Goal: Task Accomplishment & Management: Manage account settings

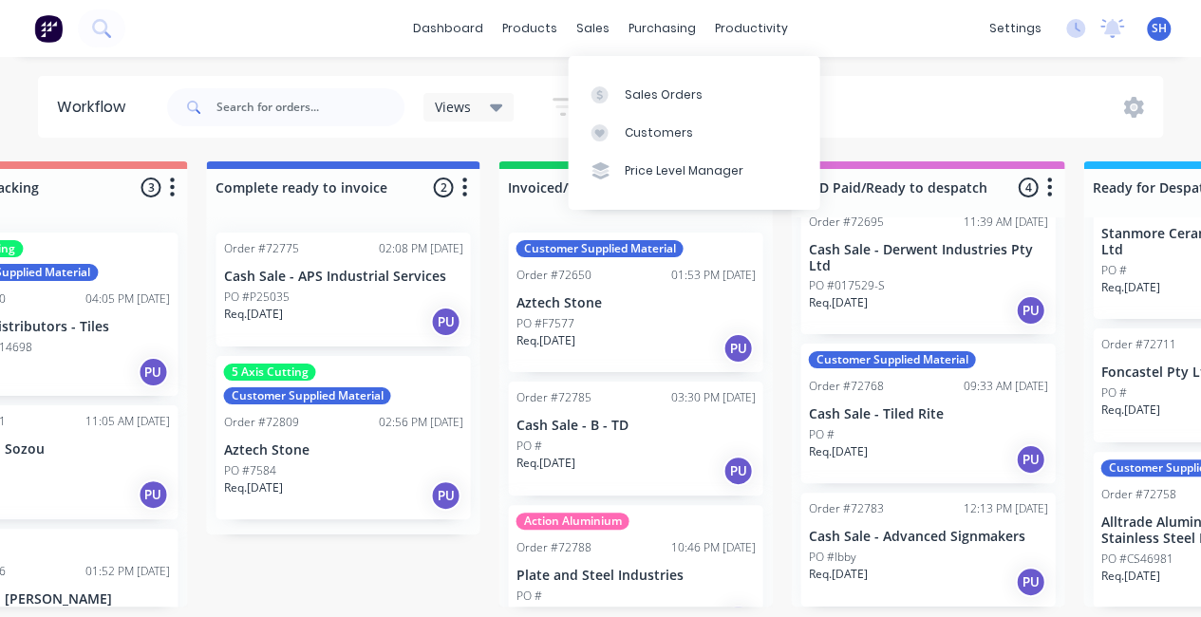
click at [627, 88] on div "Sales Orders" at bounding box center [664, 94] width 78 height 17
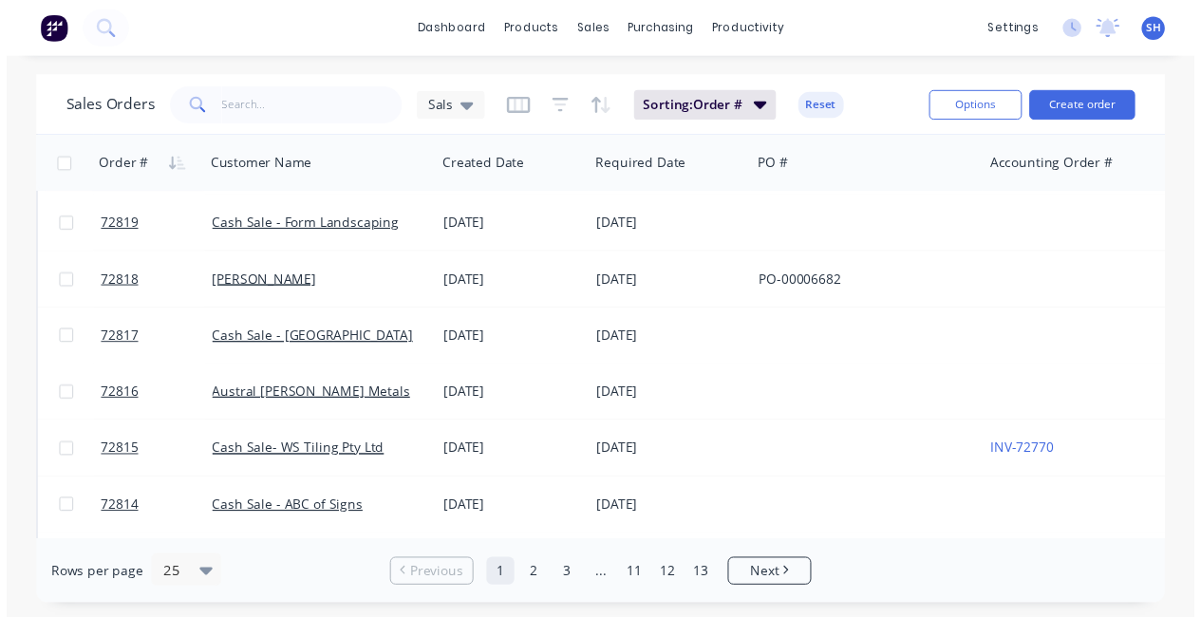
scroll to position [380, 0]
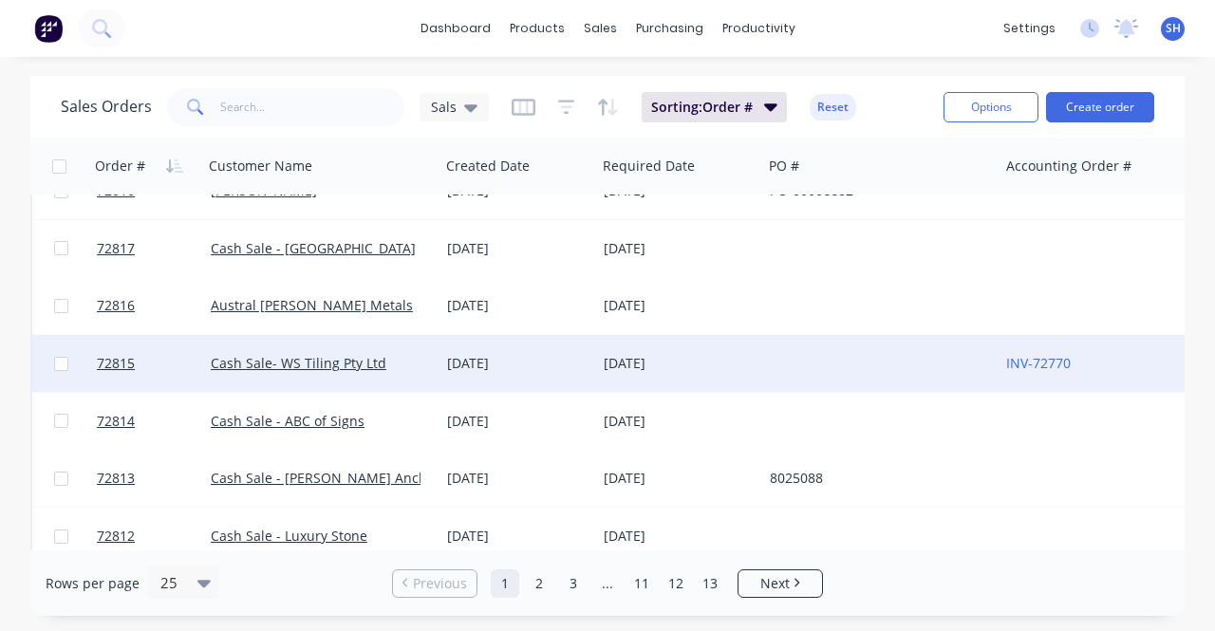
click at [623, 373] on div "[DATE]" at bounding box center [679, 363] width 166 height 57
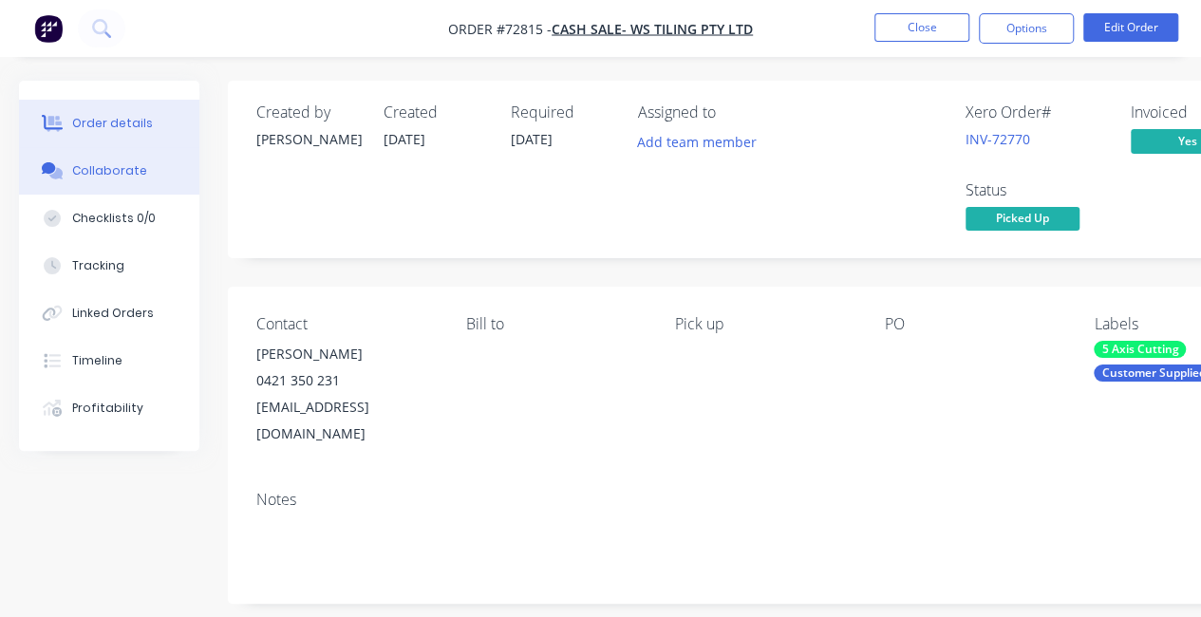
click at [111, 183] on button "Collaborate" at bounding box center [109, 170] width 180 height 47
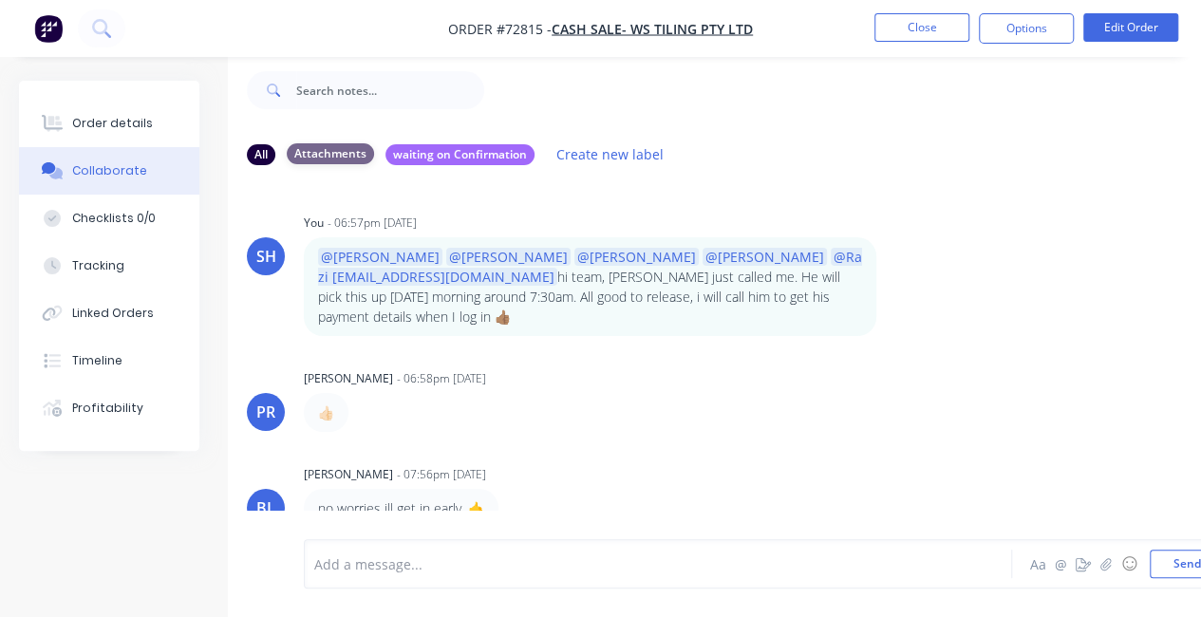
click at [337, 143] on div "Attachments" at bounding box center [330, 153] width 87 height 21
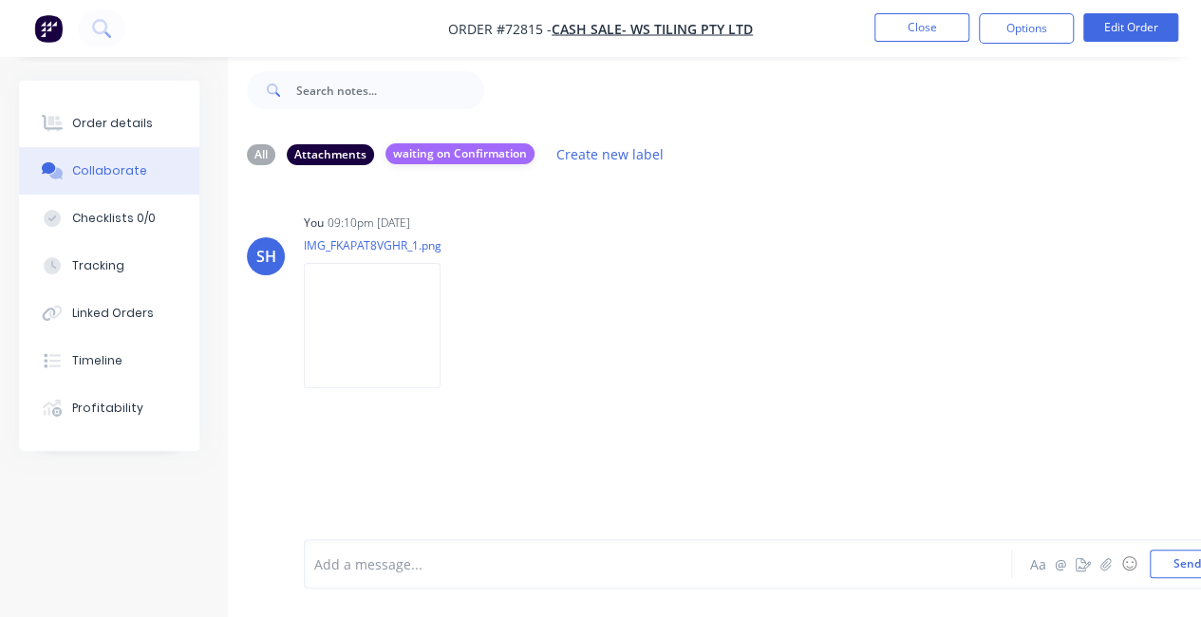
click at [398, 143] on div "waiting on Confirmation" at bounding box center [460, 153] width 149 height 21
click at [256, 143] on div "All" at bounding box center [261, 153] width 28 height 21
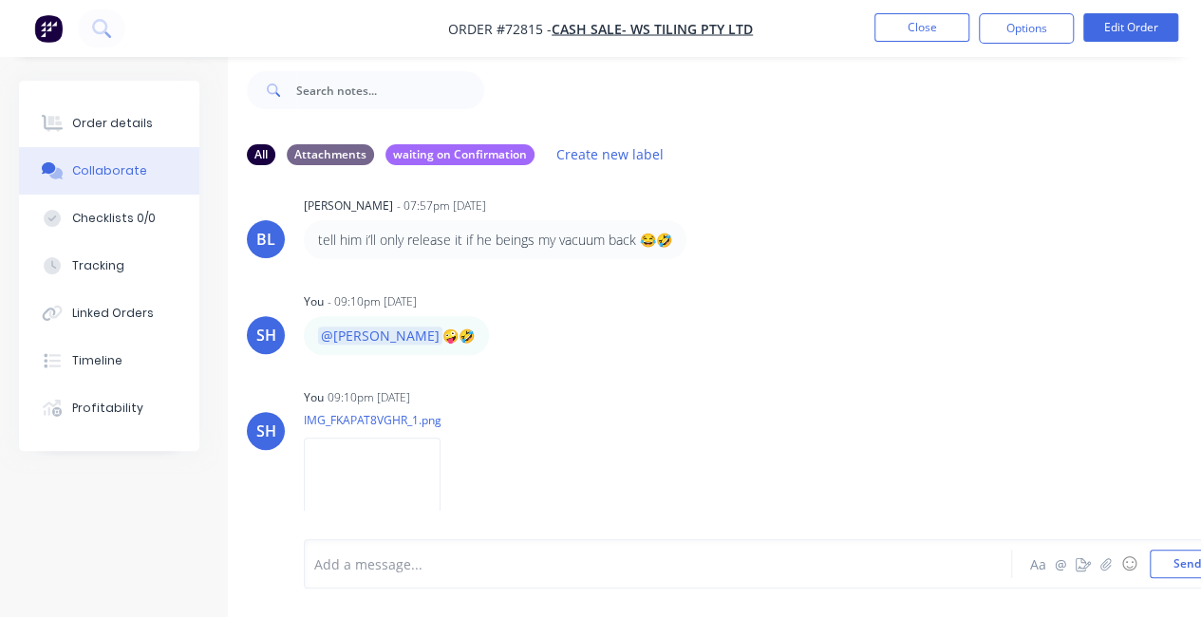
scroll to position [410, 0]
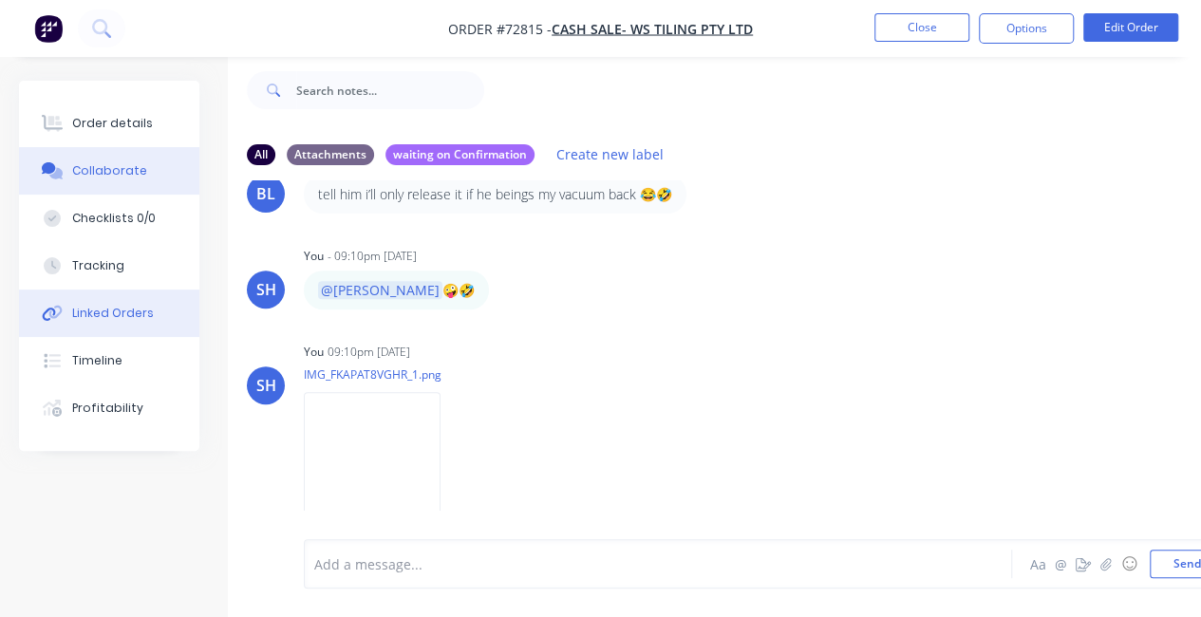
click at [123, 318] on div "Linked Orders" at bounding box center [113, 313] width 82 height 17
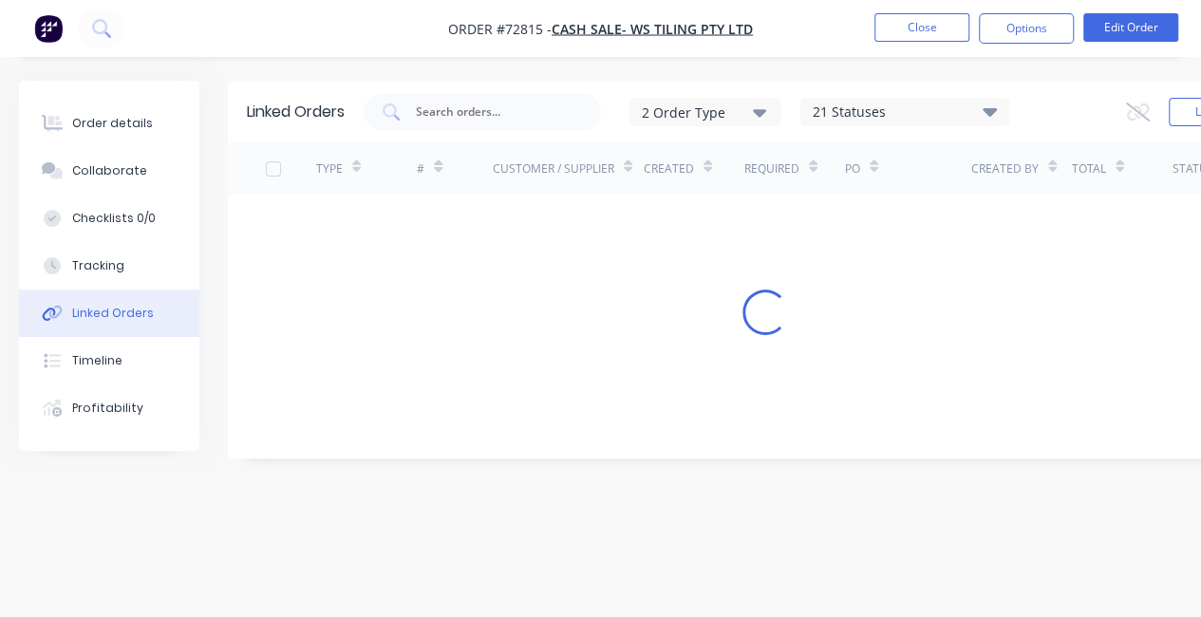
scroll to position [14, 0]
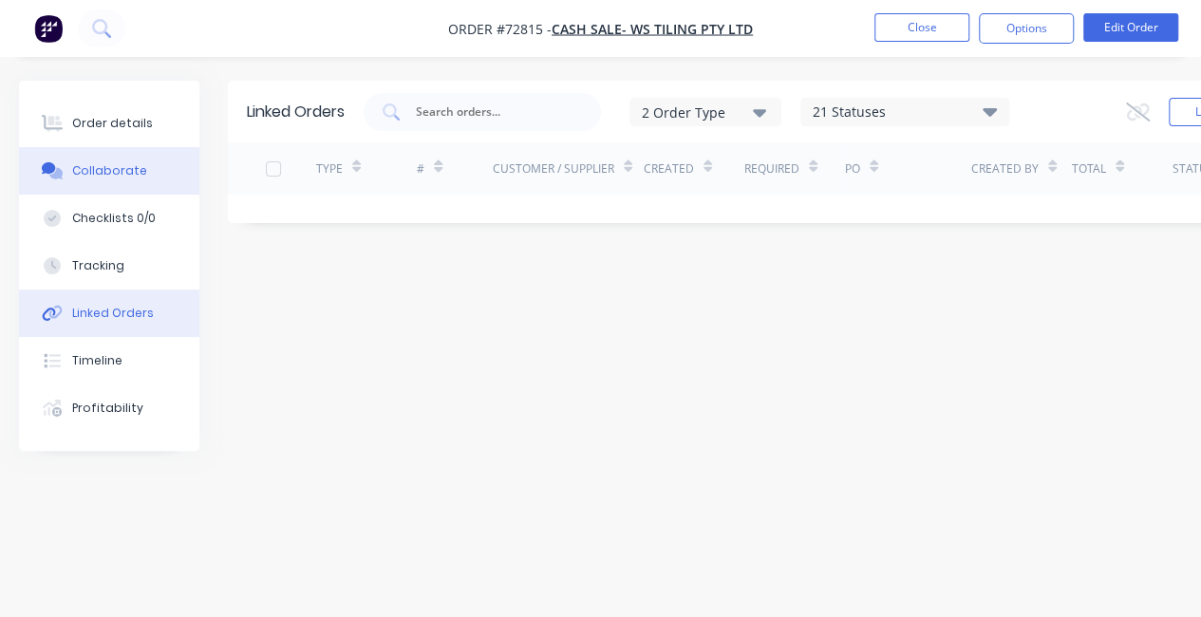
click at [90, 178] on button "Collaborate" at bounding box center [109, 170] width 180 height 47
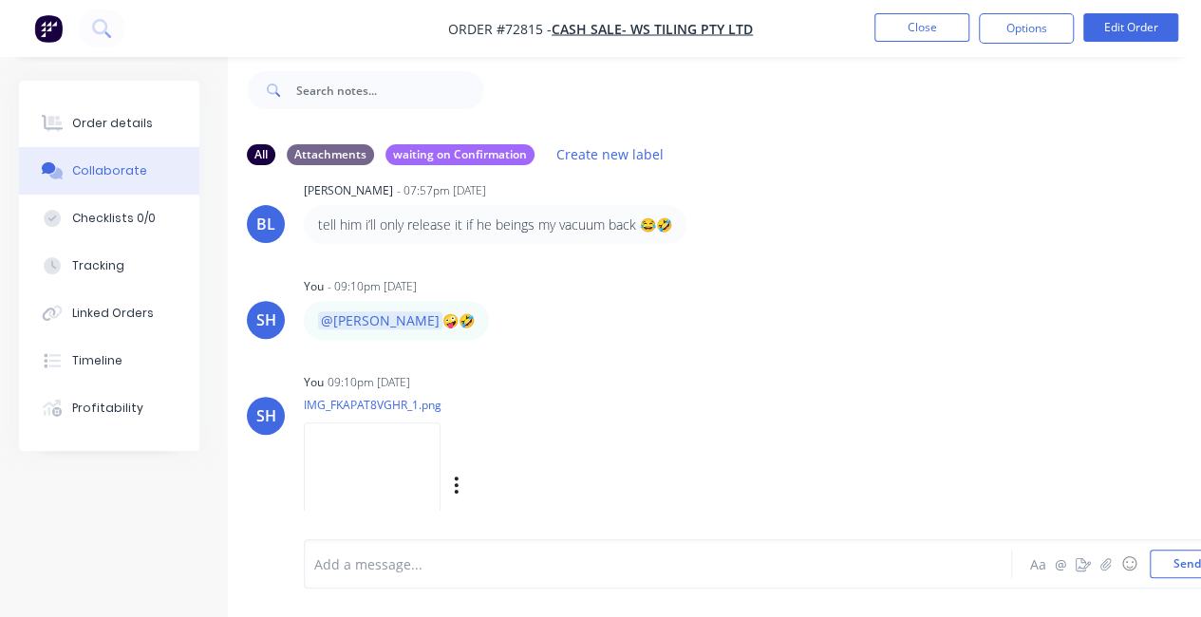
scroll to position [410, 0]
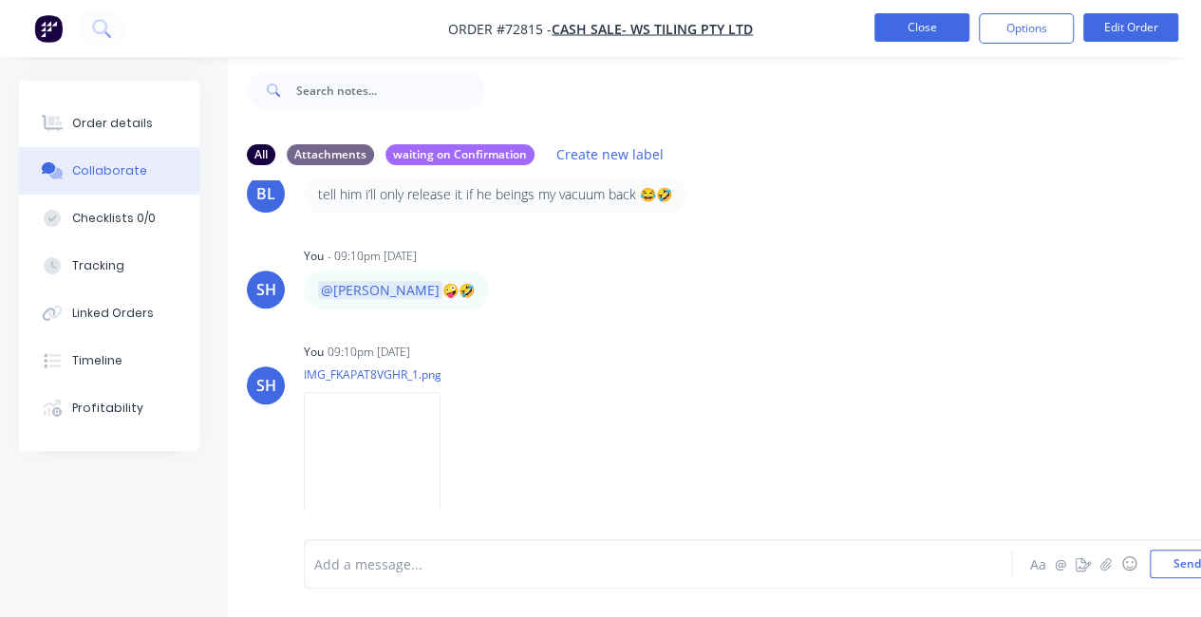
click at [906, 35] on button "Close" at bounding box center [922, 27] width 95 height 28
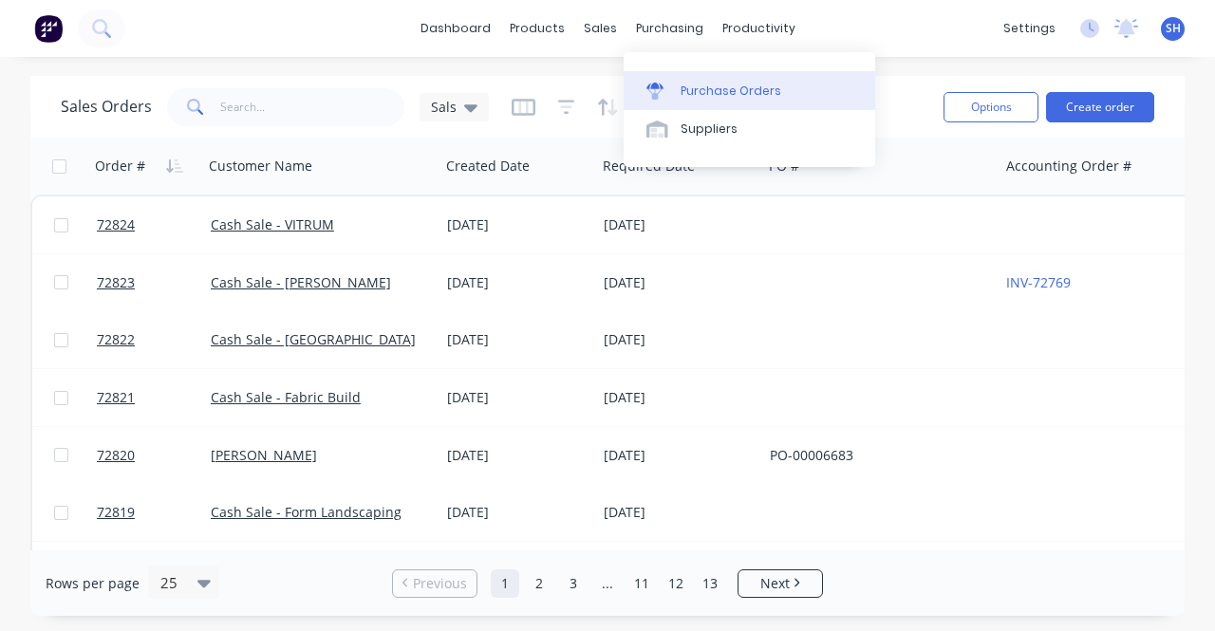
click at [701, 93] on div "Purchase Orders" at bounding box center [731, 91] width 101 height 17
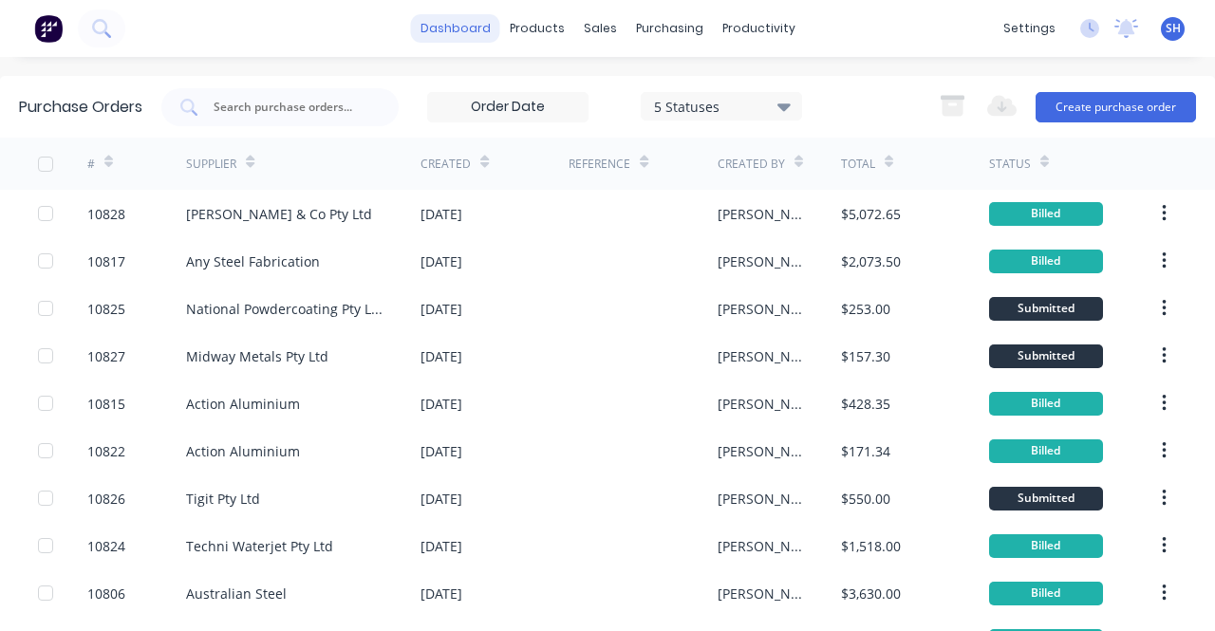
click at [457, 28] on link "dashboard" at bounding box center [455, 28] width 89 height 28
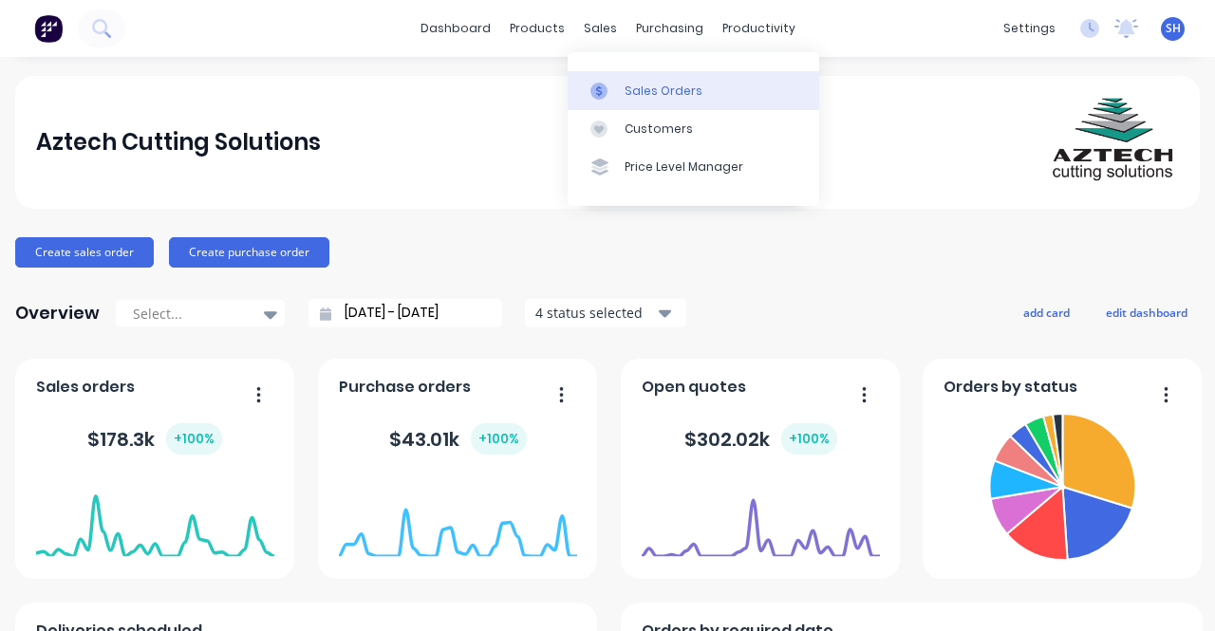
click at [660, 102] on link "Sales Orders" at bounding box center [694, 90] width 252 height 38
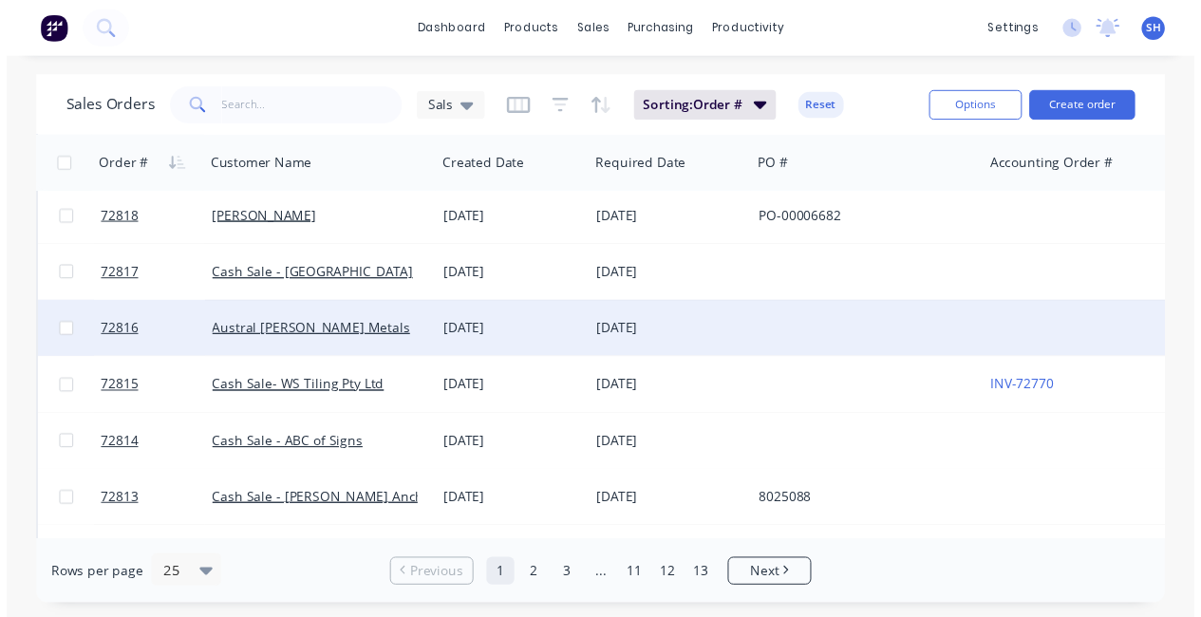
scroll to position [380, 0]
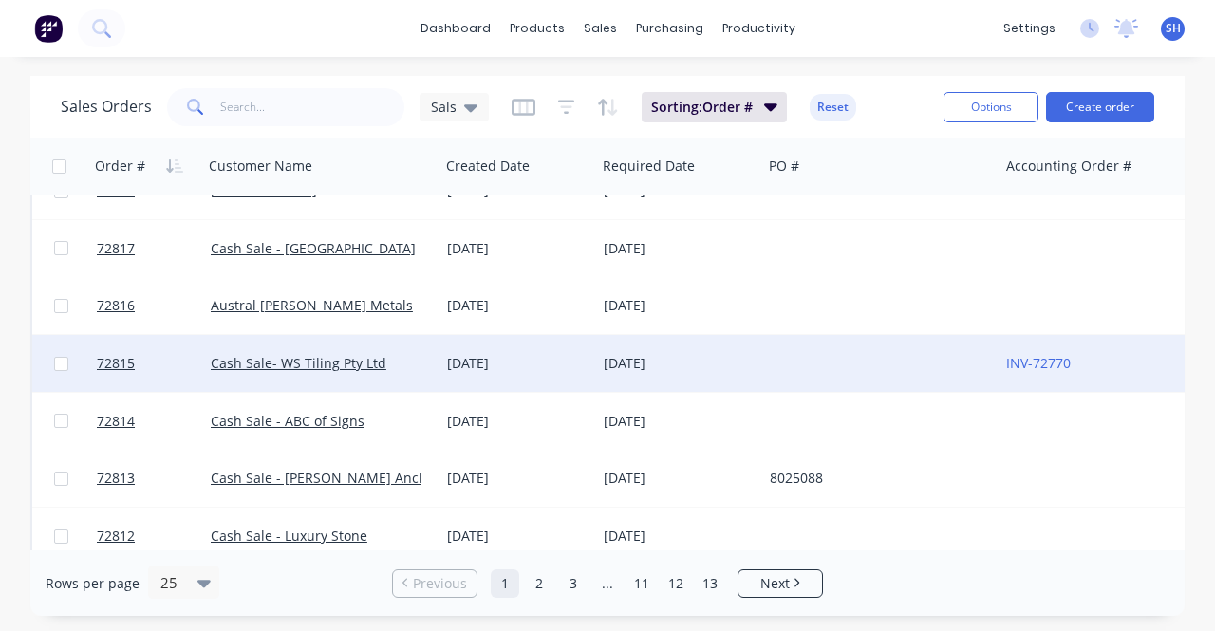
click at [484, 371] on div "[DATE]" at bounding box center [517, 363] width 141 height 19
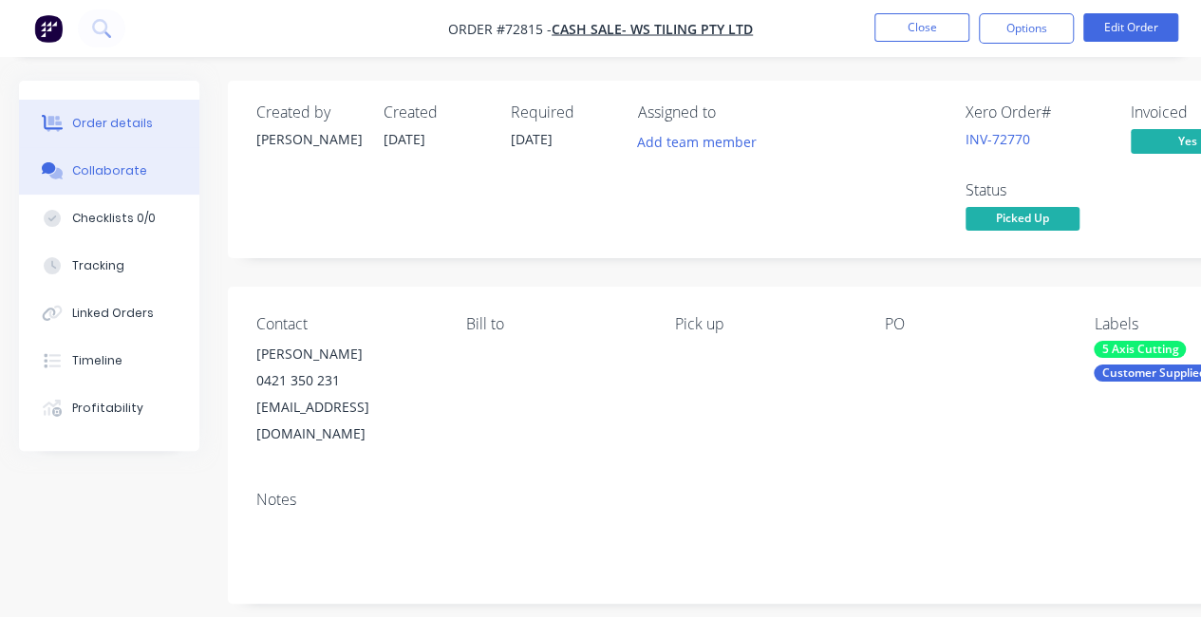
click at [126, 185] on button "Collaborate" at bounding box center [109, 170] width 180 height 47
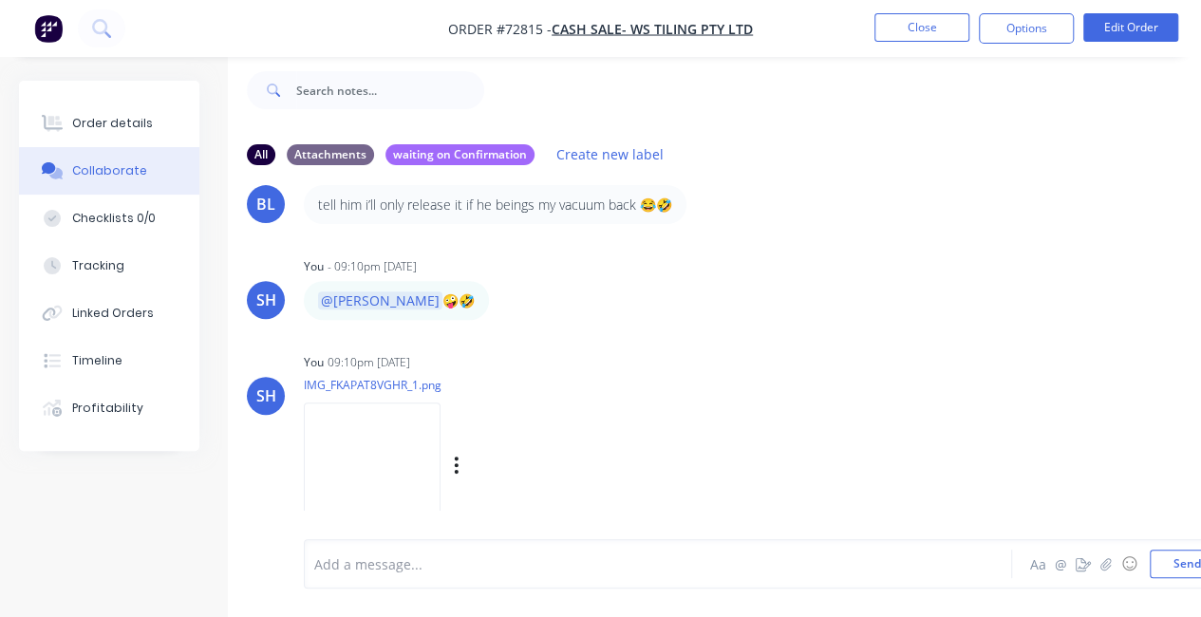
scroll to position [410, 0]
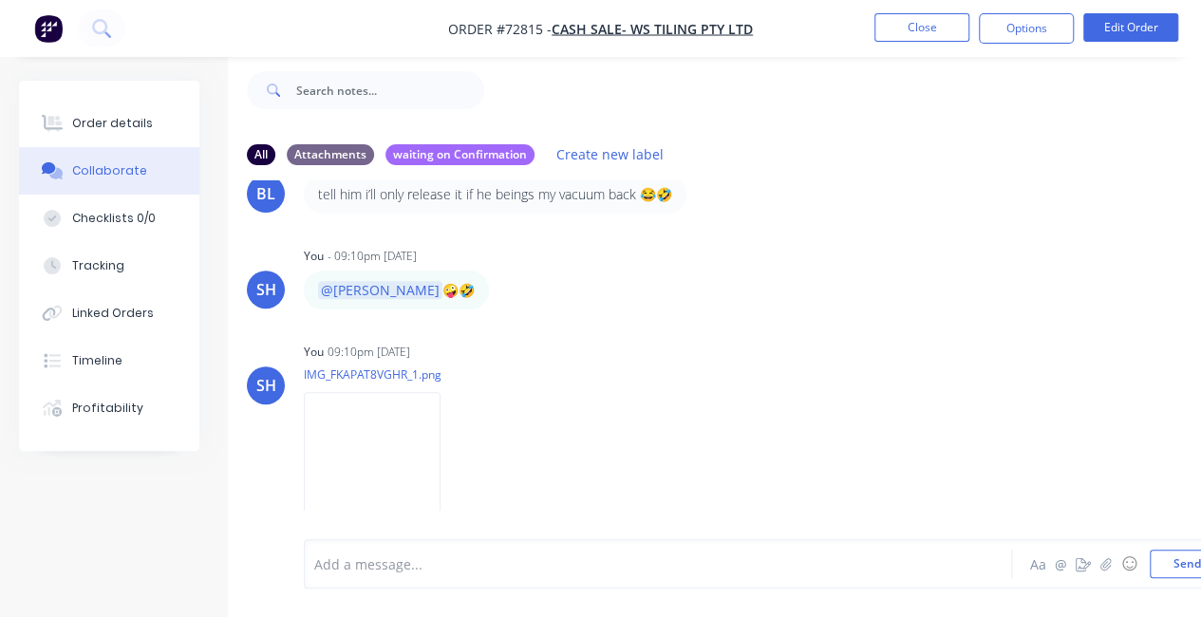
click at [486, 583] on div "Add a message... Aa @ ☺ Send" at bounding box center [769, 563] width 931 height 49
click at [472, 552] on div "Add a message..." at bounding box center [655, 564] width 683 height 28
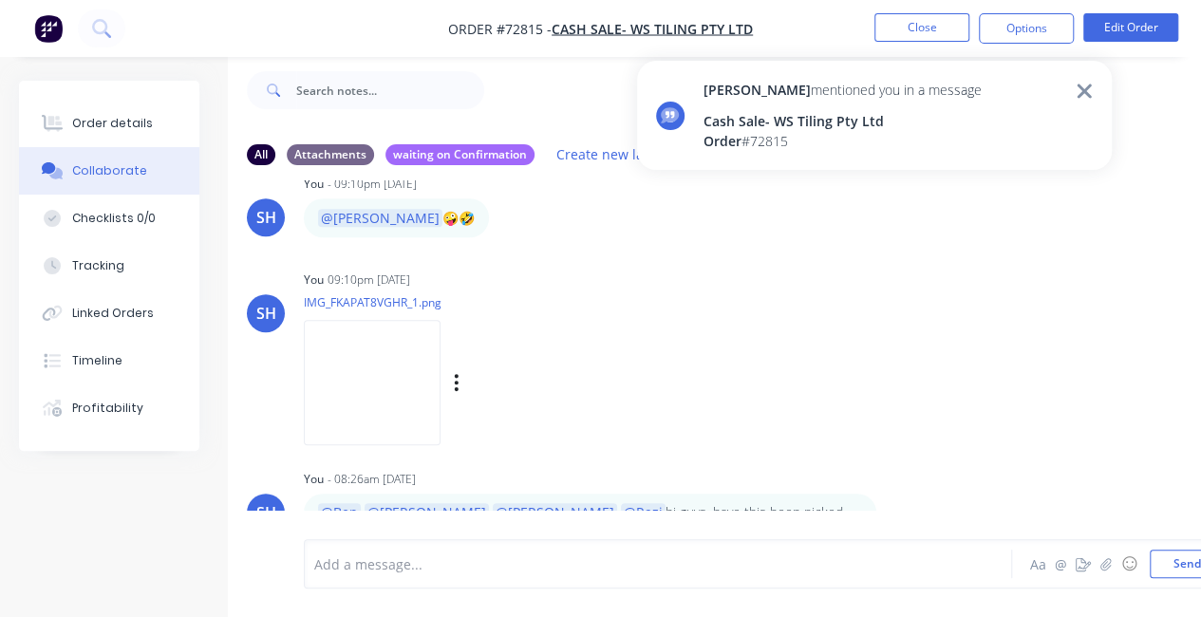
scroll to position [546, 0]
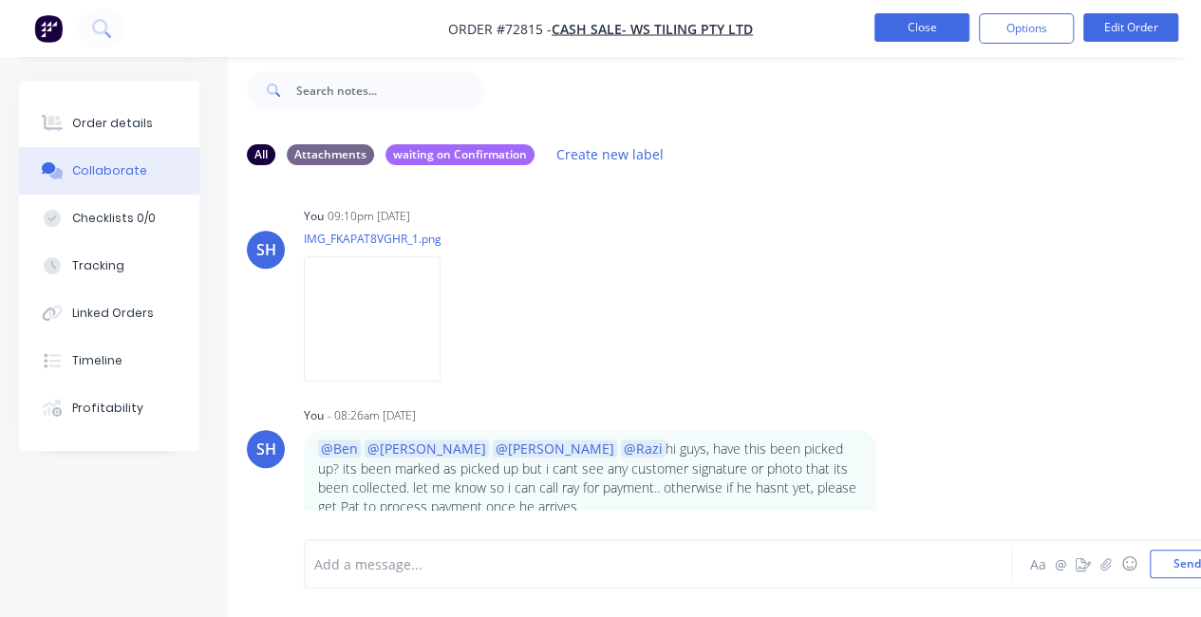
click at [883, 31] on button "Close" at bounding box center [922, 27] width 95 height 28
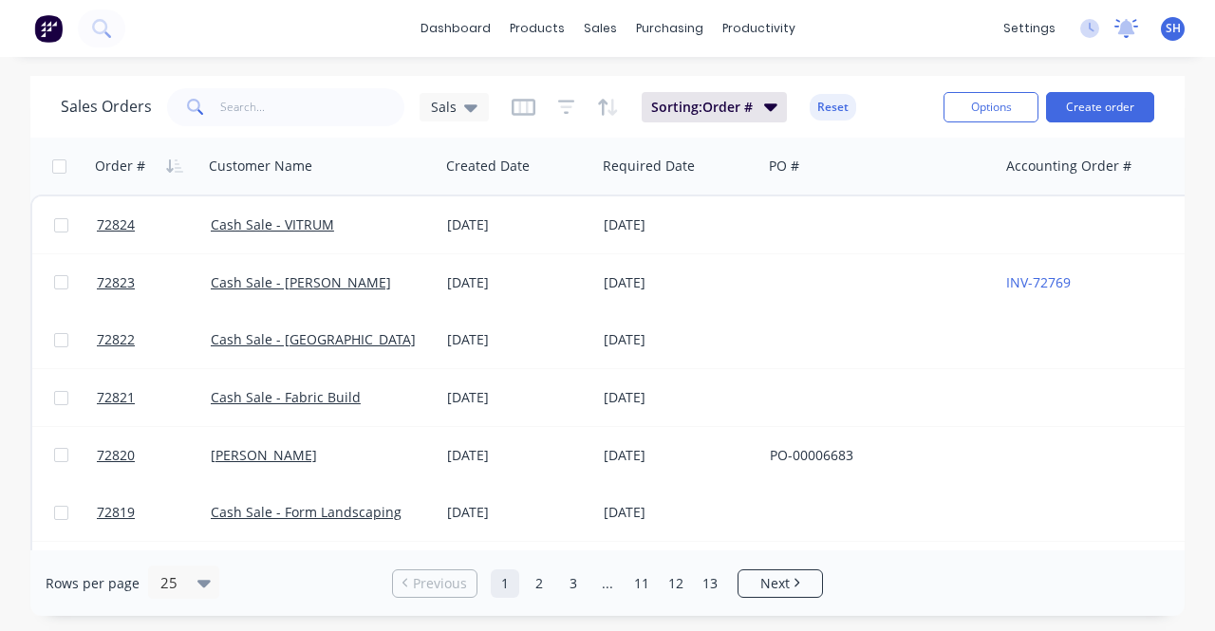
click at [1133, 31] on icon at bounding box center [1127, 26] width 17 height 15
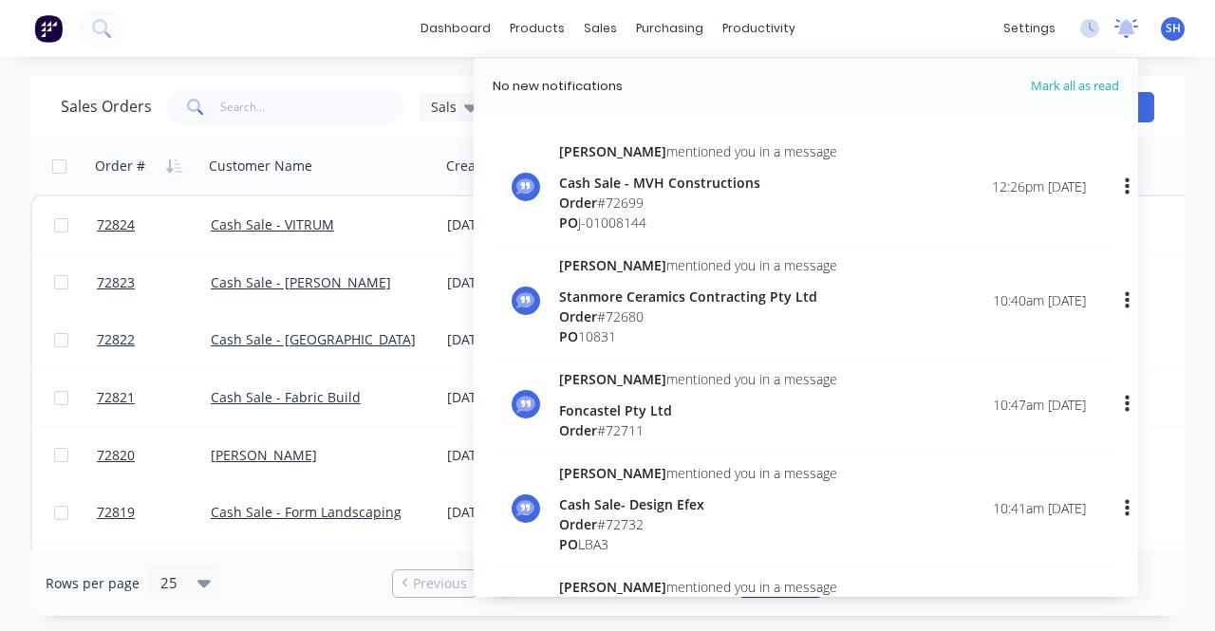
click at [1133, 31] on icon at bounding box center [1127, 26] width 17 height 15
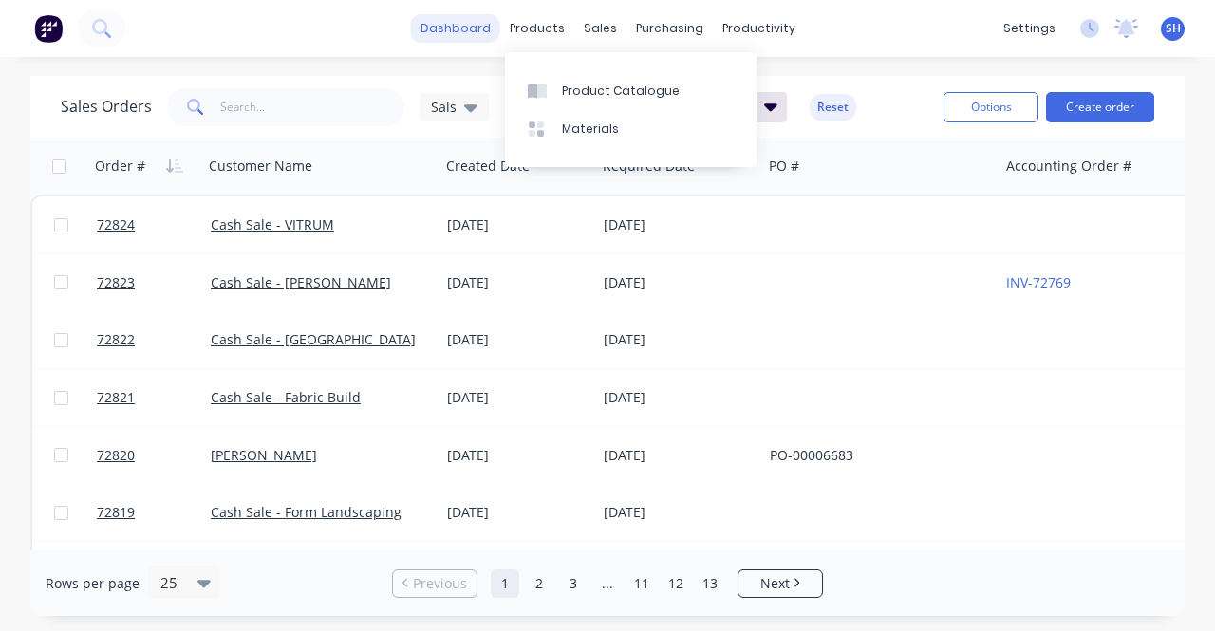
click at [470, 42] on link "dashboard" at bounding box center [455, 28] width 89 height 28
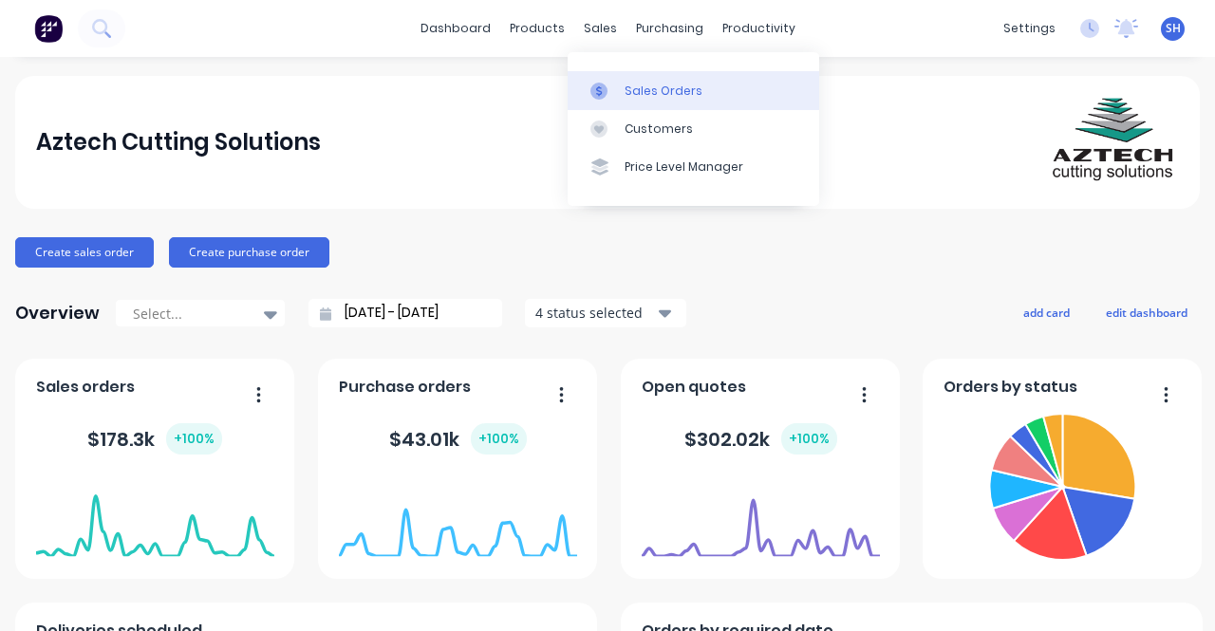
click at [653, 88] on div "Sales Orders" at bounding box center [664, 91] width 78 height 17
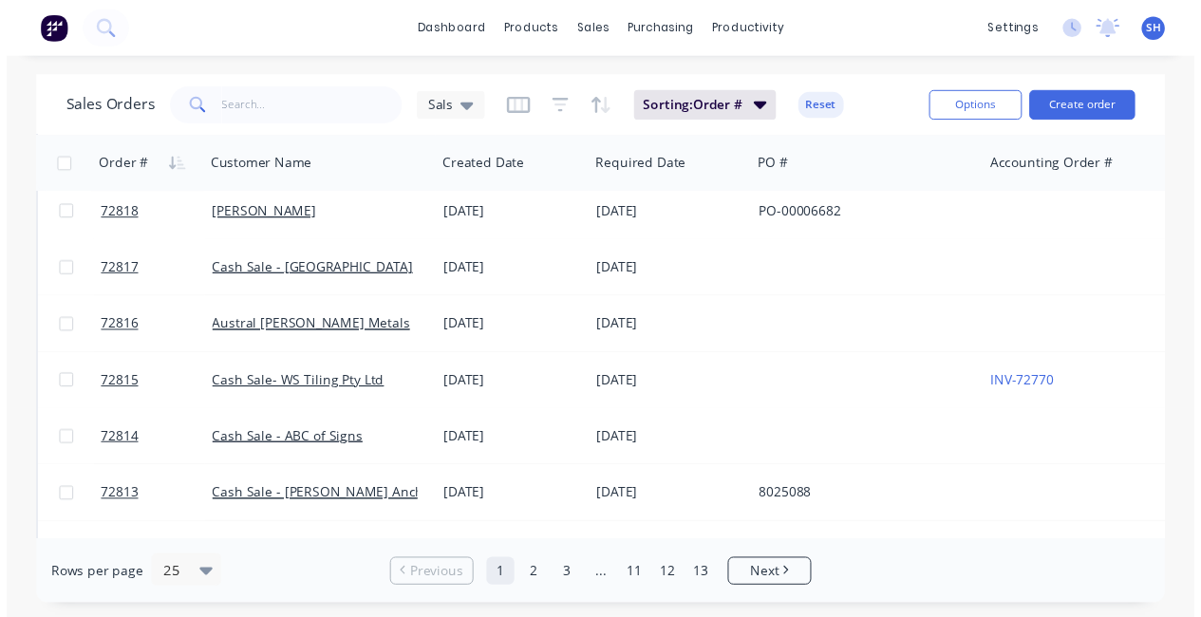
scroll to position [475, 0]
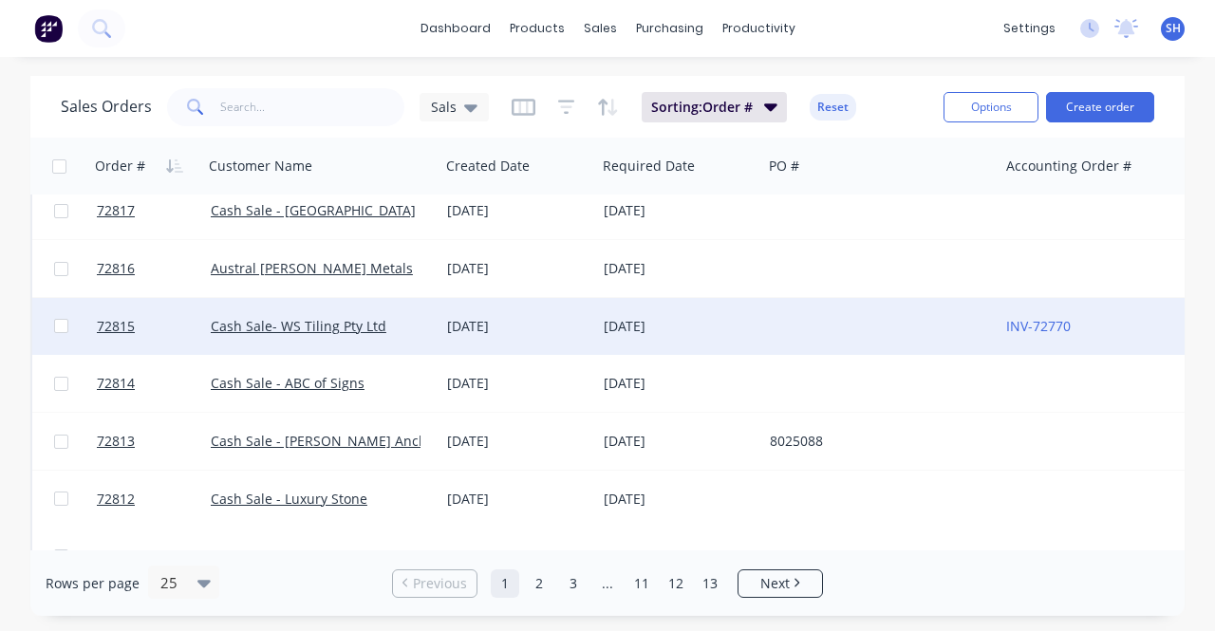
click at [689, 324] on div "[DATE]" at bounding box center [679, 326] width 151 height 19
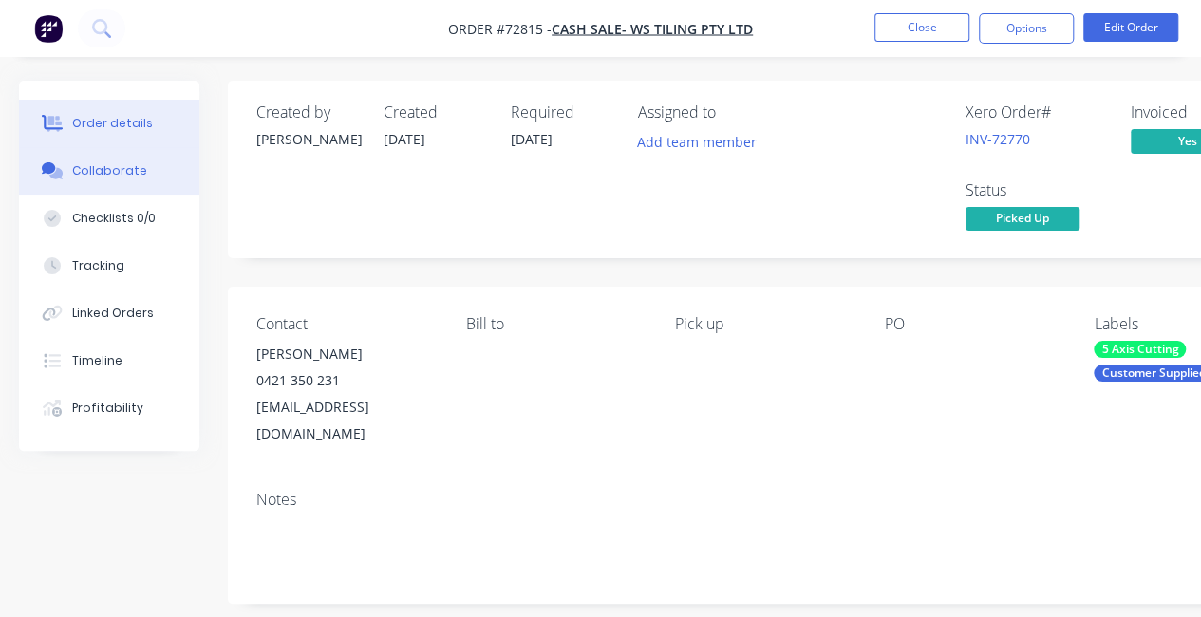
click at [115, 168] on div "Collaborate" at bounding box center [109, 170] width 75 height 17
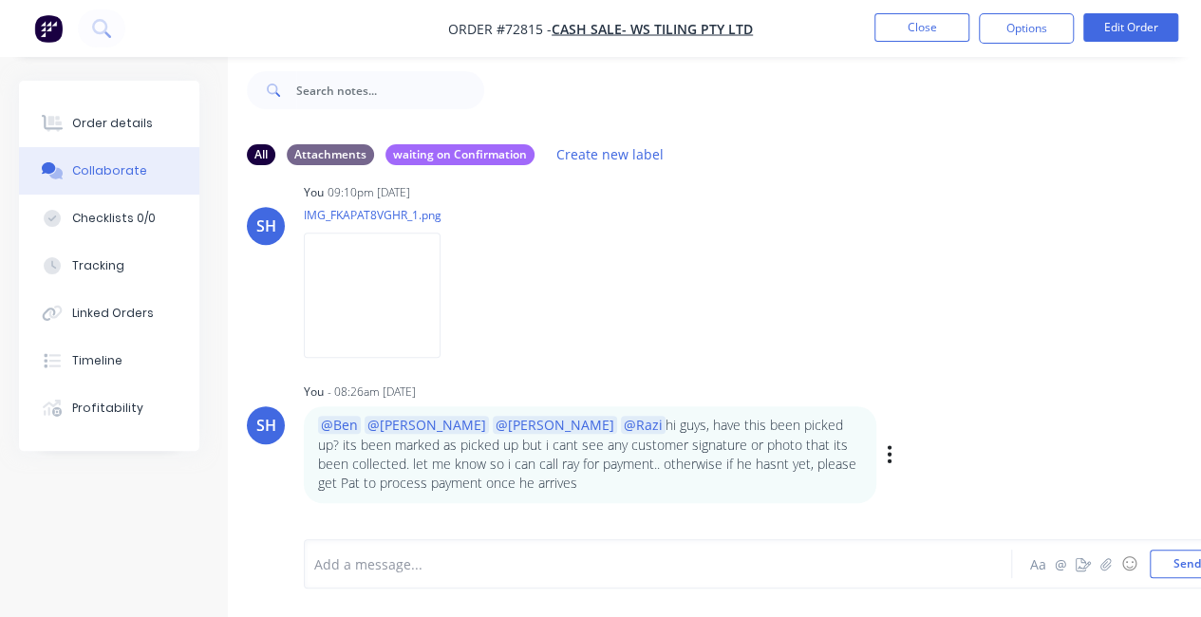
scroll to position [642, 0]
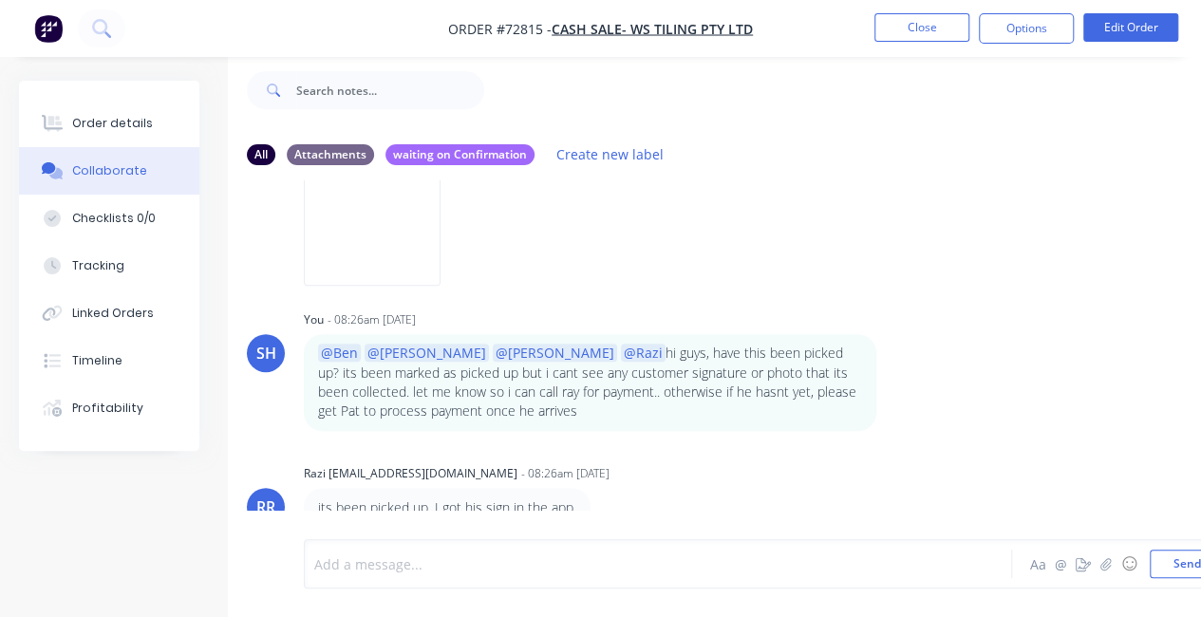
click at [528, 561] on div at bounding box center [656, 565] width 682 height 20
click at [140, 362] on button "Timeline" at bounding box center [109, 360] width 180 height 47
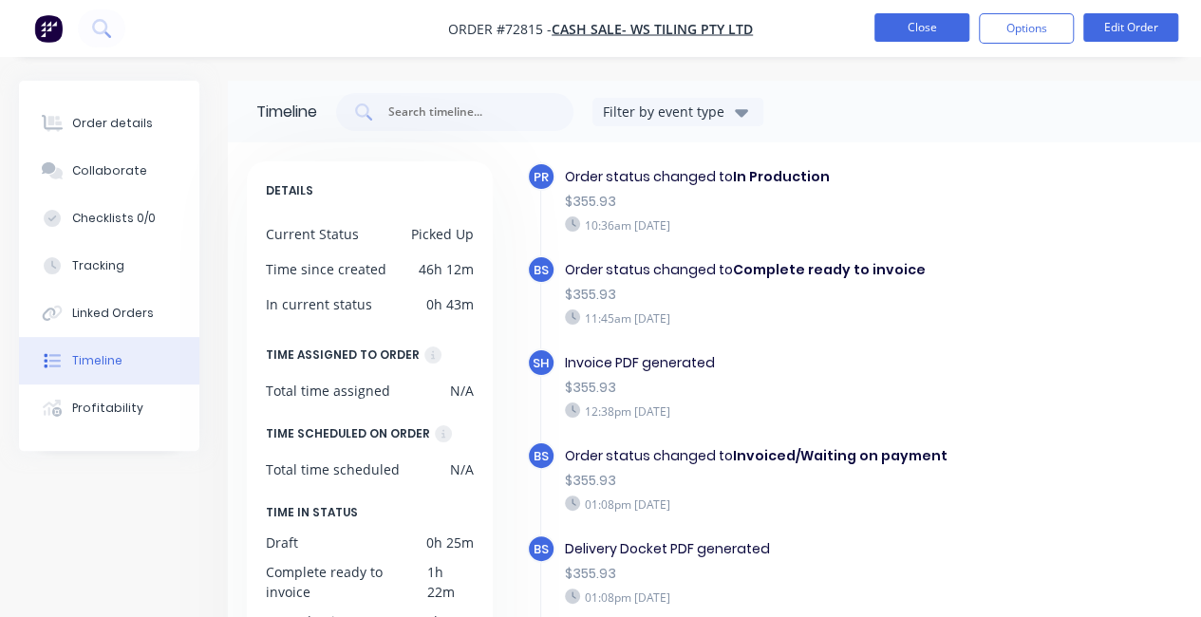
click at [901, 29] on button "Close" at bounding box center [922, 27] width 95 height 28
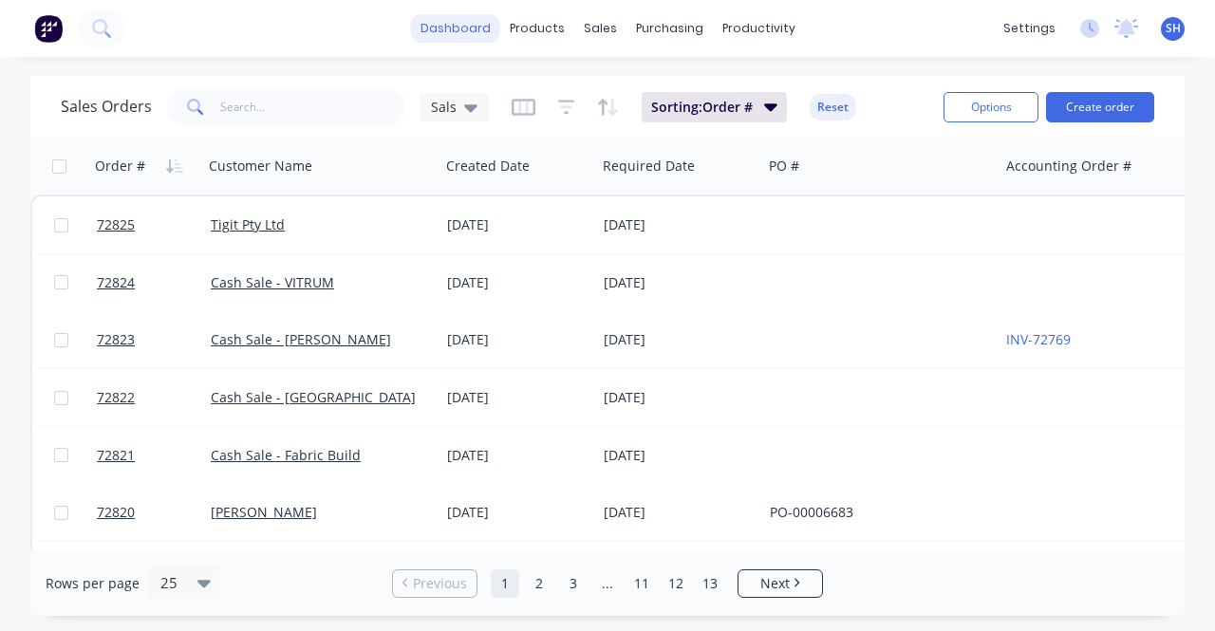
click at [467, 38] on link "dashboard" at bounding box center [455, 28] width 89 height 28
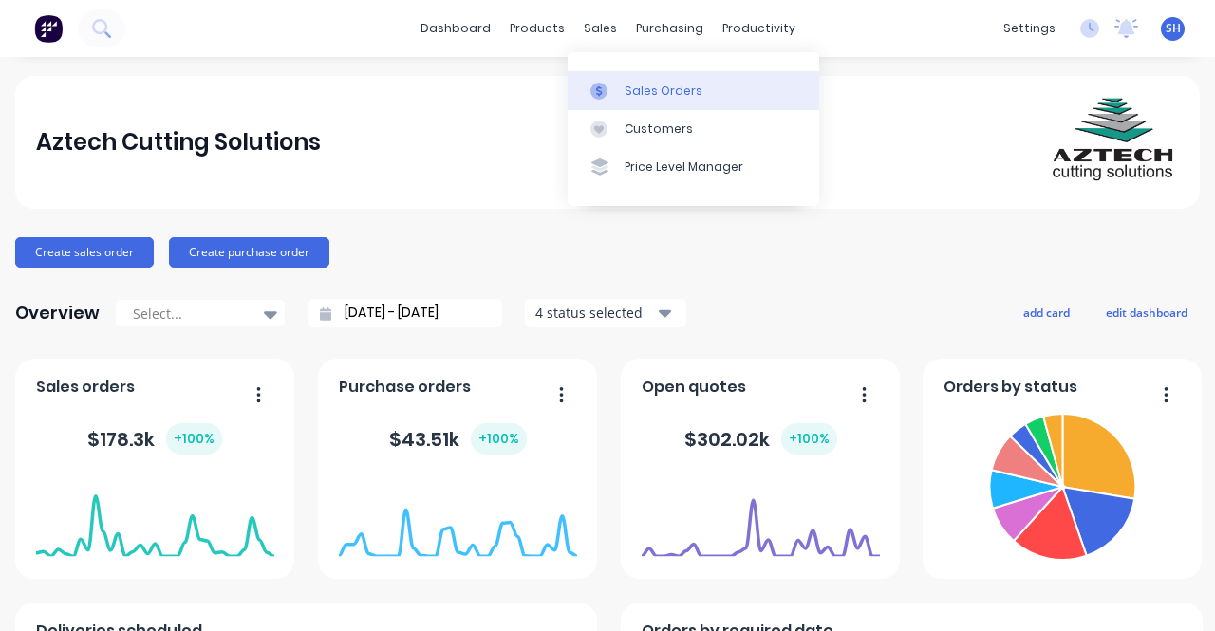
click at [617, 100] on link "Sales Orders" at bounding box center [694, 90] width 252 height 38
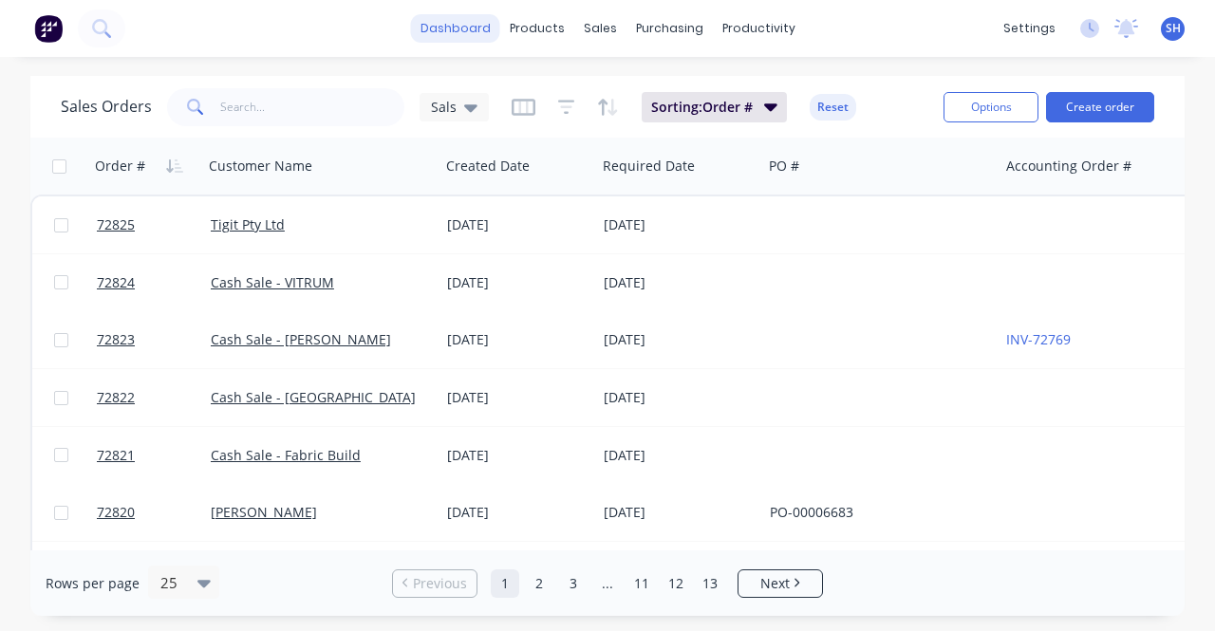
click at [460, 37] on link "dashboard" at bounding box center [455, 28] width 89 height 28
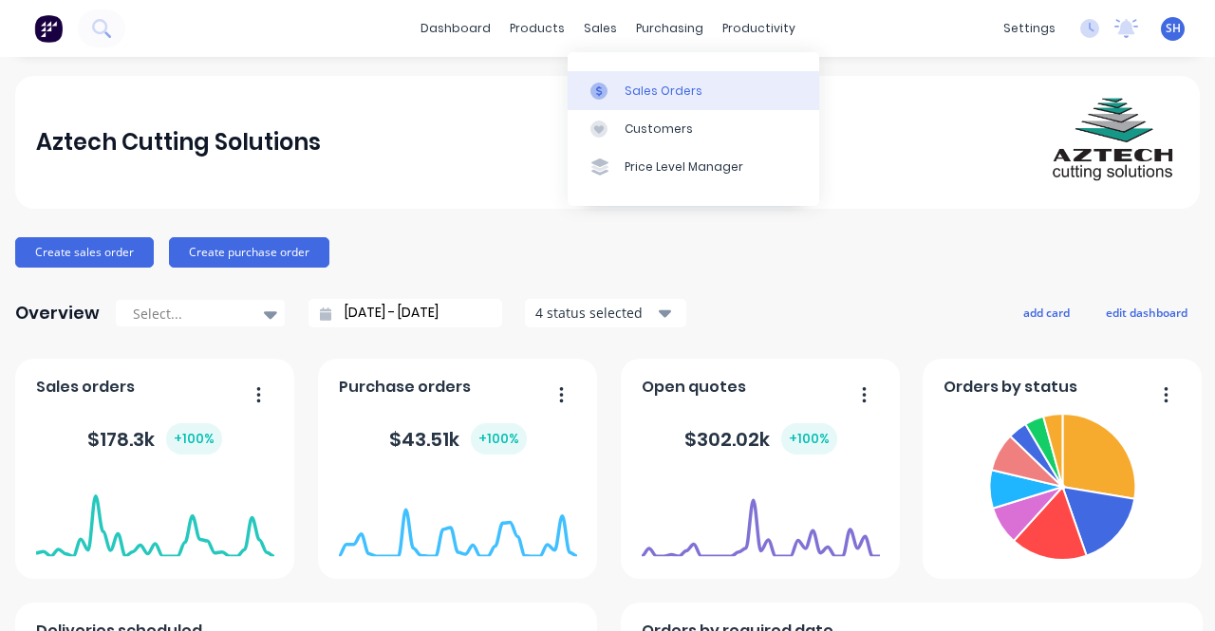
click at [612, 90] on div at bounding box center [605, 91] width 28 height 17
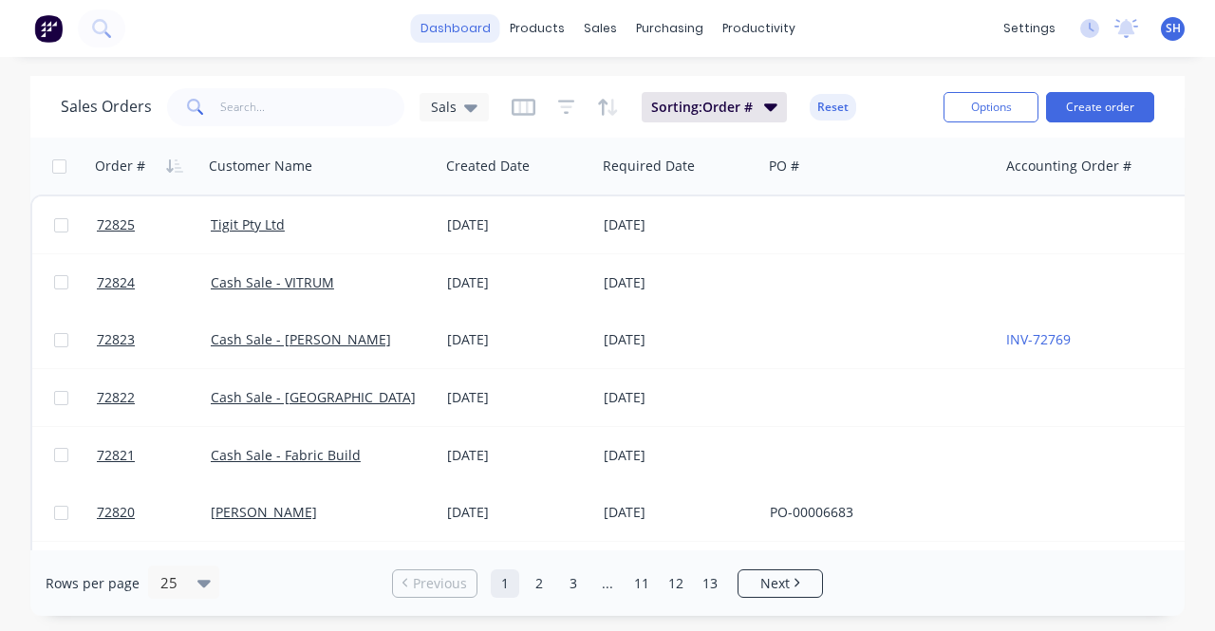
click at [465, 31] on link "dashboard" at bounding box center [455, 28] width 89 height 28
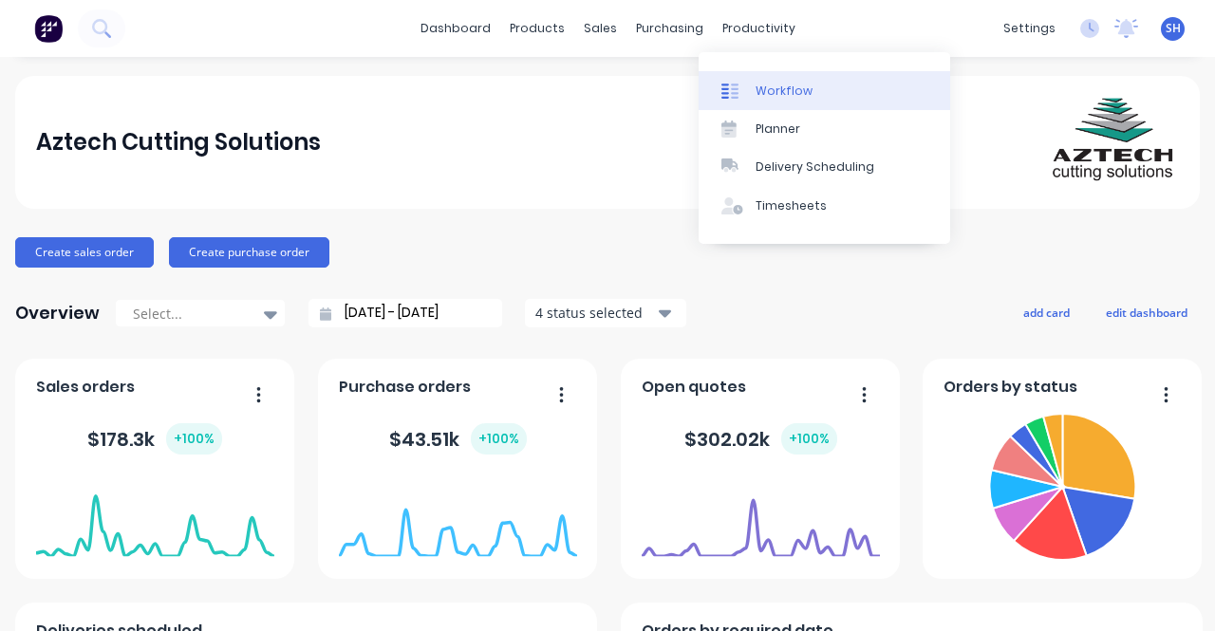
click at [783, 84] on div "Workflow" at bounding box center [784, 91] width 57 height 17
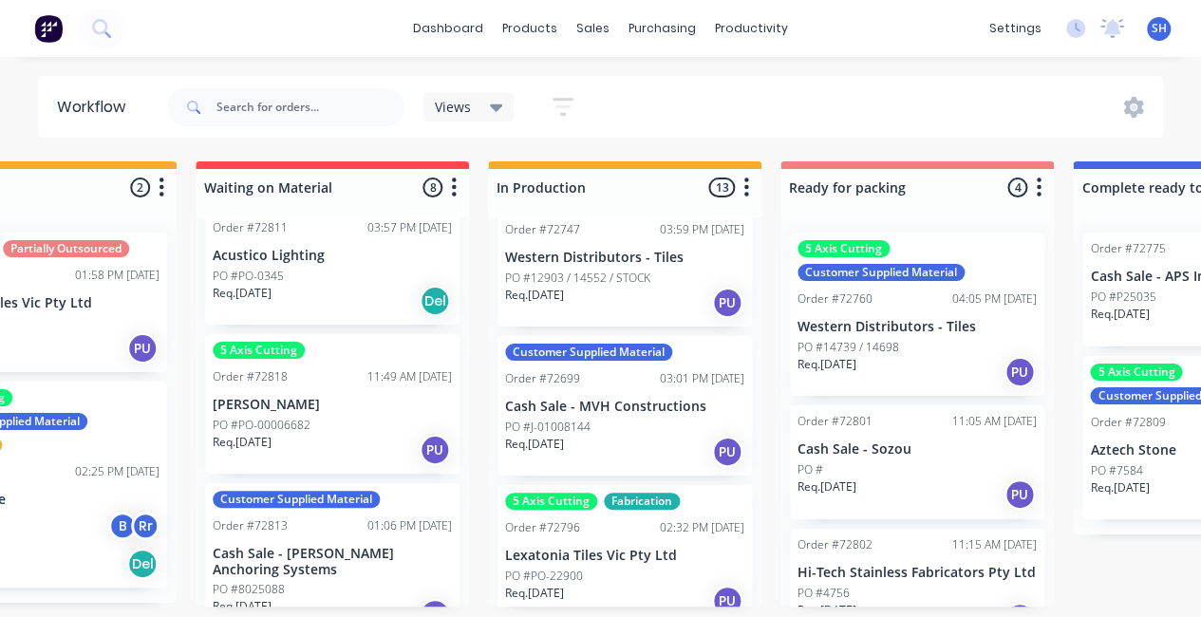
scroll to position [760, 0]
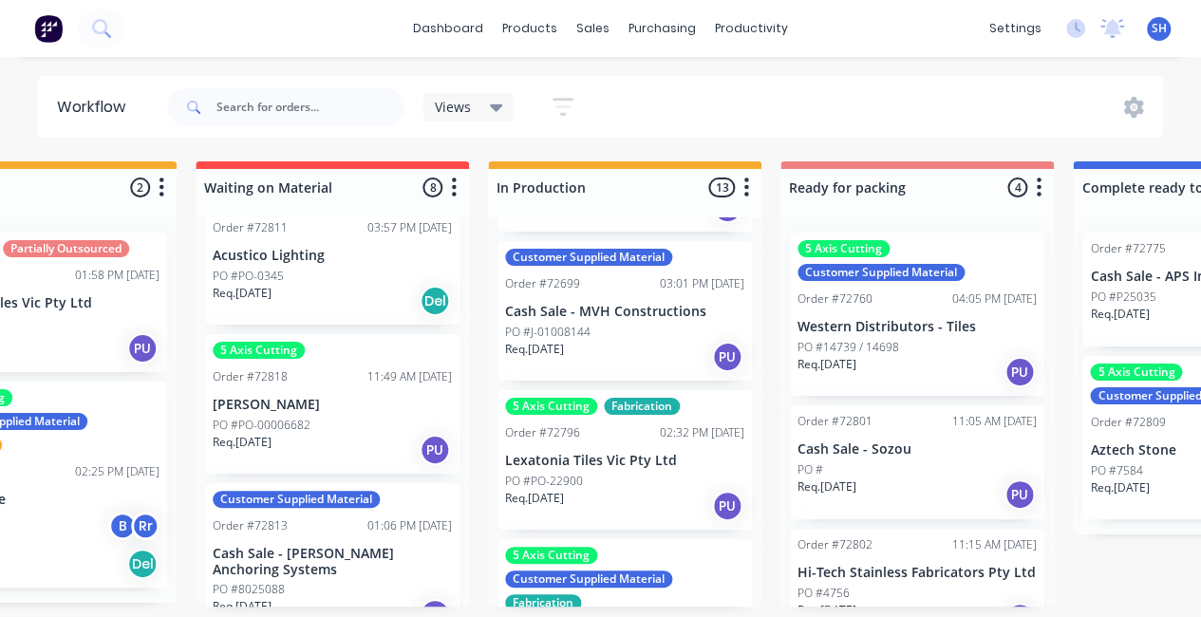
click at [632, 373] on div "Req. [DATE] PU" at bounding box center [624, 357] width 239 height 32
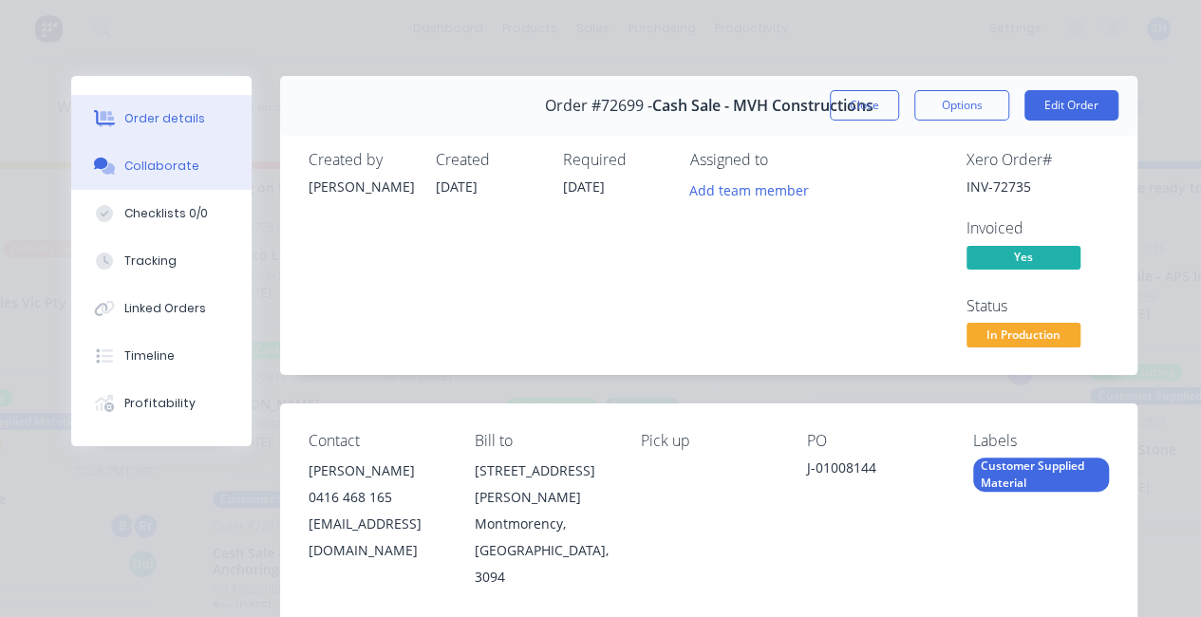
click at [158, 176] on button "Collaborate" at bounding box center [161, 165] width 180 height 47
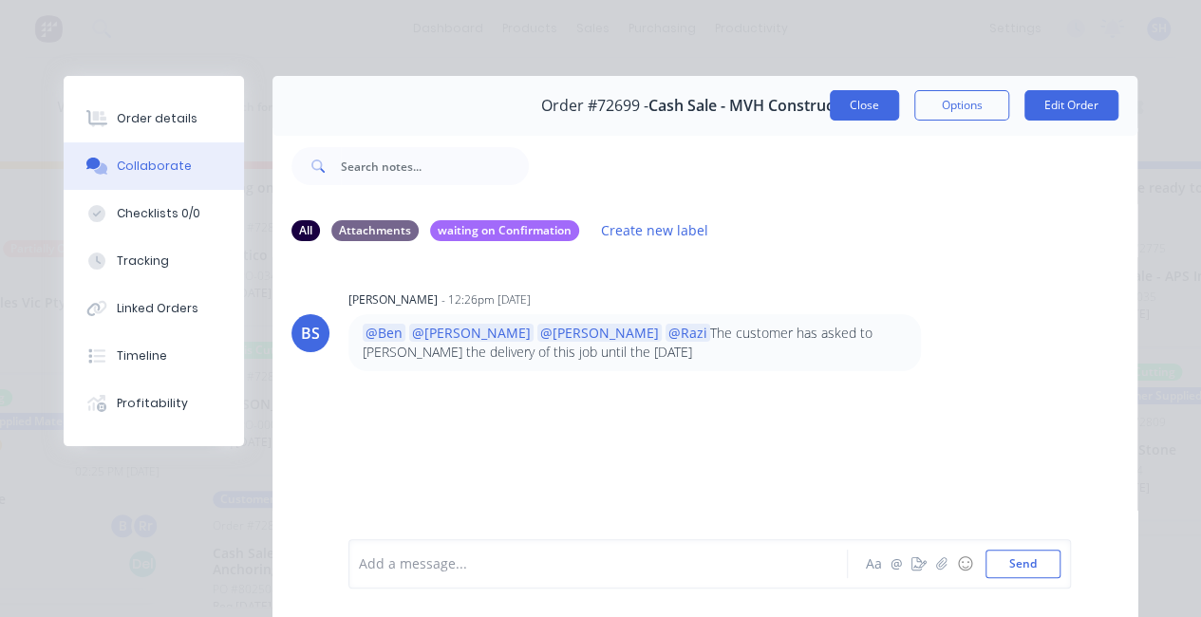
click at [868, 107] on button "Close" at bounding box center [864, 105] width 69 height 30
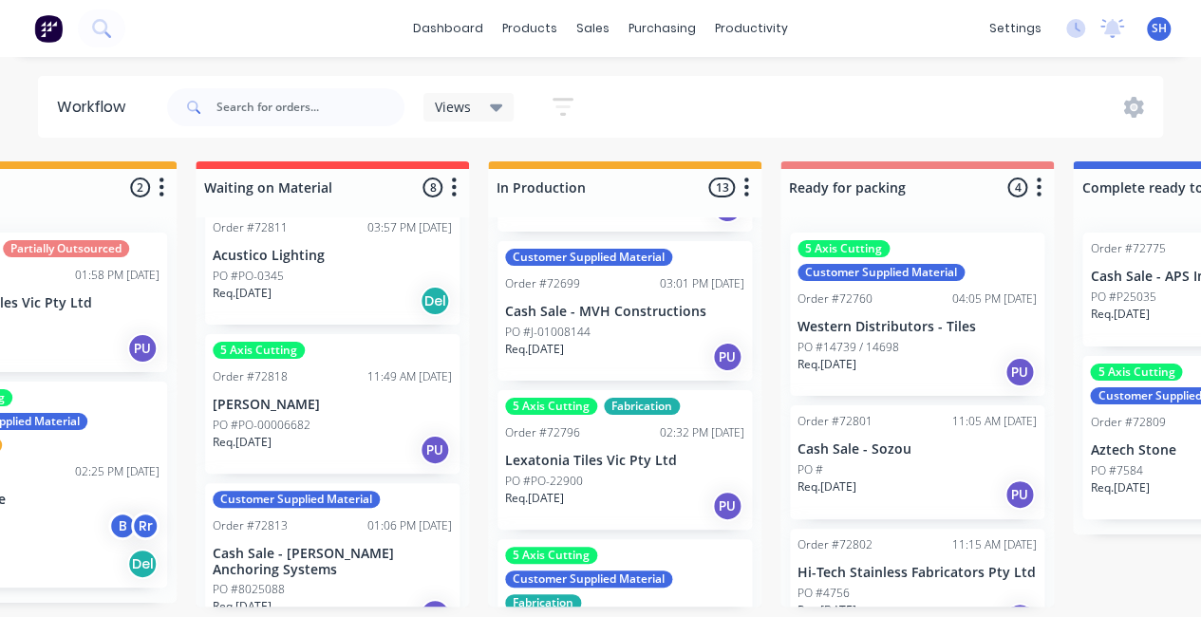
click at [583, 341] on p "PO #J-01008144" at bounding box center [547, 332] width 85 height 17
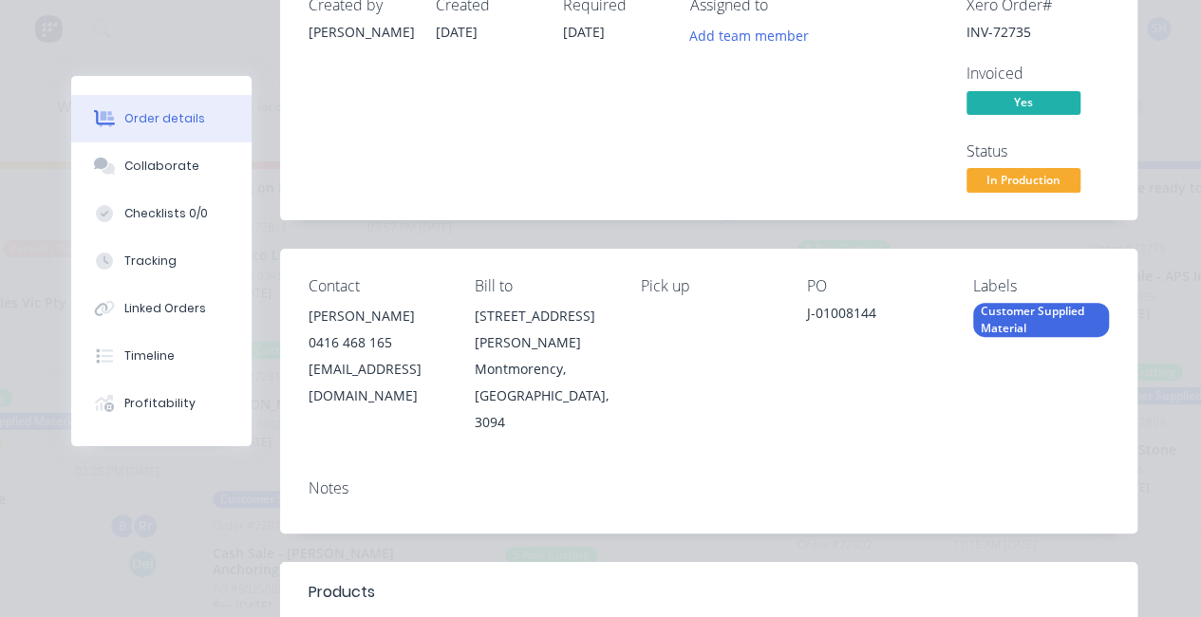
scroll to position [0, 0]
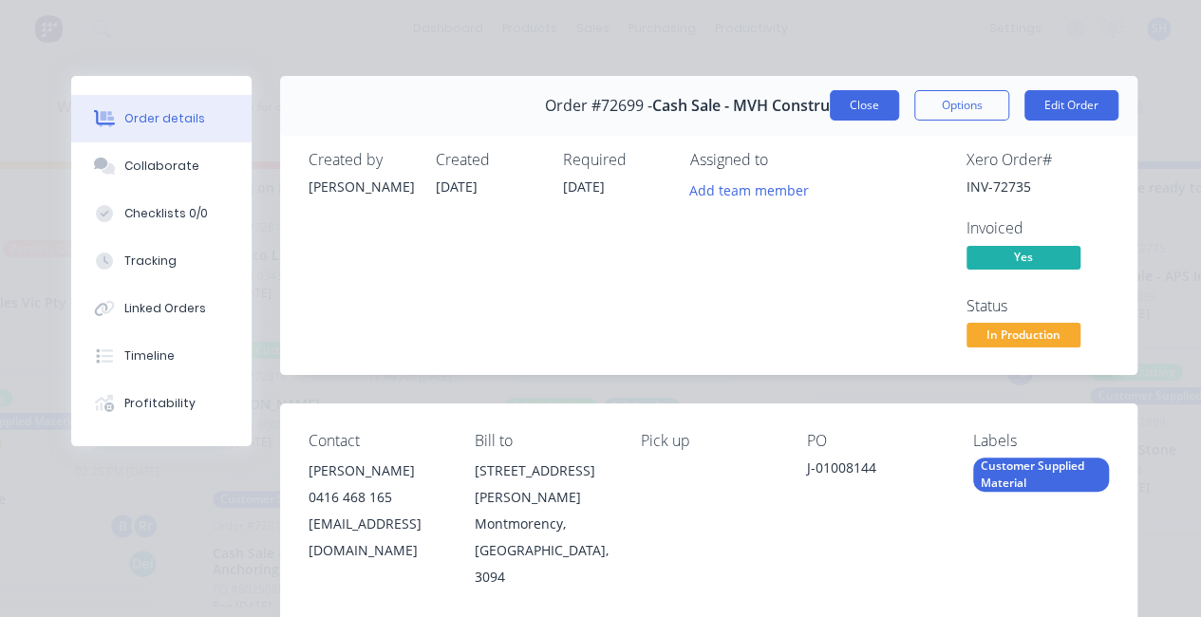
click at [839, 102] on button "Close" at bounding box center [864, 105] width 69 height 30
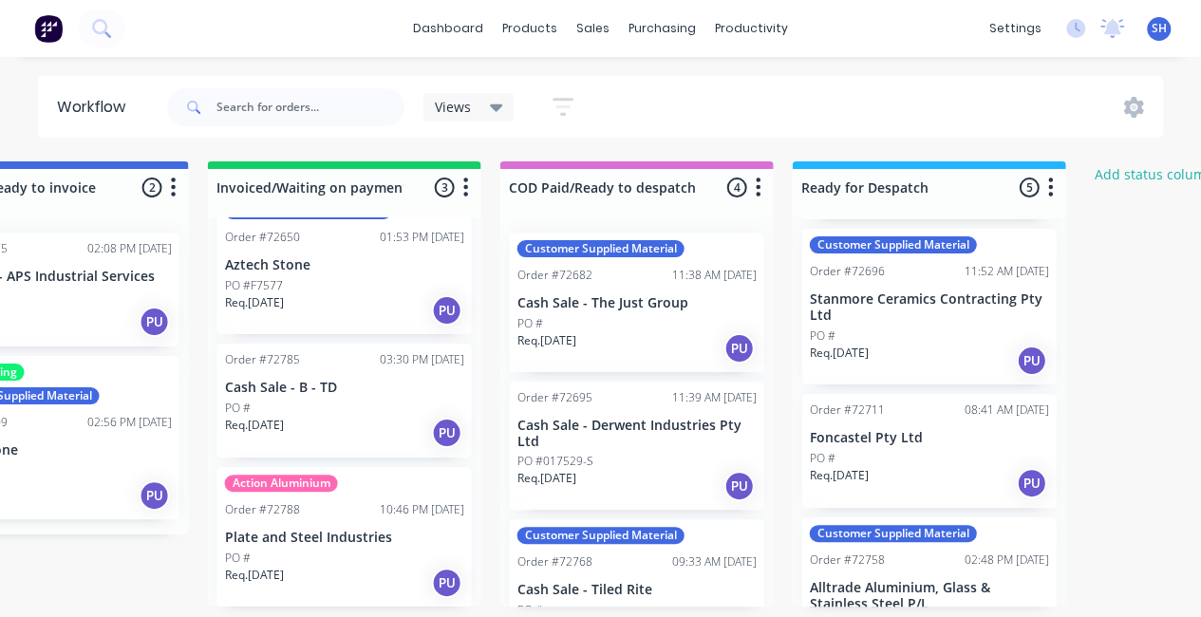
scroll to position [311, 0]
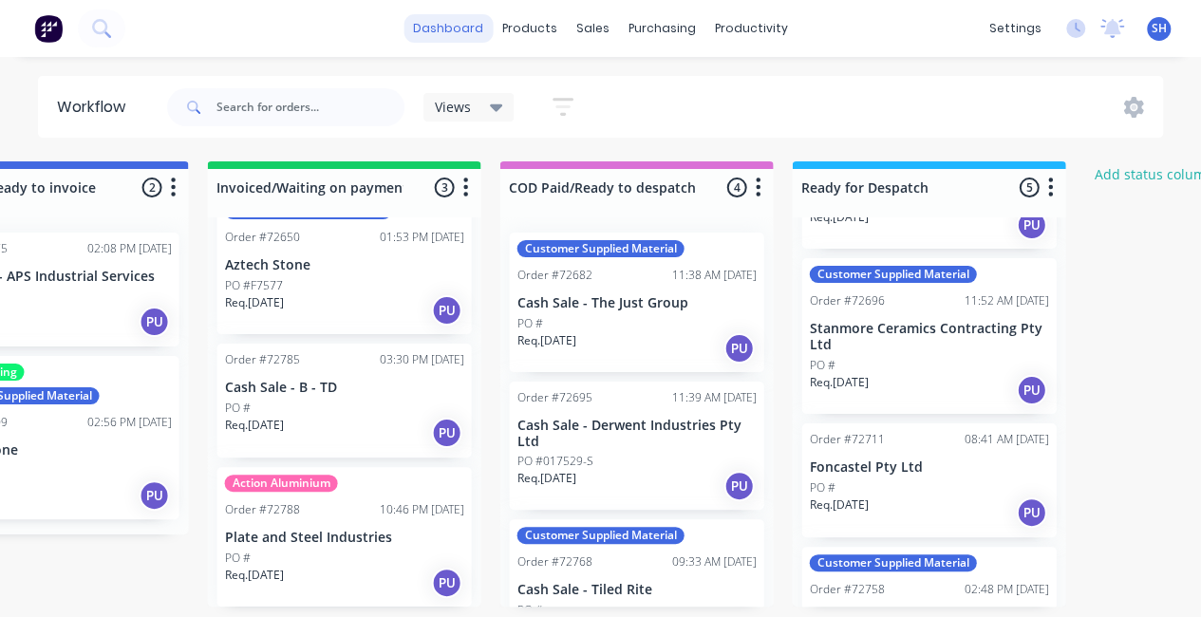
click at [450, 33] on link "dashboard" at bounding box center [448, 28] width 89 height 28
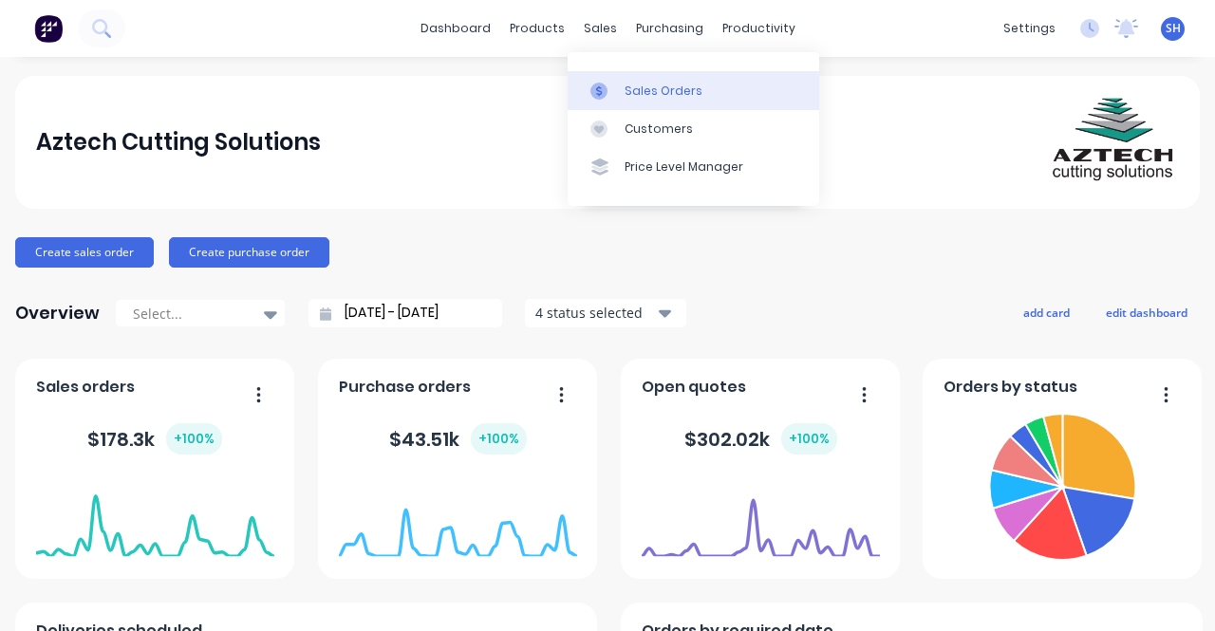
click at [625, 87] on div "Sales Orders" at bounding box center [664, 91] width 78 height 17
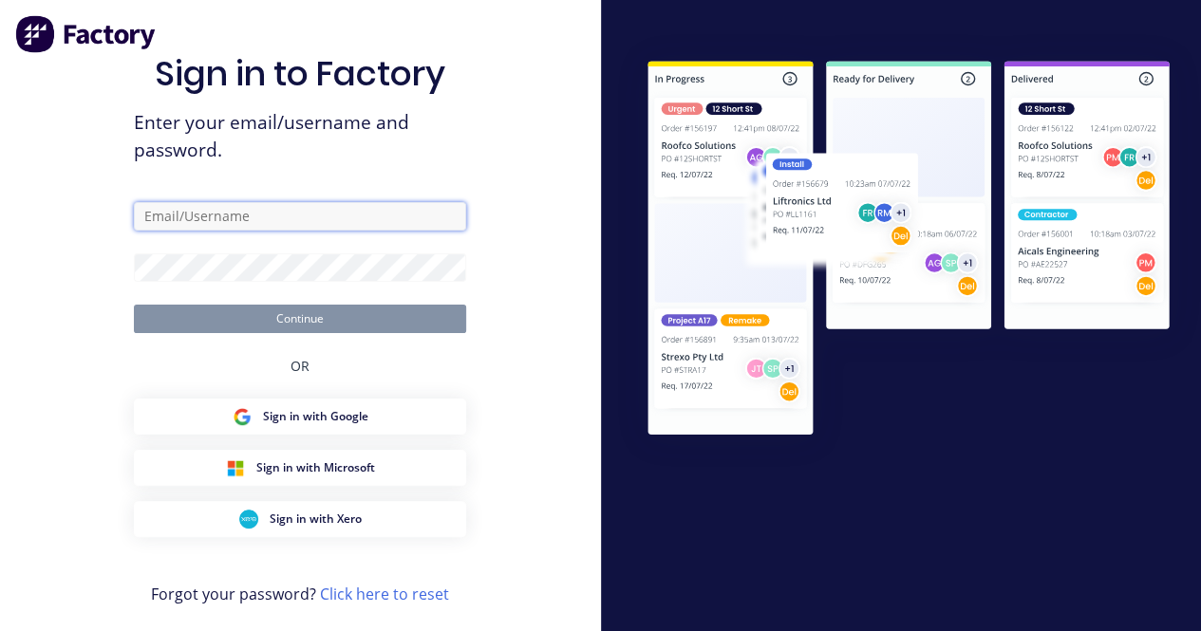
click at [243, 221] on input "text" at bounding box center [300, 216] width 332 height 28
type input "[EMAIL_ADDRESS][DOMAIN_NAME]"
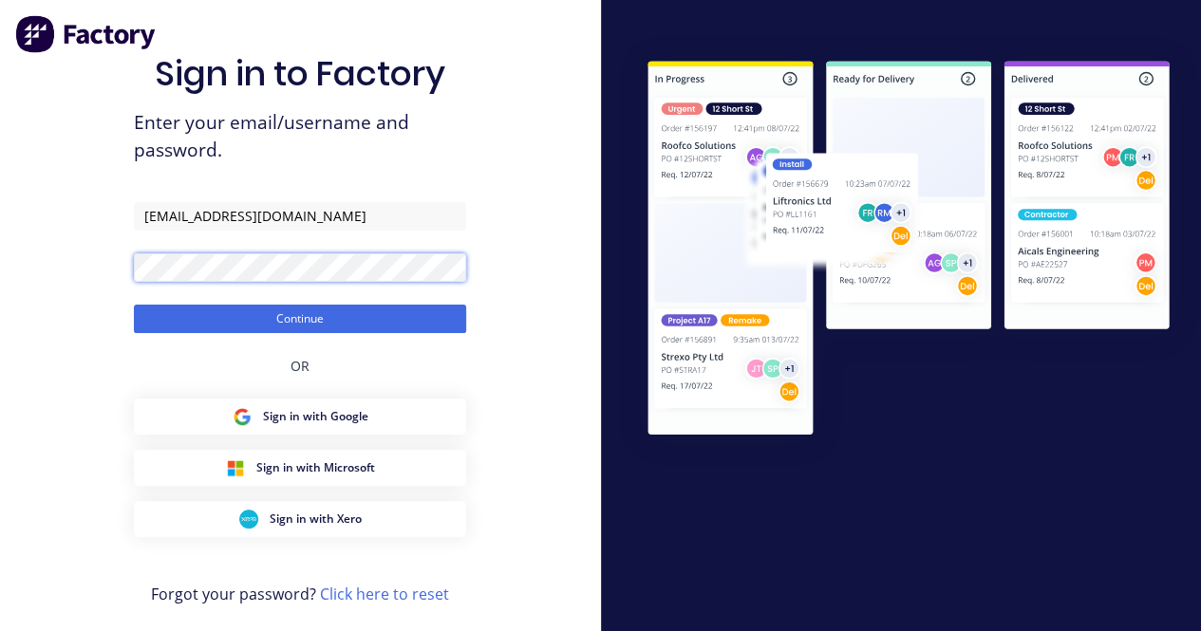
click at [134, 305] on button "Continue" at bounding box center [300, 319] width 332 height 28
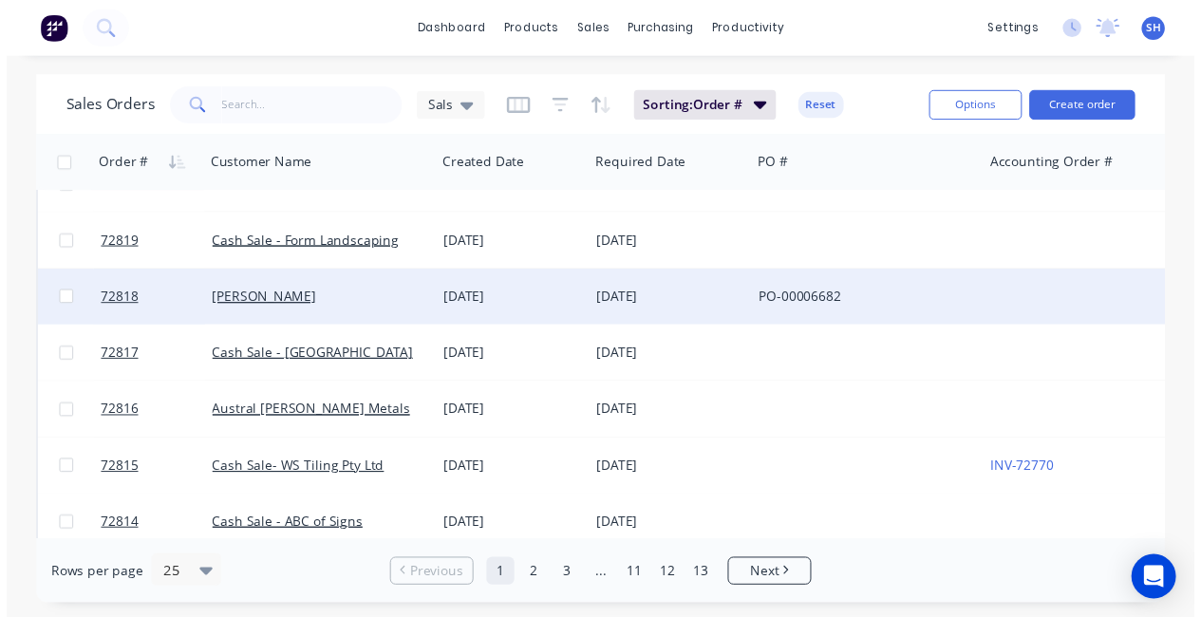
scroll to position [380, 0]
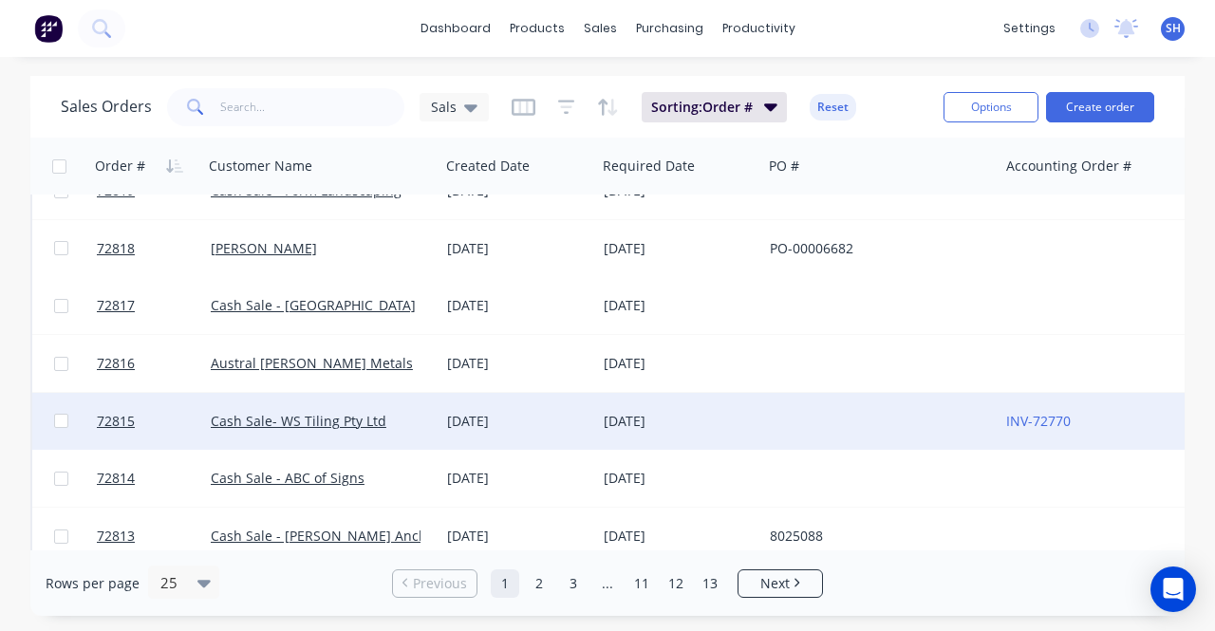
click at [574, 426] on div "[DATE]" at bounding box center [517, 421] width 141 height 19
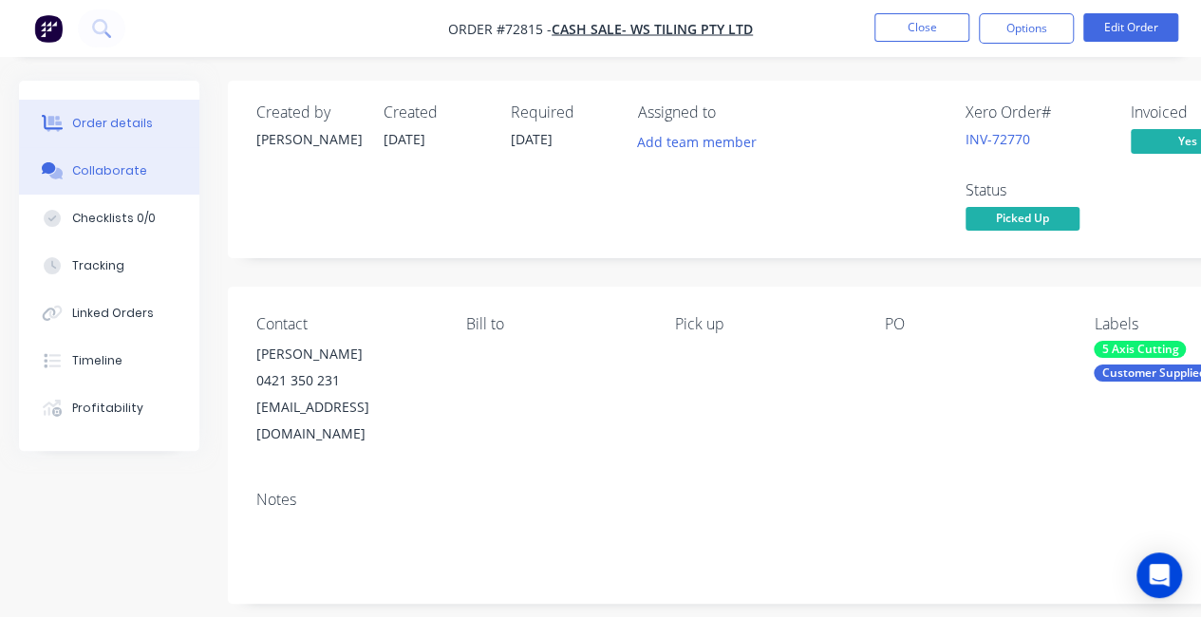
click at [113, 181] on button "Collaborate" at bounding box center [109, 170] width 180 height 47
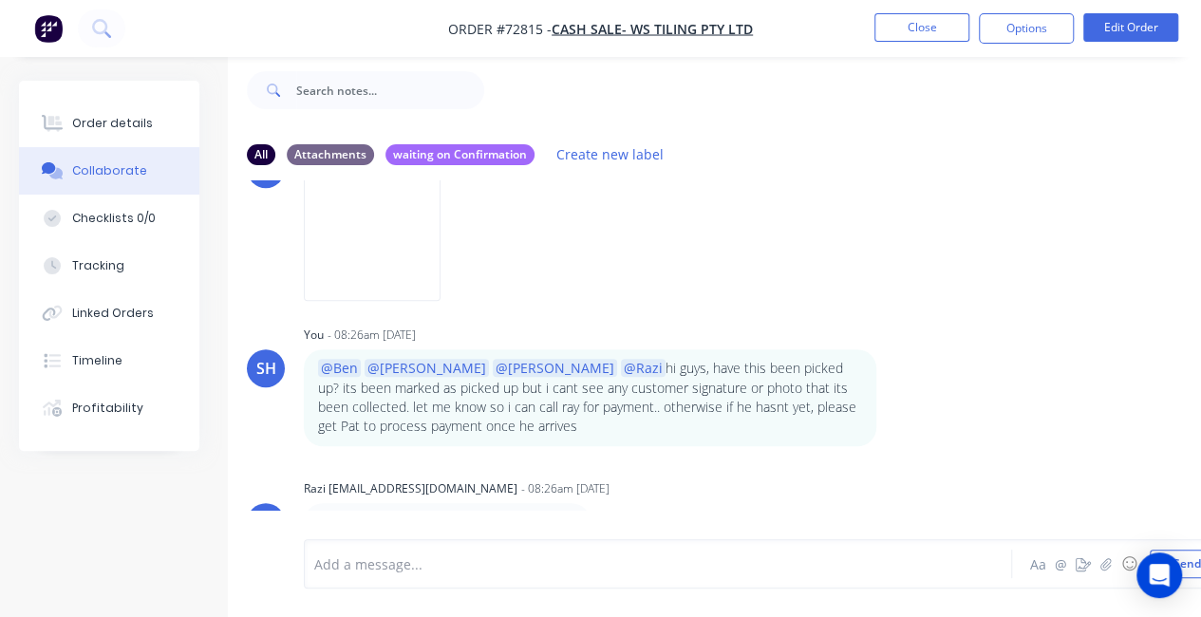
scroll to position [642, 0]
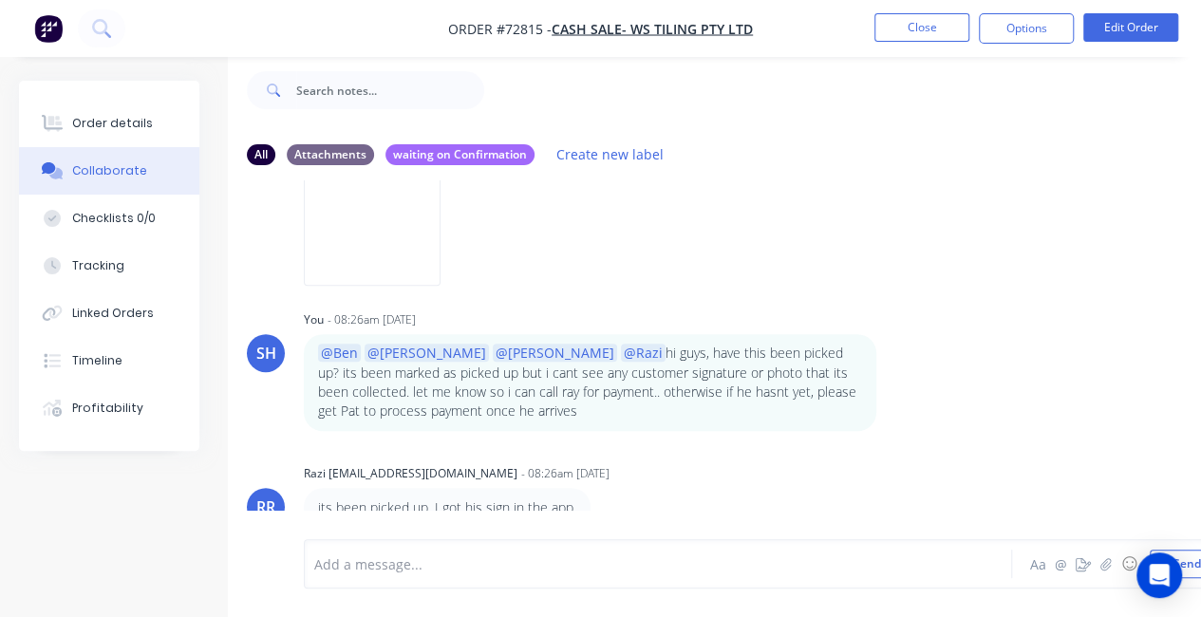
click at [520, 555] on div at bounding box center [656, 565] width 682 height 20
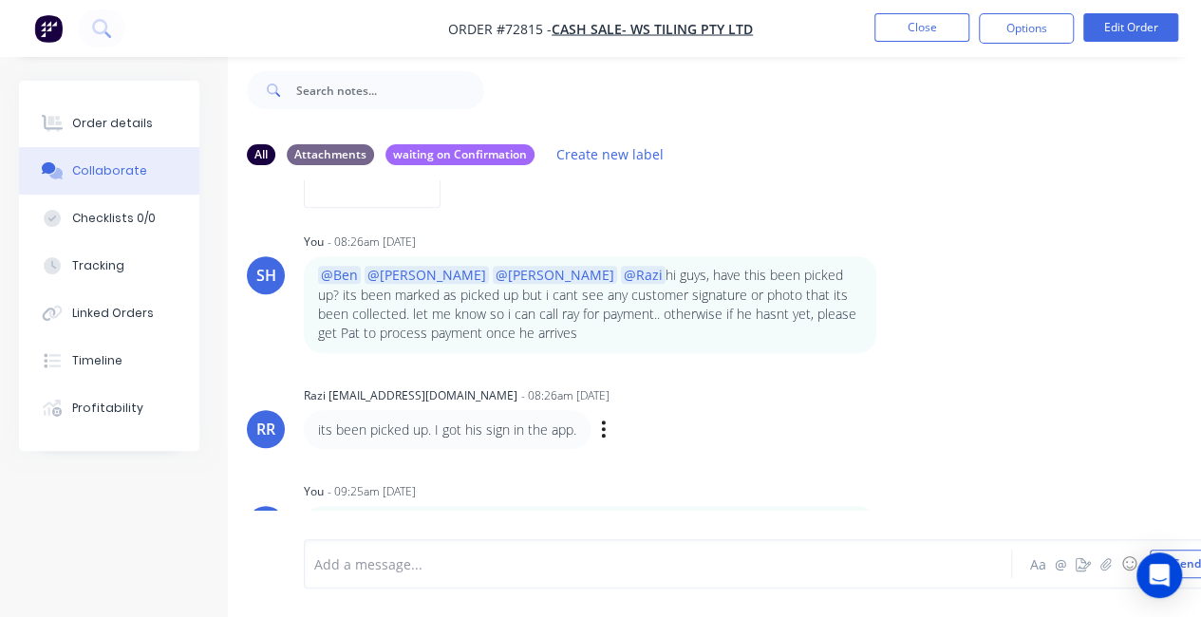
scroll to position [737, 0]
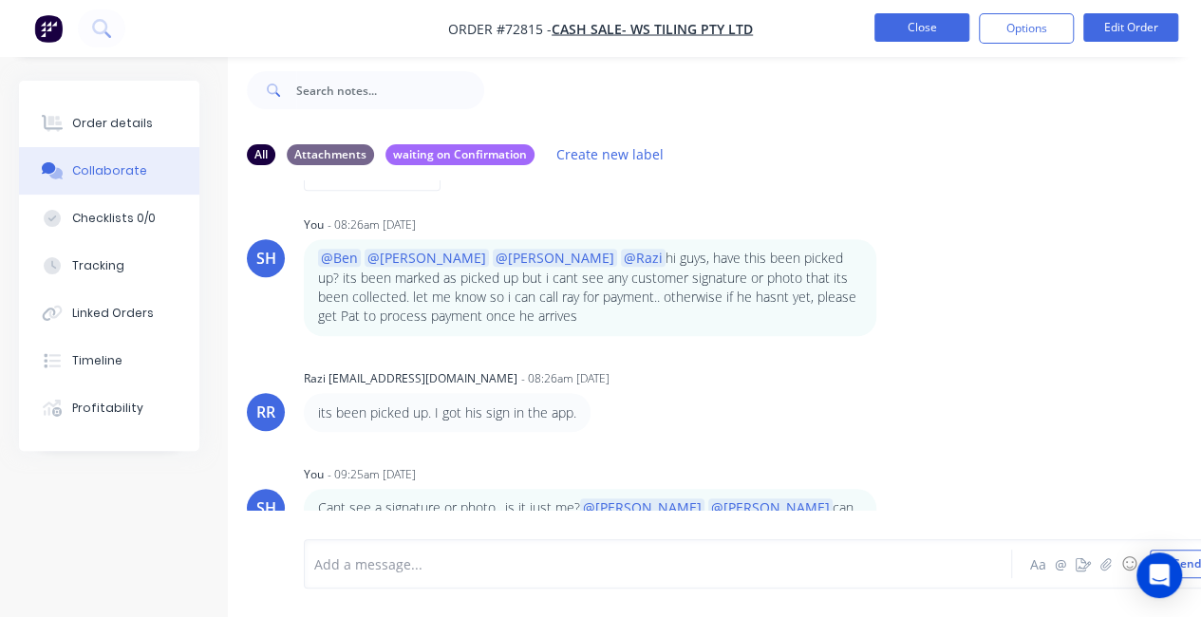
click at [895, 33] on button "Close" at bounding box center [922, 27] width 95 height 28
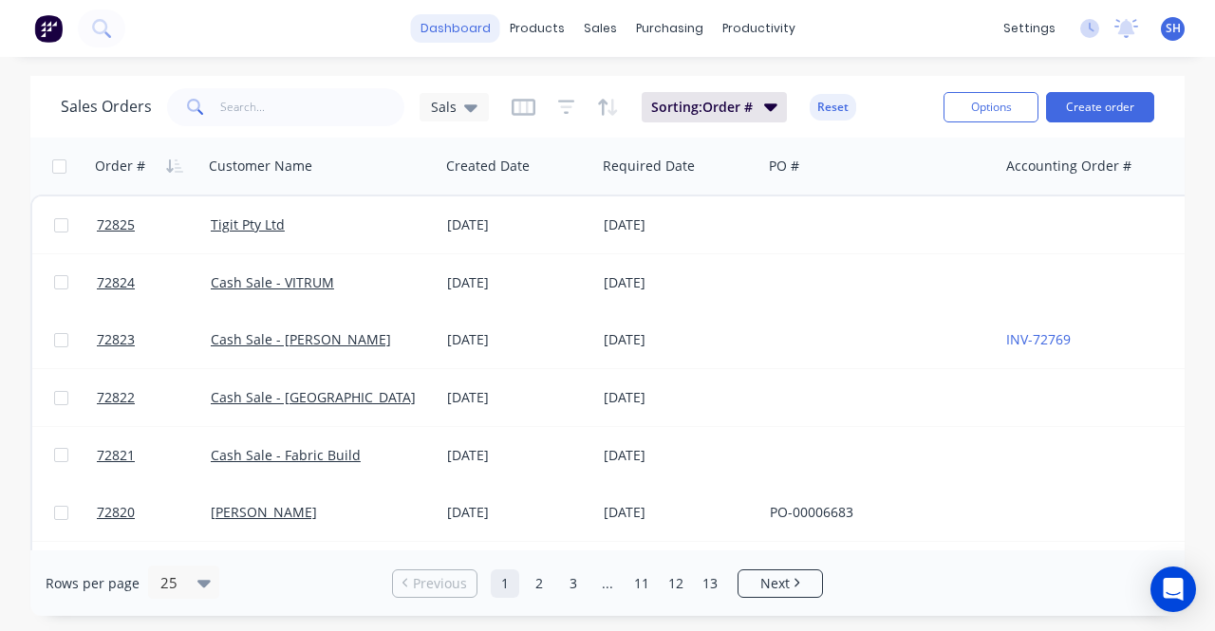
click at [445, 33] on link "dashboard" at bounding box center [455, 28] width 89 height 28
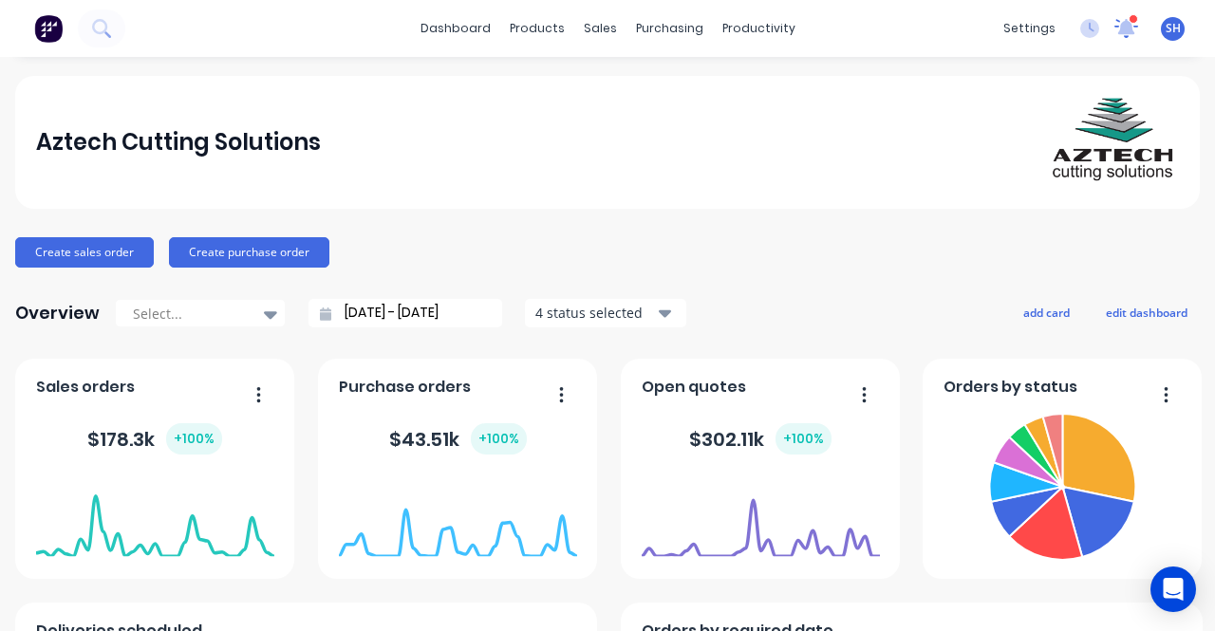
click at [1115, 34] on icon at bounding box center [1127, 28] width 25 height 20
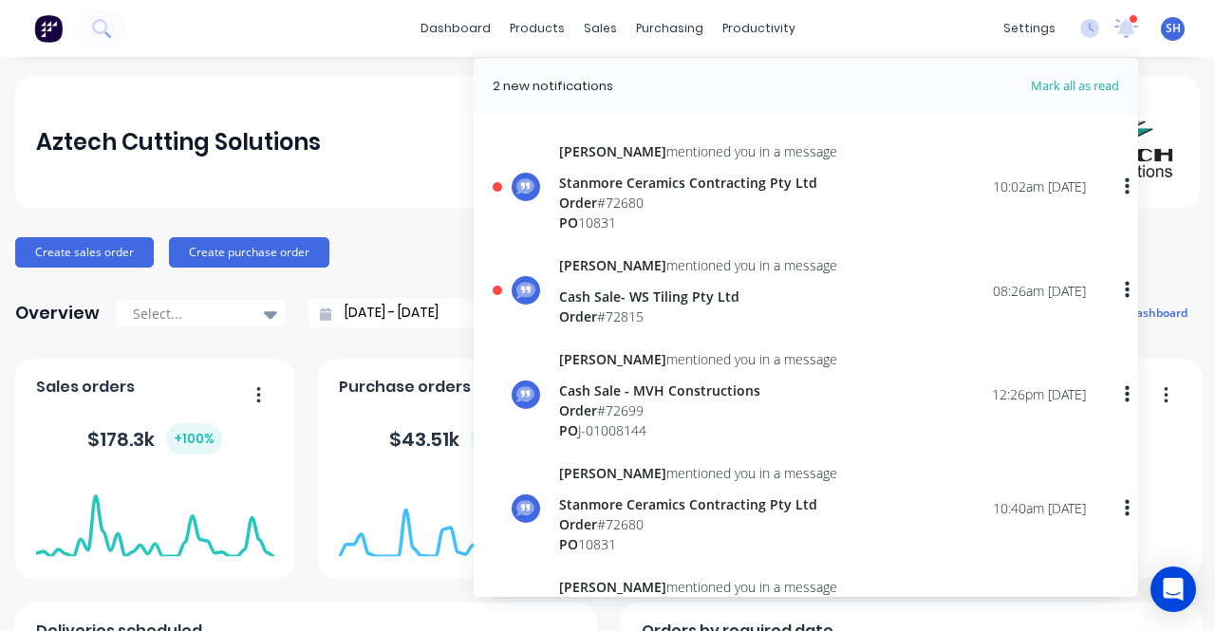
click at [626, 276] on div "[PERSON_NAME] mentioned you in a message Cash Sale- WS Tiling Pty Ltd Order # 7…" at bounding box center [698, 290] width 278 height 71
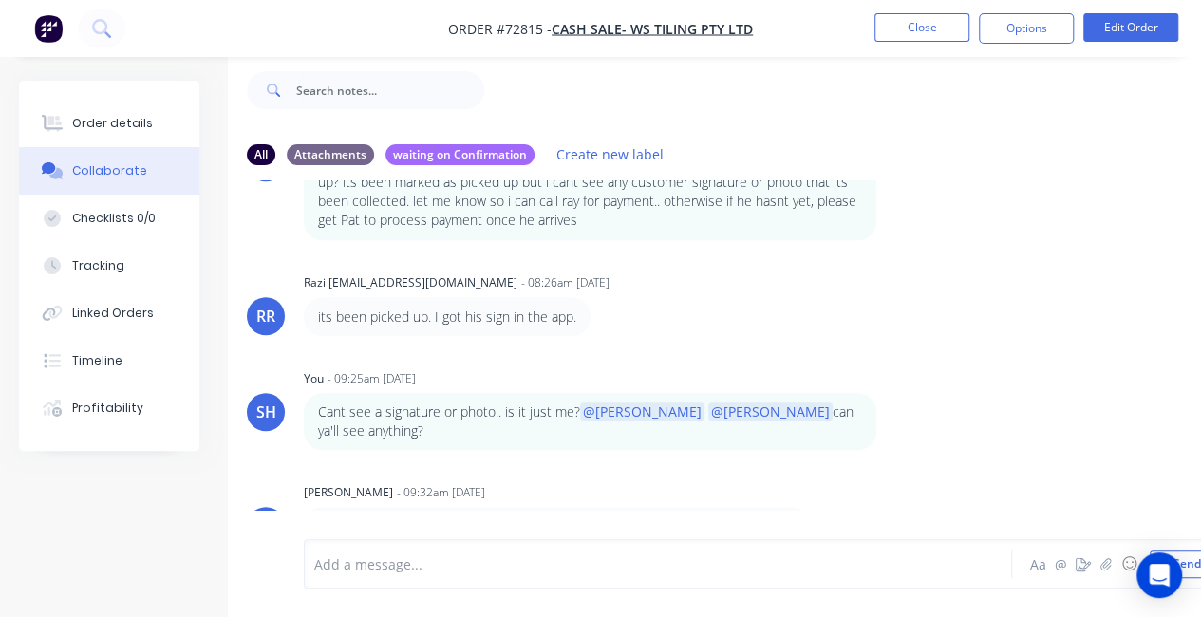
scroll to position [42, 0]
click at [931, 33] on button "Close" at bounding box center [922, 27] width 95 height 28
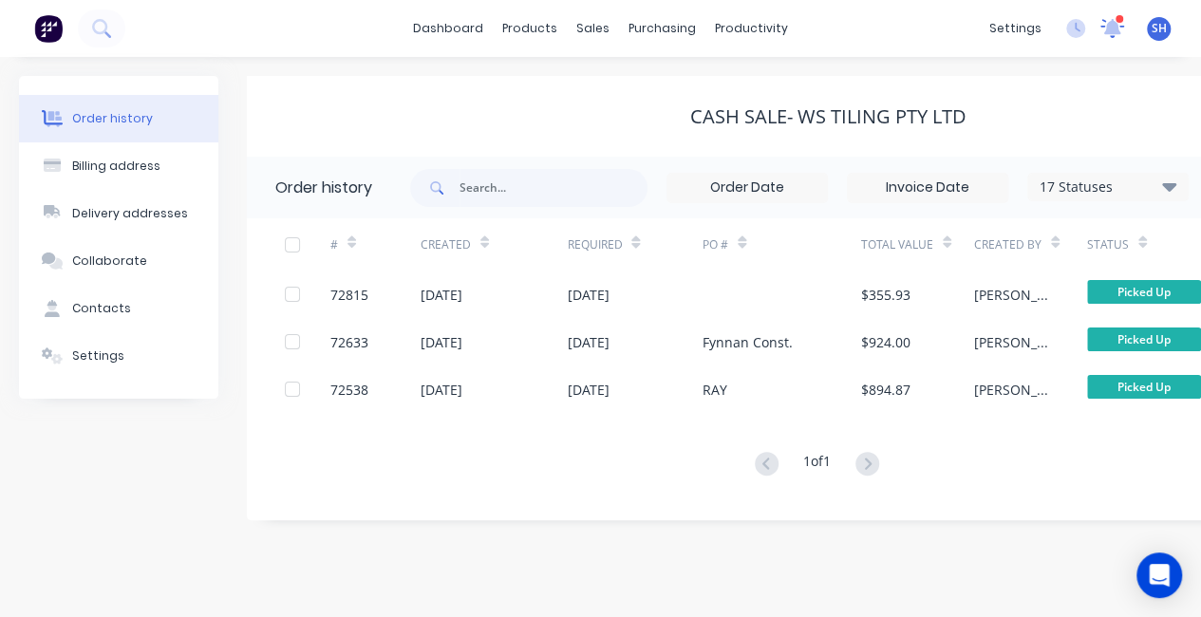
click at [1106, 33] on icon at bounding box center [1112, 26] width 17 height 15
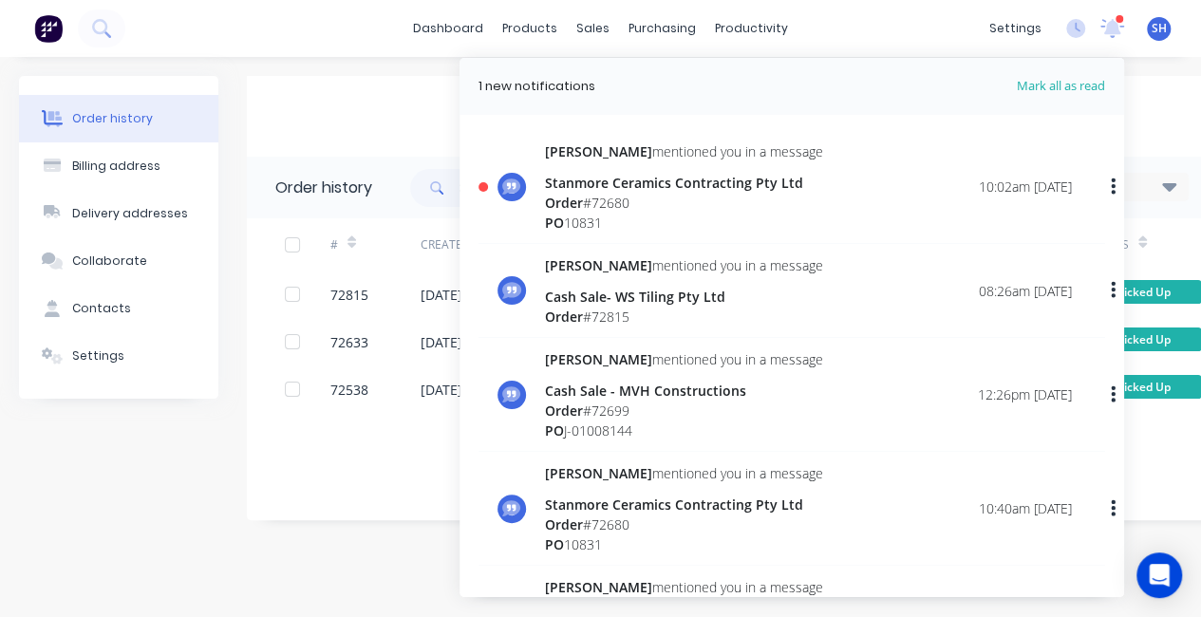
click at [674, 213] on div "PO 10831" at bounding box center [684, 223] width 278 height 20
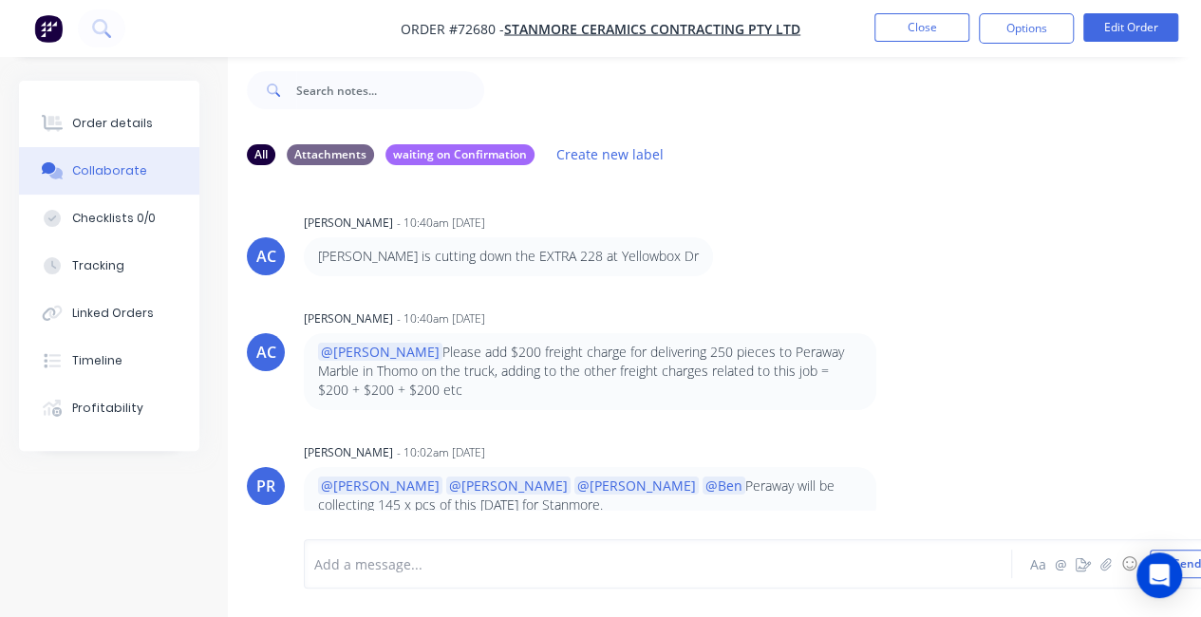
scroll to position [42, 0]
click at [404, 555] on div at bounding box center [656, 565] width 682 height 20
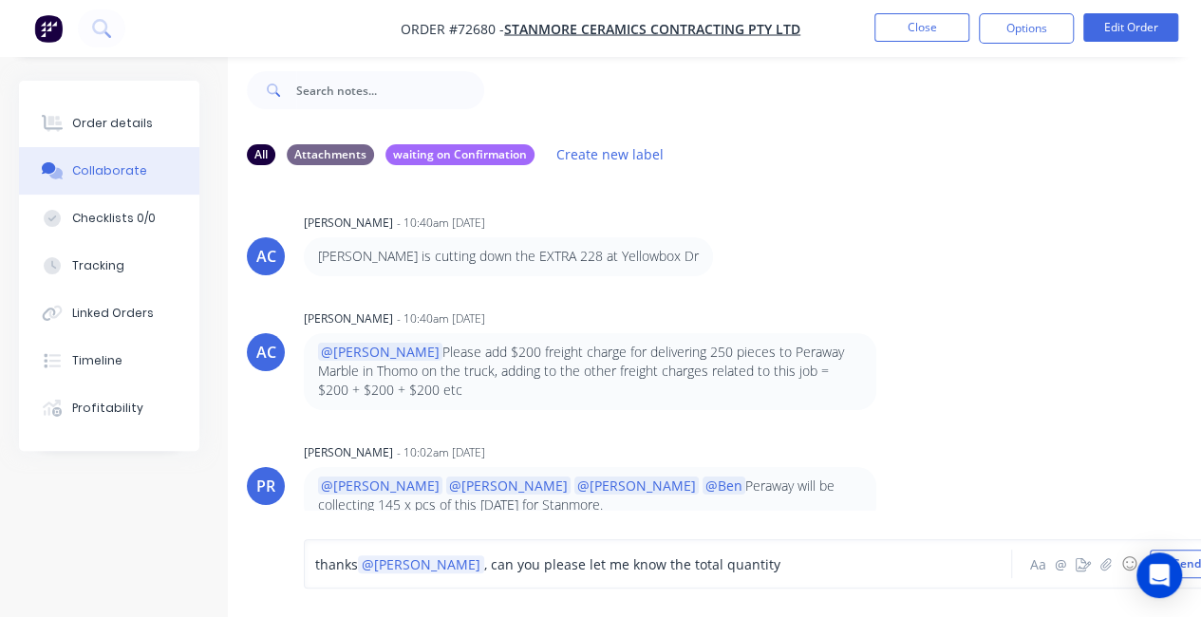
click at [651, 559] on span ", can you please let me know the total quantity" at bounding box center [632, 564] width 296 height 18
click at [783, 569] on div "thanks @Patrick , can you please let me know the total/final quantity" at bounding box center [656, 565] width 682 height 20
click at [934, 571] on div "thanks @Patrick , can you please let me know the total/final quantity that will…" at bounding box center [656, 565] width 682 height 20
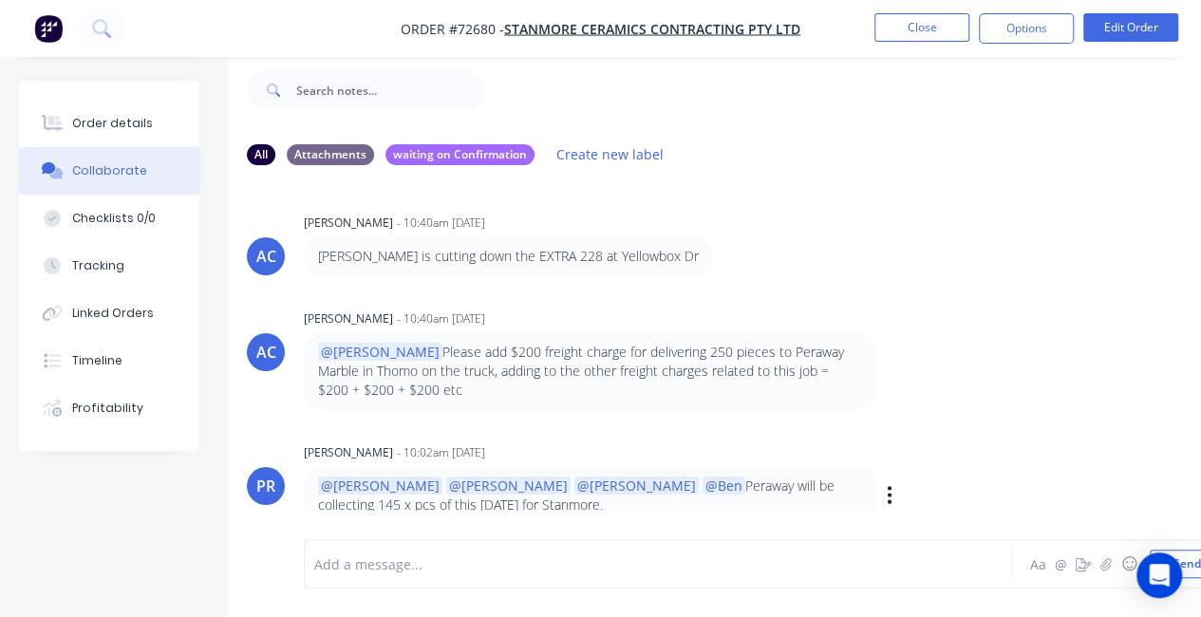
scroll to position [112, 0]
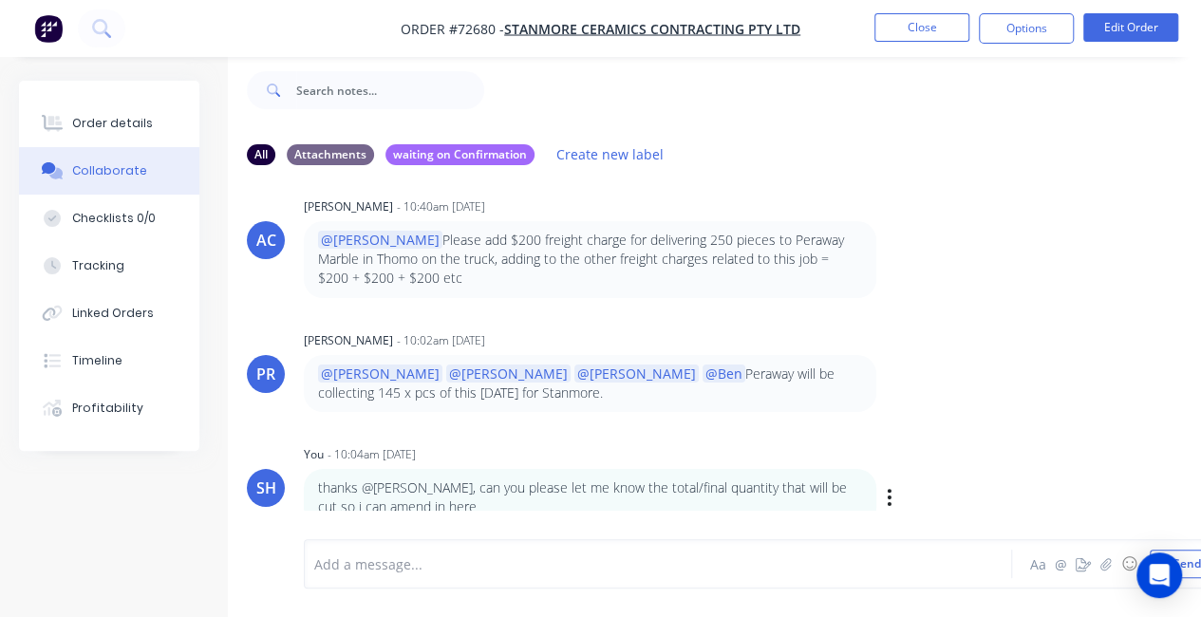
click at [515, 485] on p "thanks @Patrick, can you please let me know the total/final quantity that will …" at bounding box center [590, 498] width 544 height 39
click at [376, 479] on p "thanks @Patrick, can you please let me know the total/final quantity that will …" at bounding box center [590, 498] width 544 height 39
click at [457, 555] on div at bounding box center [656, 565] width 682 height 20
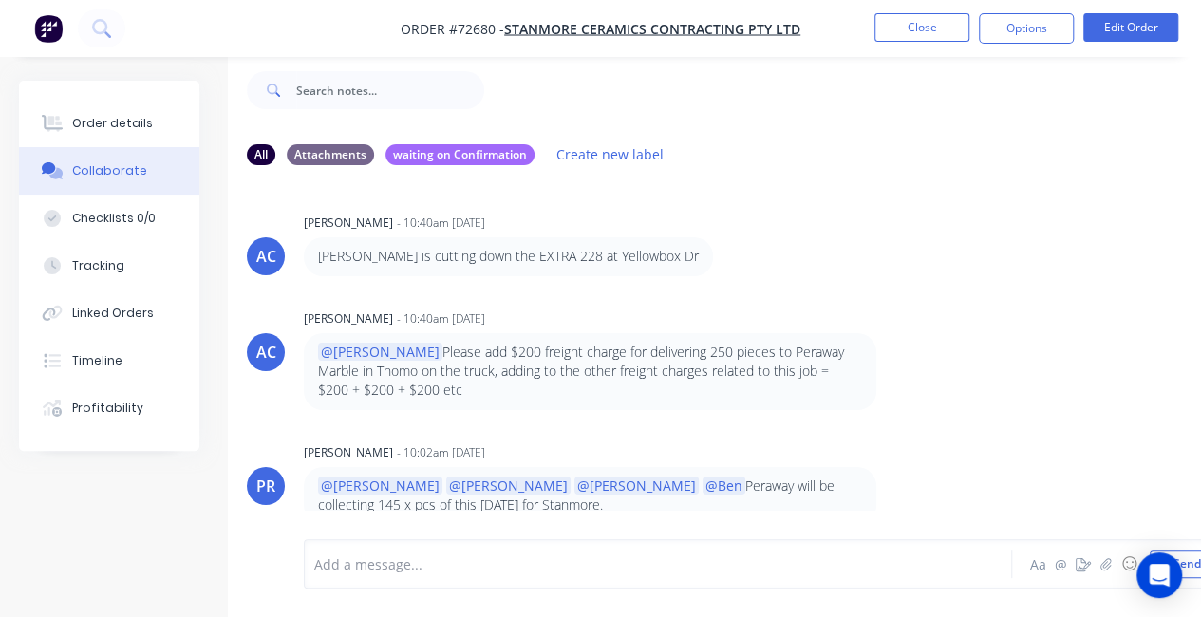
scroll to position [0, 0]
click at [113, 129] on div "Order details" at bounding box center [112, 123] width 81 height 17
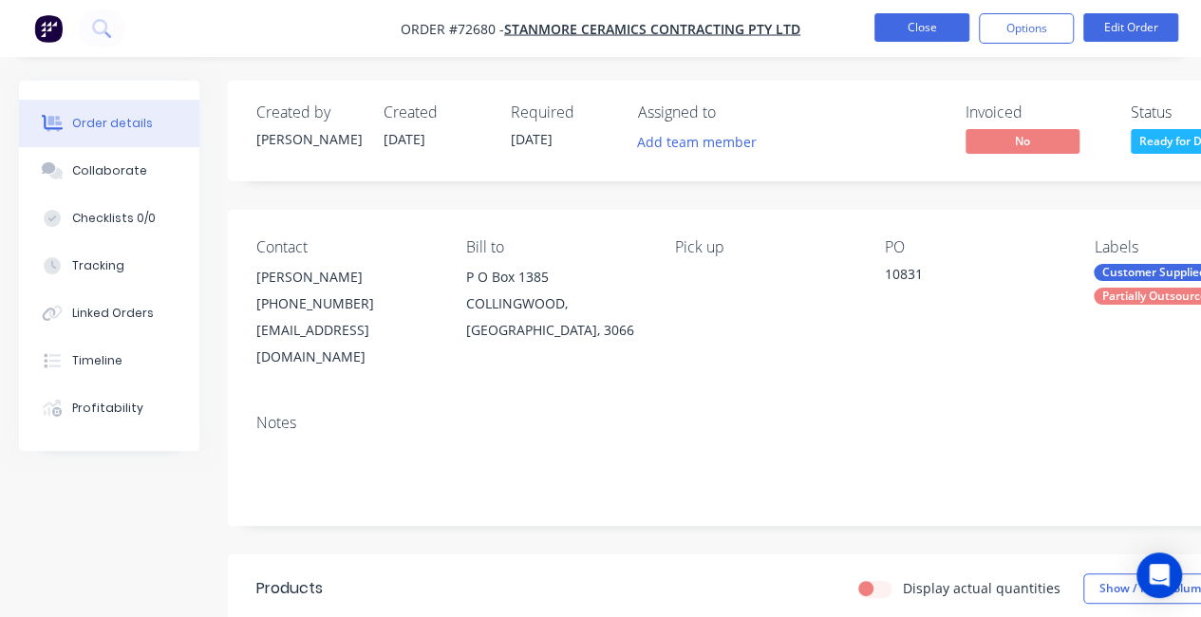
click at [926, 27] on button "Close" at bounding box center [922, 27] width 95 height 28
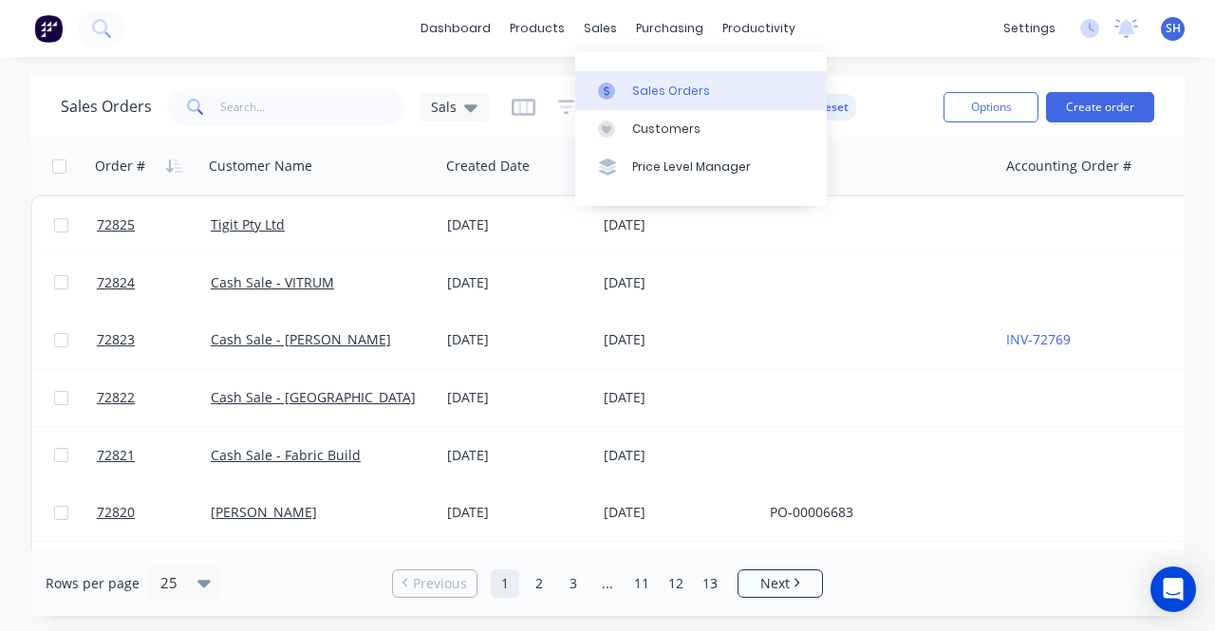
click at [630, 96] on link "Sales Orders" at bounding box center [701, 90] width 252 height 38
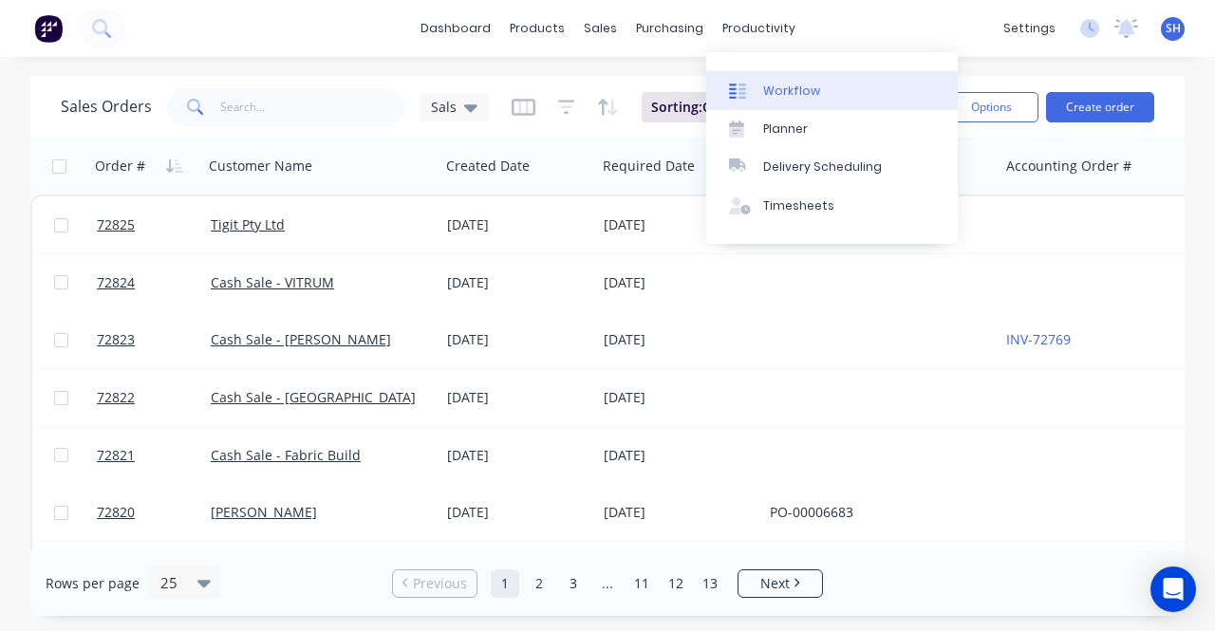
click at [748, 77] on link "Workflow" at bounding box center [832, 90] width 252 height 38
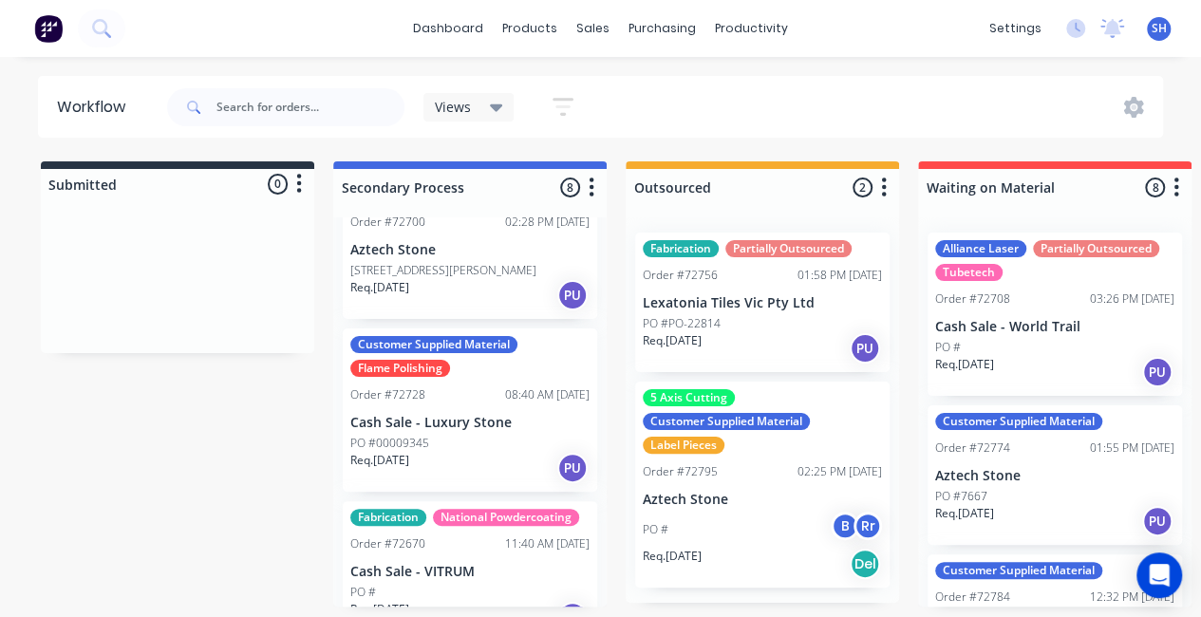
scroll to position [760, 0]
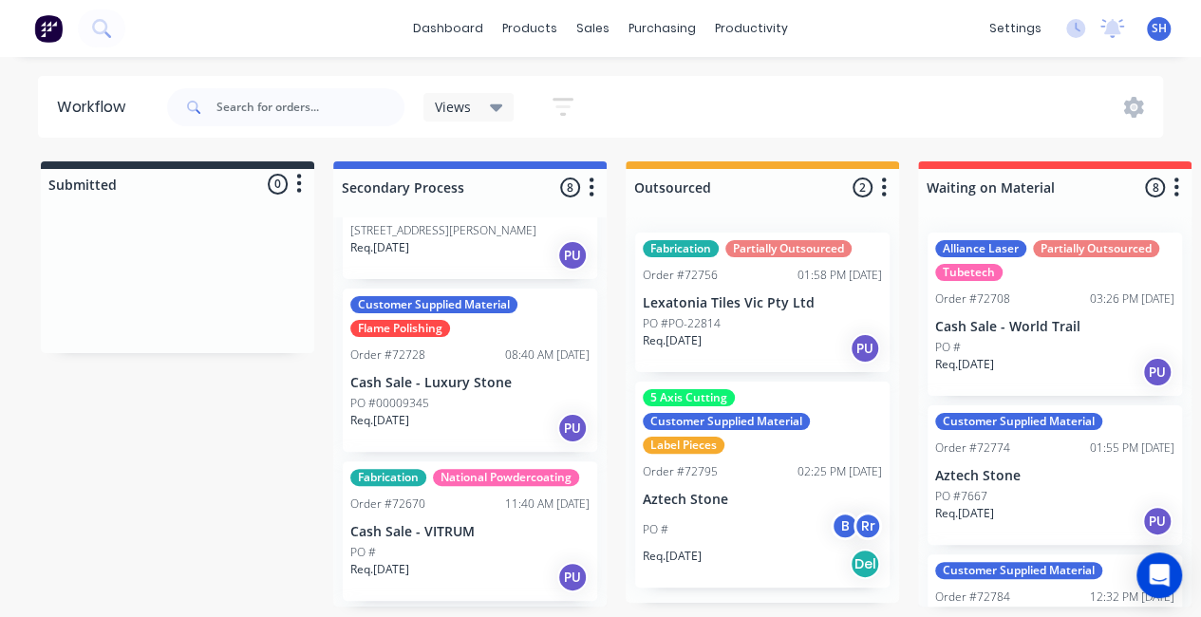
click at [425, 412] on div "Req. 02/09/25 PU" at bounding box center [469, 428] width 239 height 32
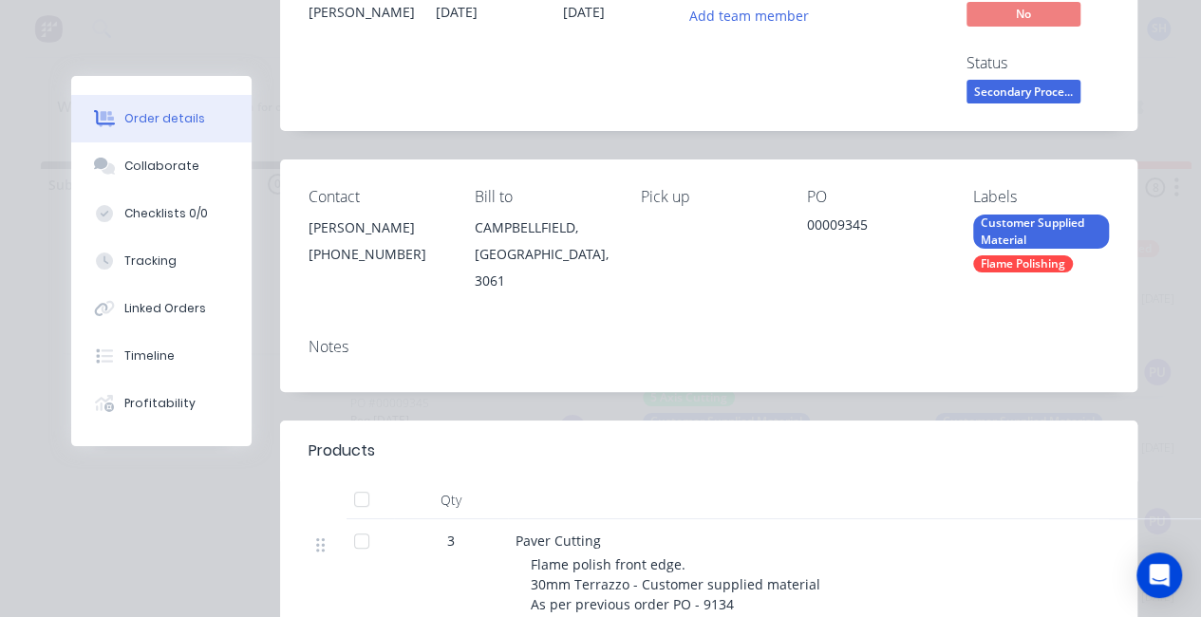
scroll to position [0, 0]
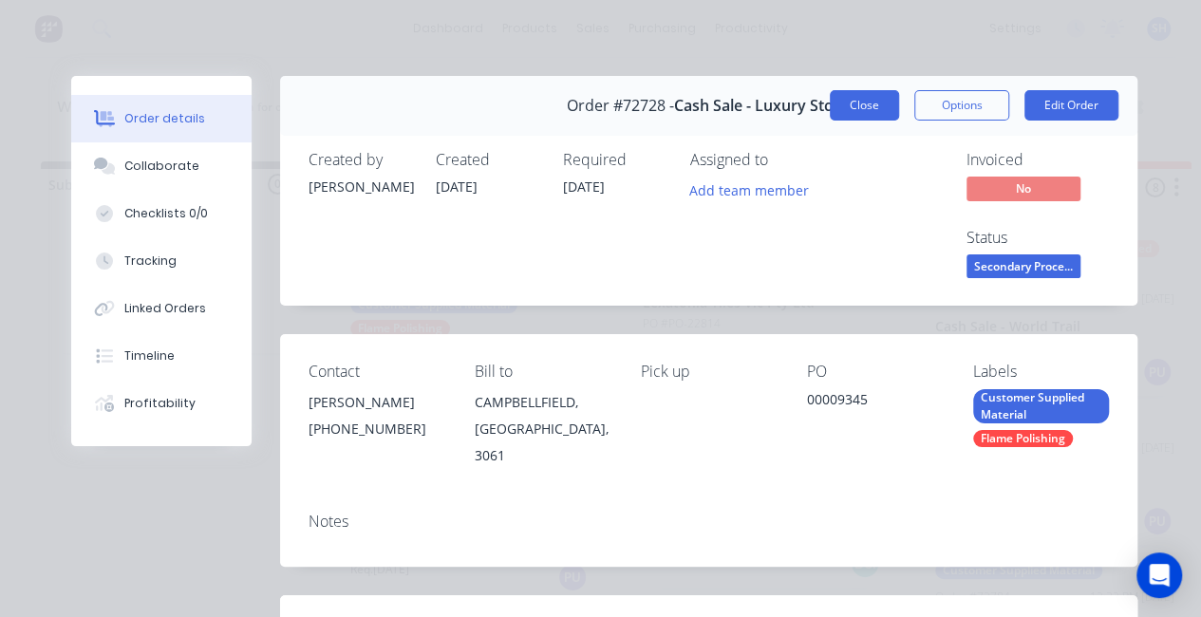
click at [837, 109] on button "Close" at bounding box center [864, 105] width 69 height 30
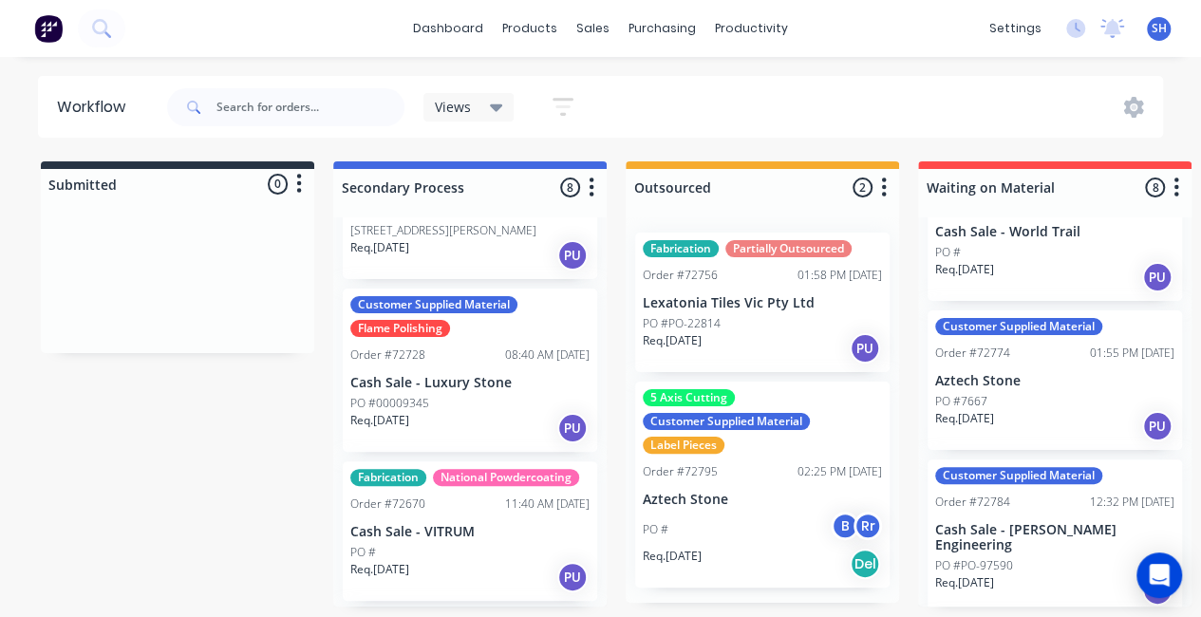
scroll to position [285, 0]
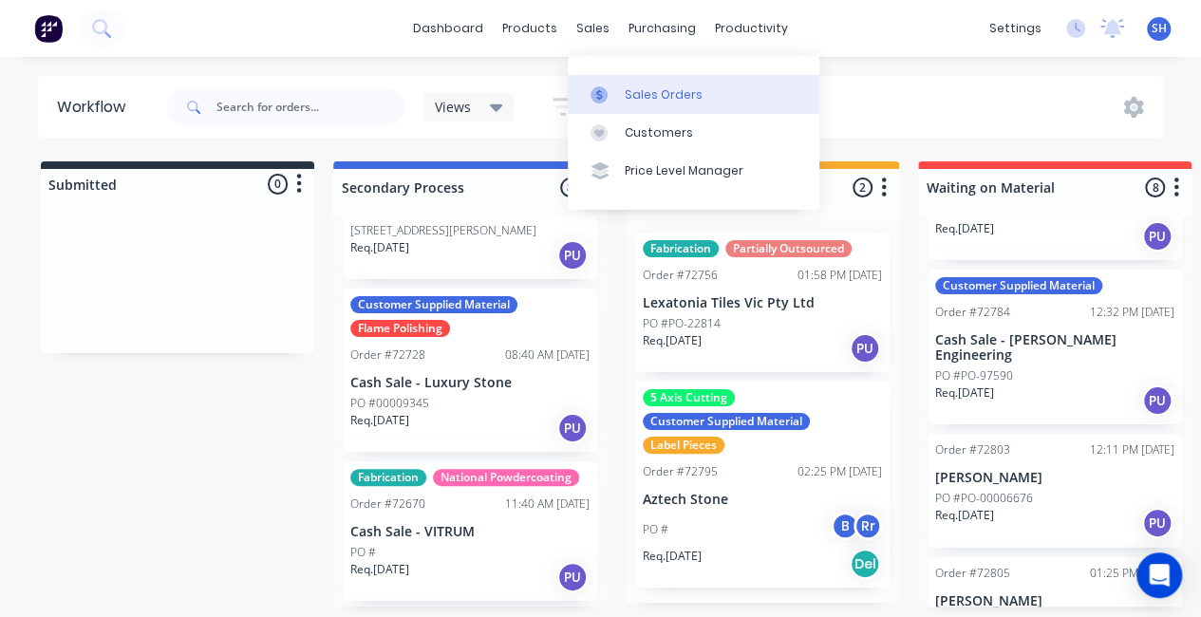
click at [615, 86] on div at bounding box center [605, 94] width 28 height 17
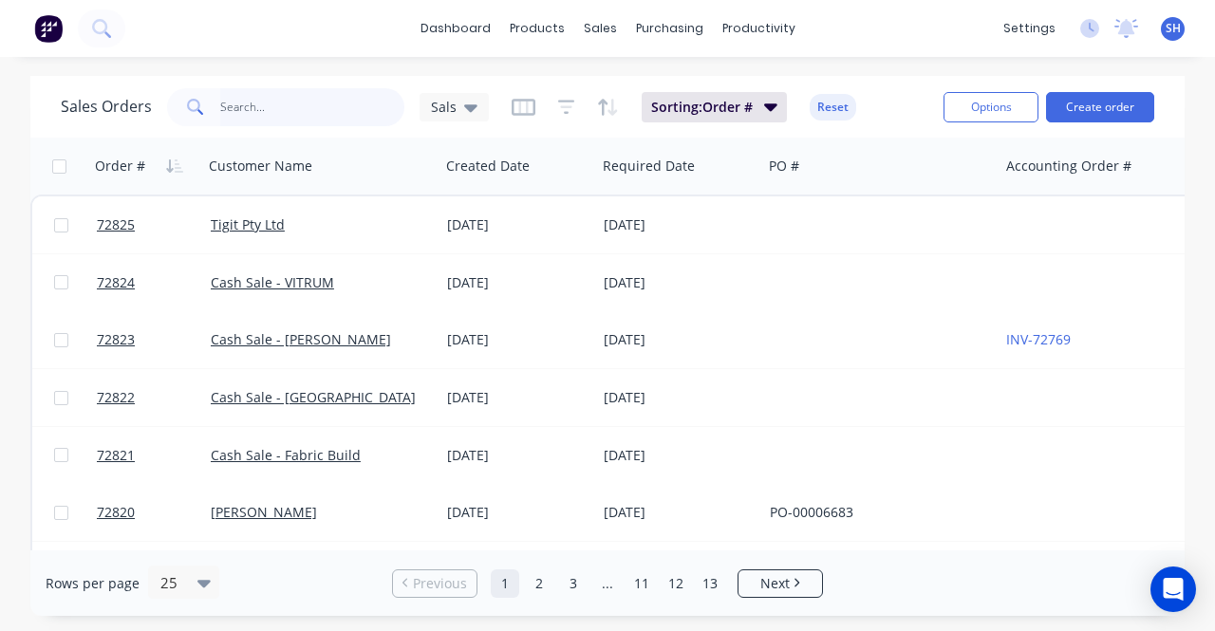
click at [244, 111] on input "text" at bounding box center [312, 107] width 185 height 38
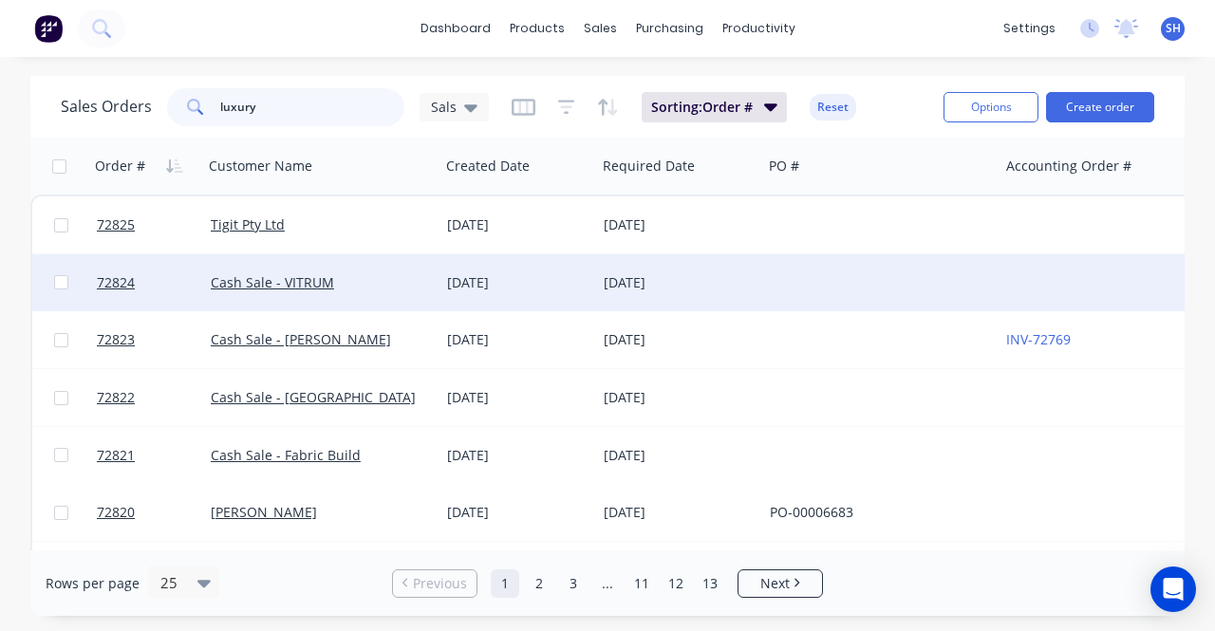
type input "luxury"
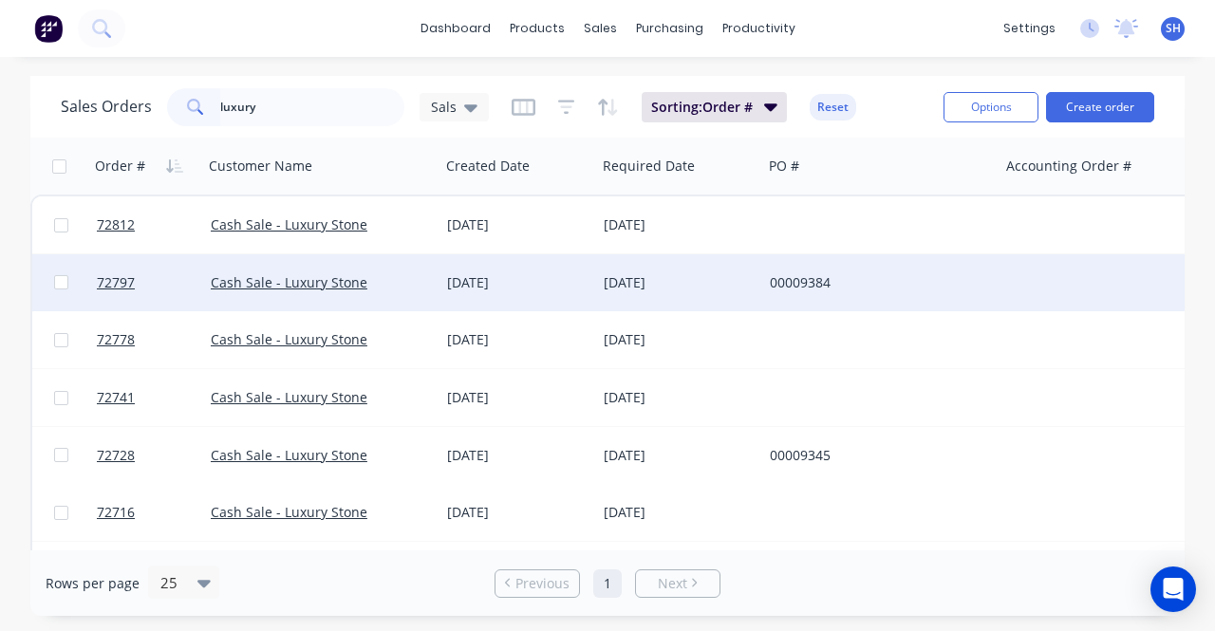
click at [653, 295] on div "15 Sep 2025" at bounding box center [679, 282] width 166 height 57
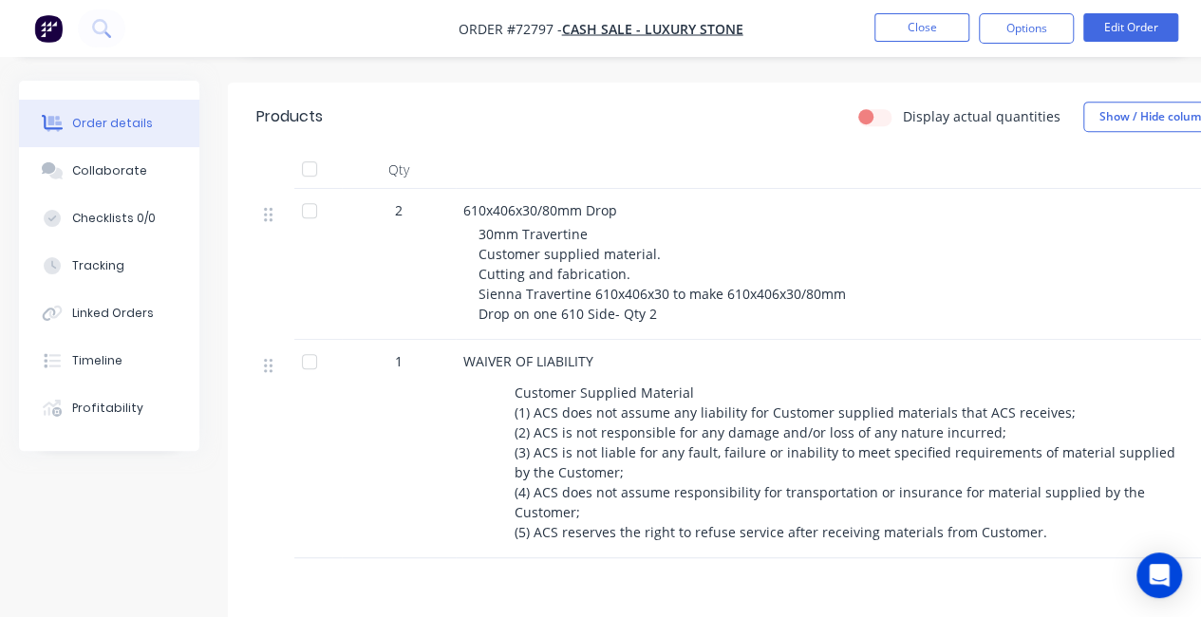
scroll to position [139, 0]
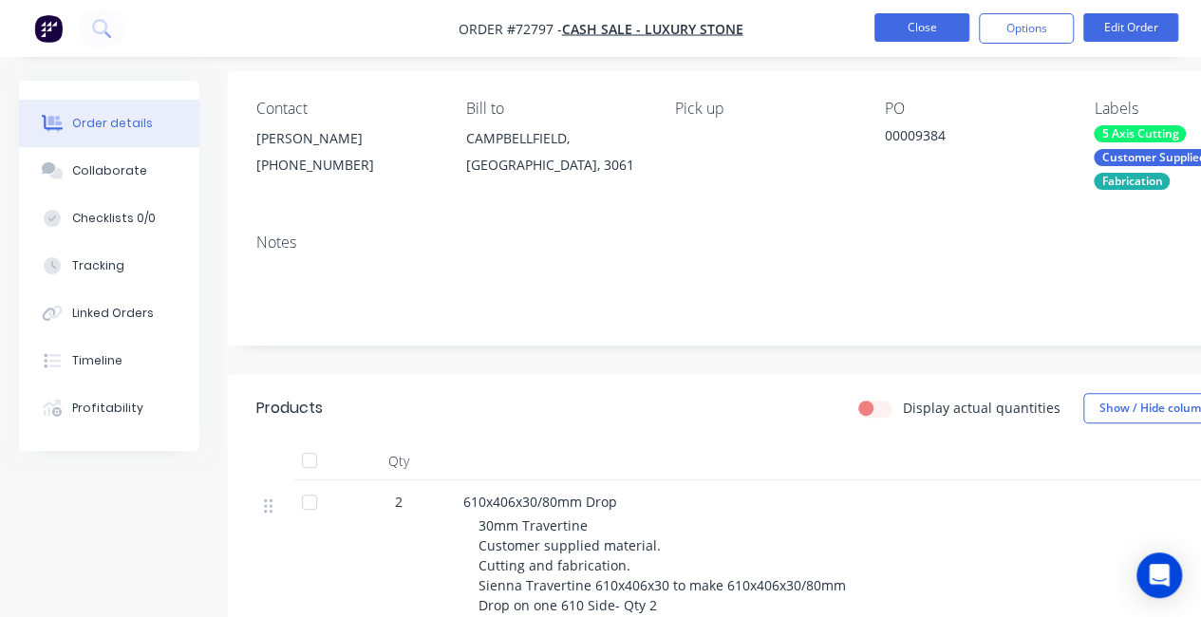
click at [889, 29] on button "Close" at bounding box center [922, 27] width 95 height 28
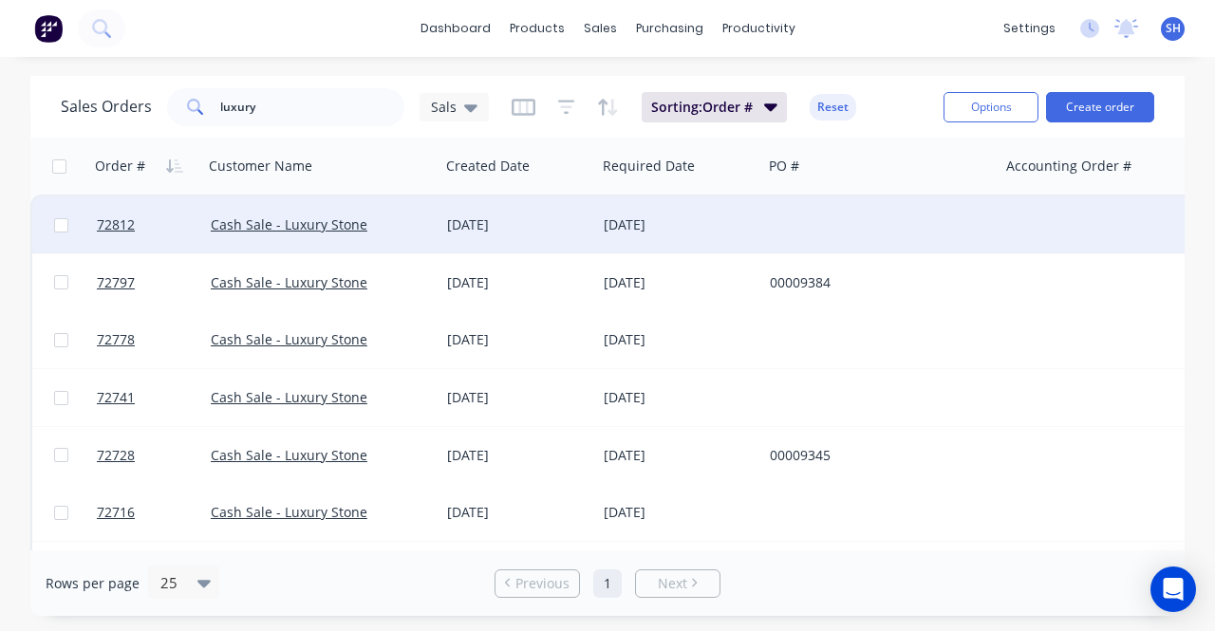
click at [465, 225] on div "[DATE]" at bounding box center [517, 225] width 141 height 19
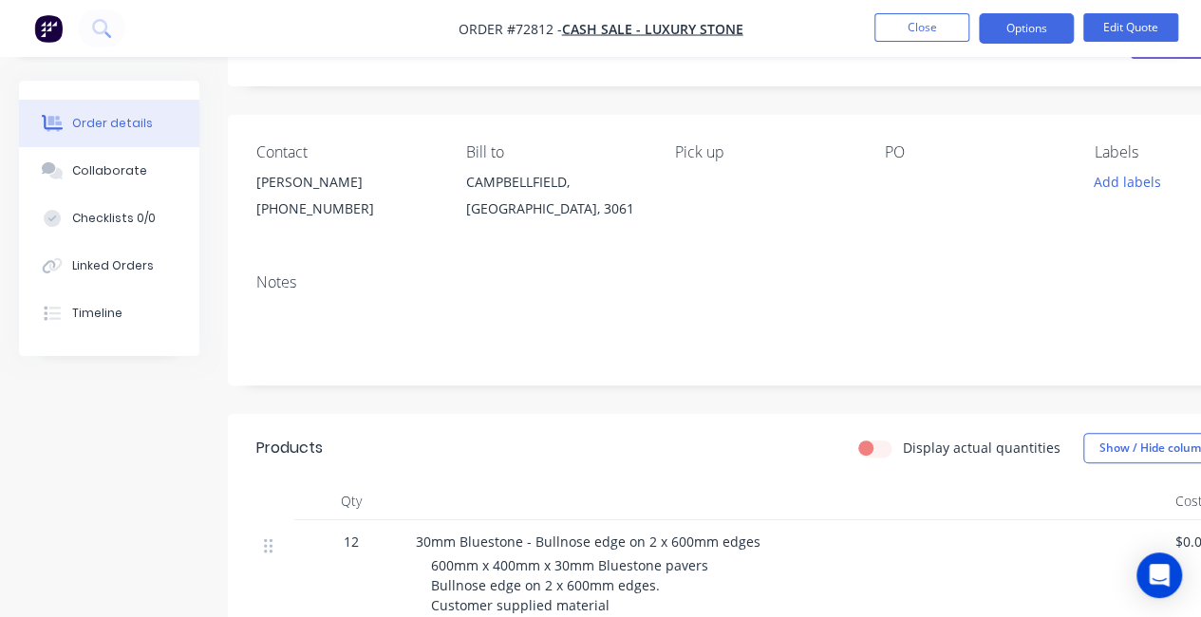
scroll to position [95, 0]
click at [919, 39] on button "Close" at bounding box center [922, 27] width 95 height 28
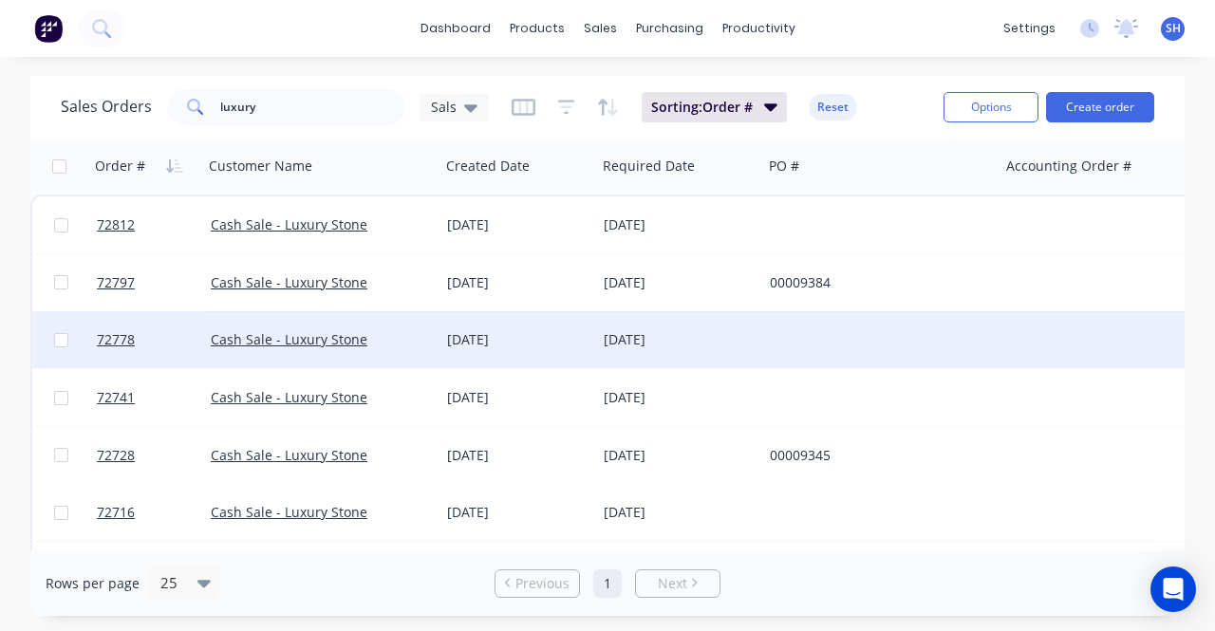
click at [524, 332] on div "28 Aug 2025" at bounding box center [517, 339] width 141 height 19
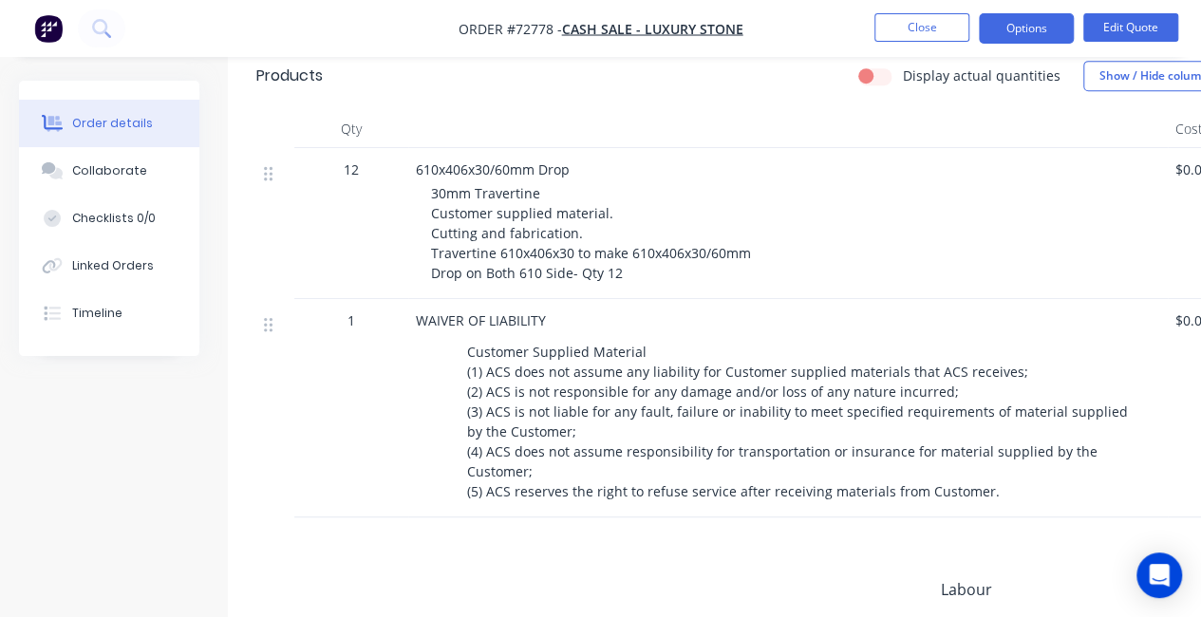
scroll to position [475, 0]
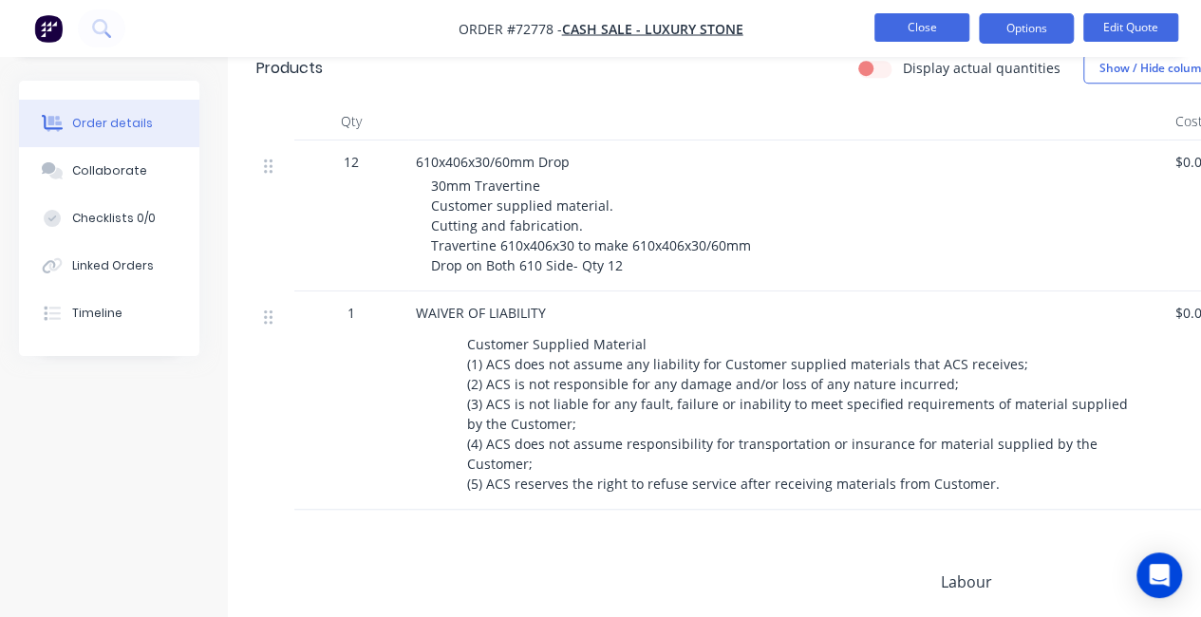
click at [889, 28] on button "Close" at bounding box center [922, 27] width 95 height 28
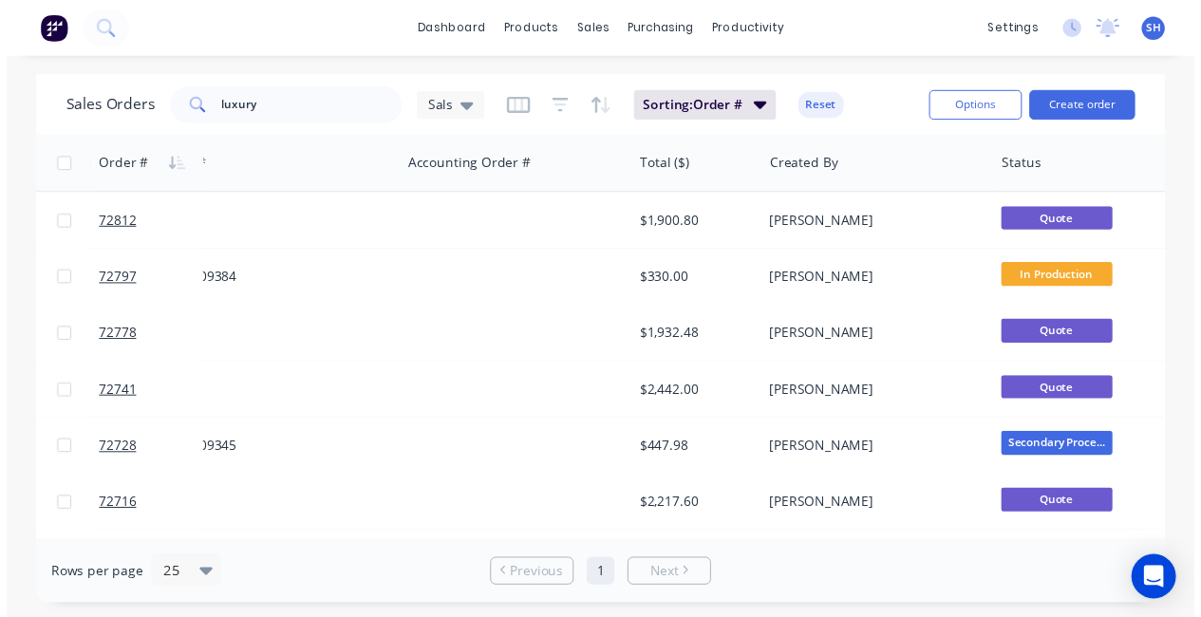
scroll to position [0, 596]
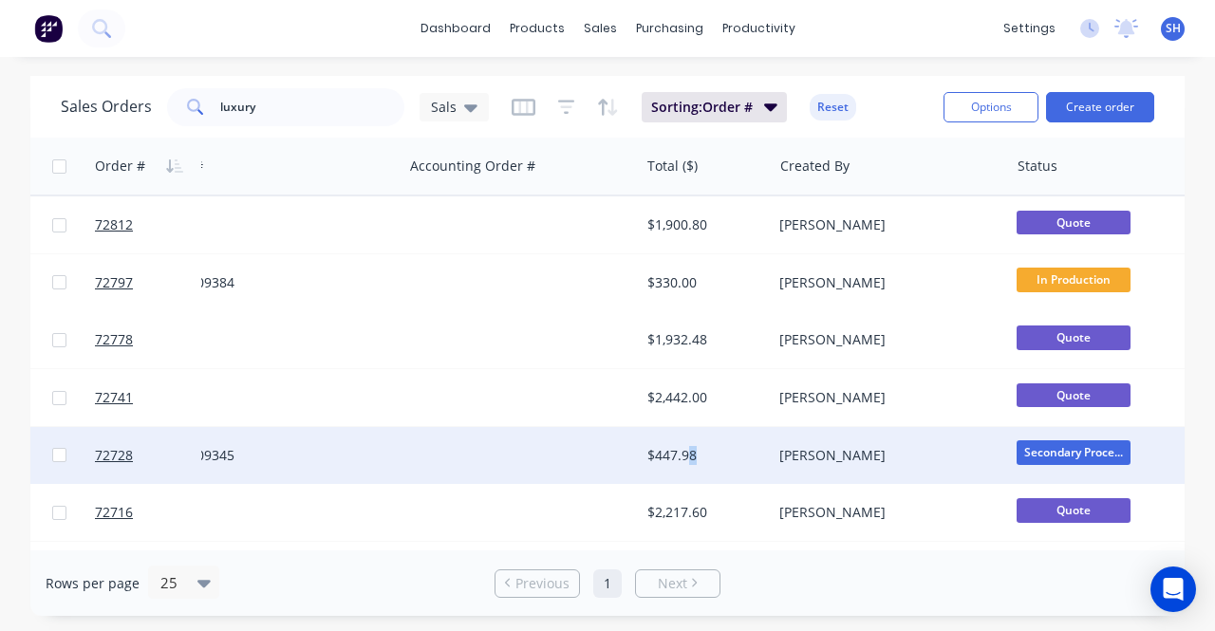
click at [691, 466] on div "$447.98" at bounding box center [706, 455] width 133 height 57
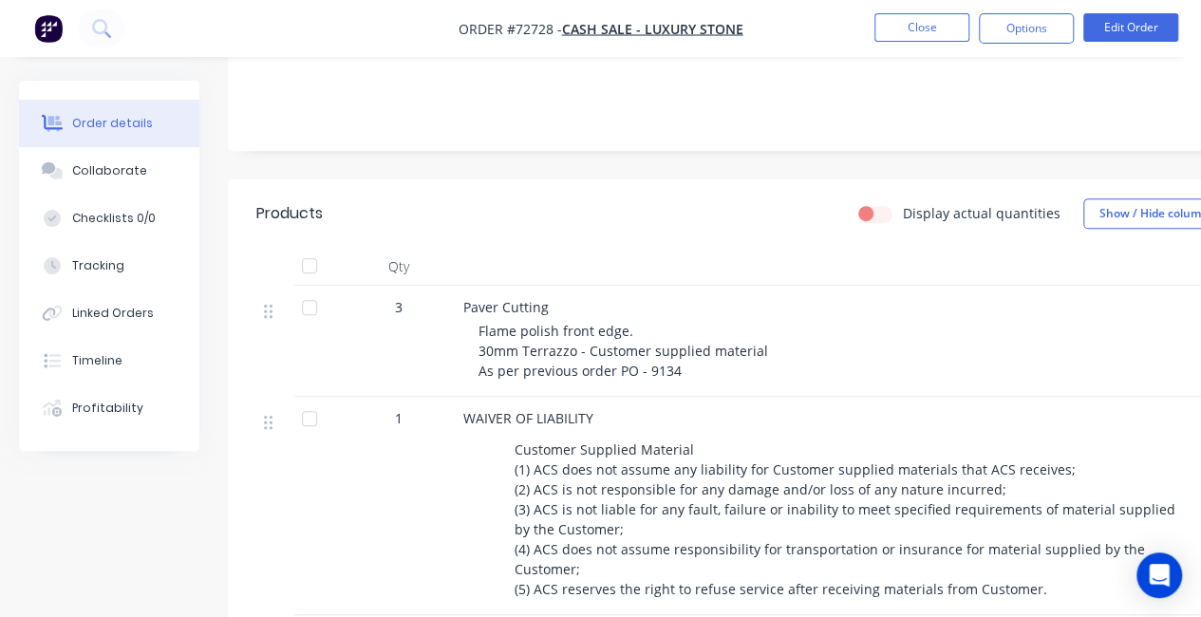
scroll to position [380, 0]
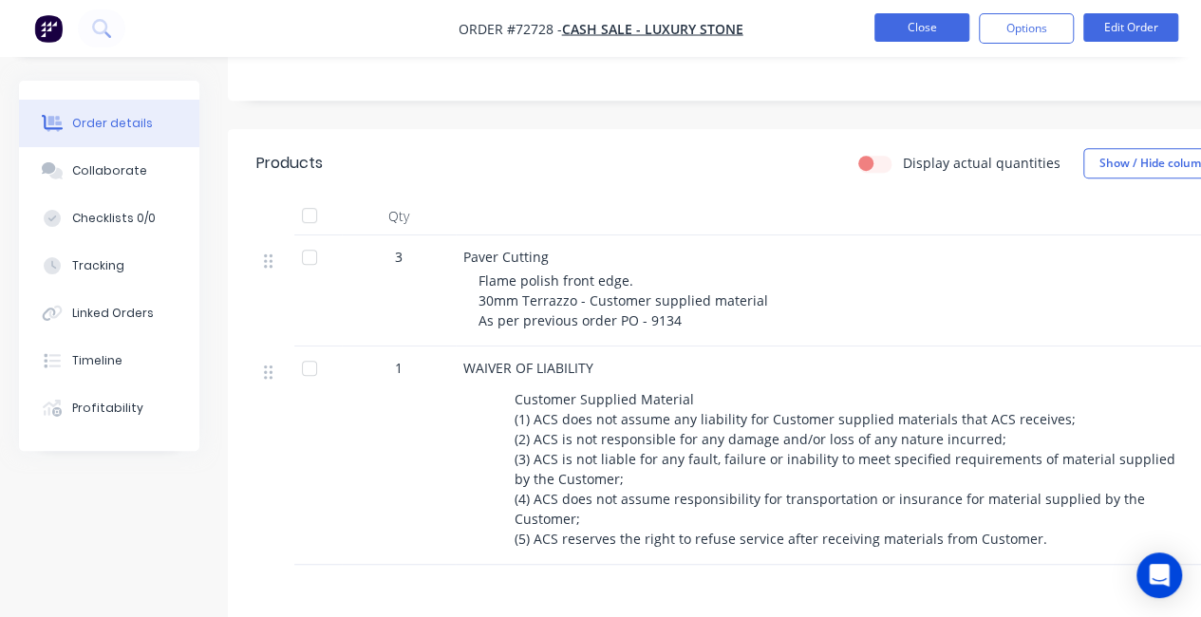
click at [913, 33] on button "Close" at bounding box center [922, 27] width 95 height 28
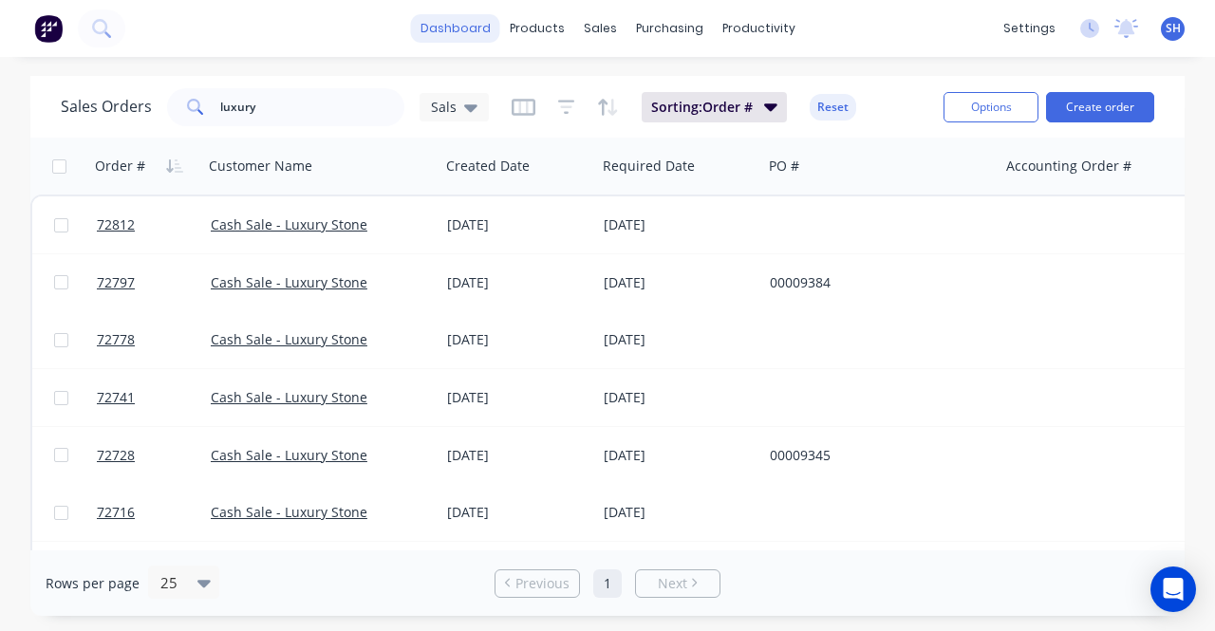
click at [441, 33] on link "dashboard" at bounding box center [455, 28] width 89 height 28
